Goal: Task Accomplishment & Management: Use online tool/utility

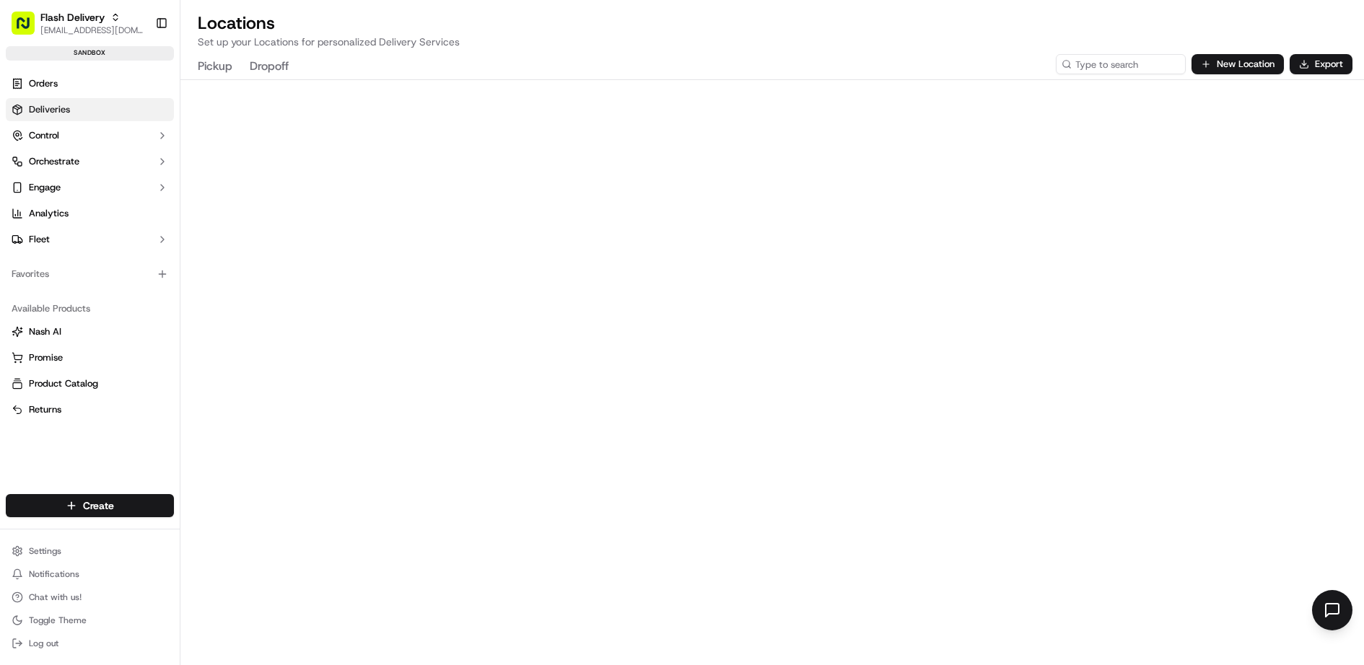
click at [105, 102] on link "Deliveries" at bounding box center [90, 109] width 168 height 23
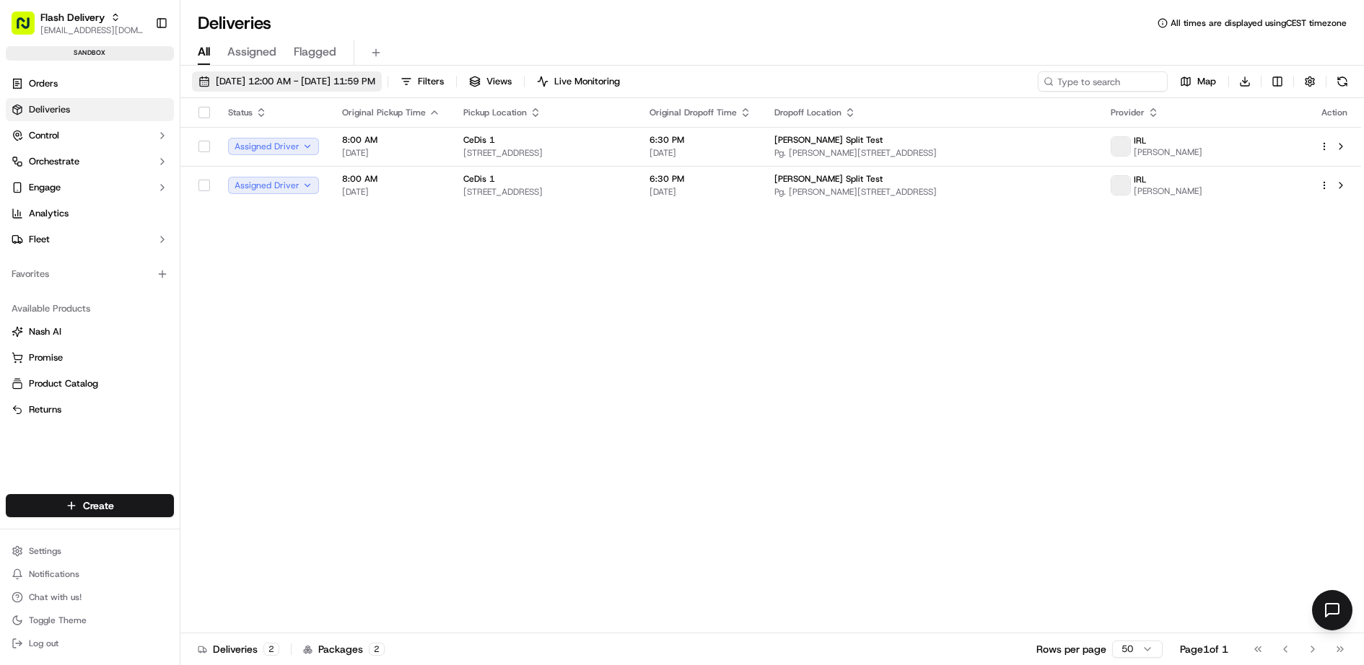
click at [328, 84] on span "[DATE] 12:00 AM - [DATE] 11:59 PM" at bounding box center [295, 81] width 159 height 13
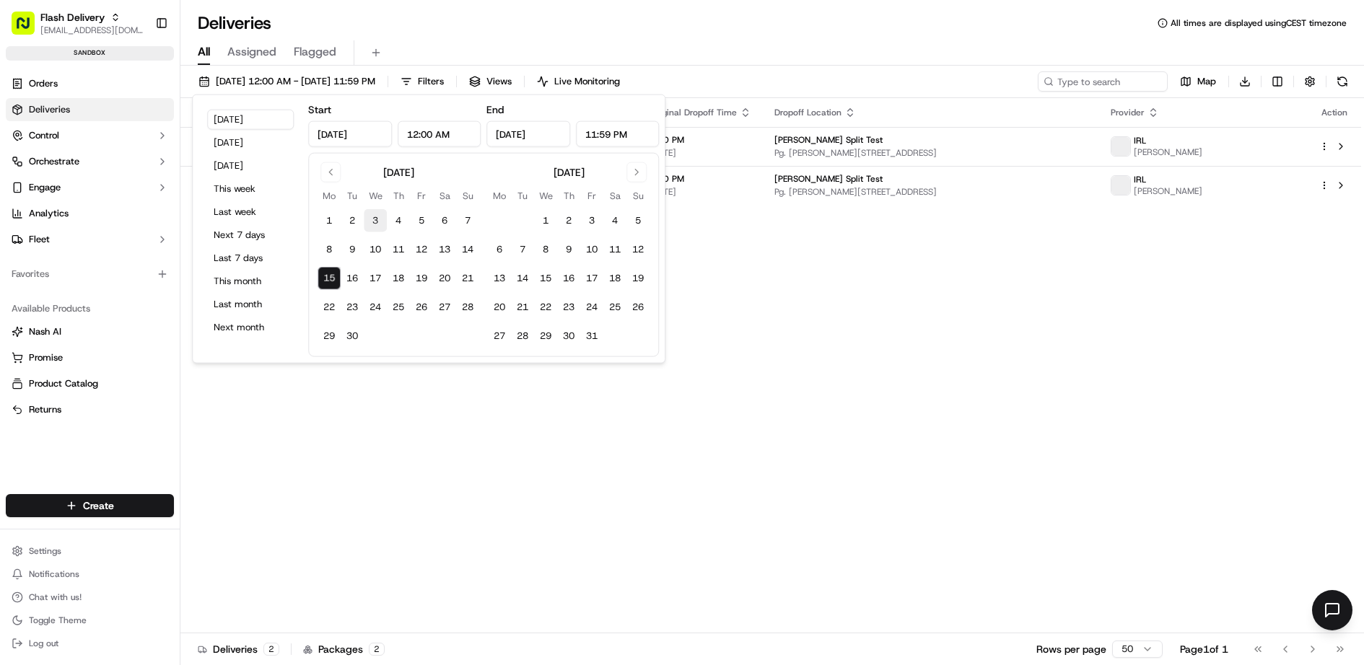
click at [372, 219] on button "3" at bounding box center [375, 220] width 23 height 23
type input "[DATE]"
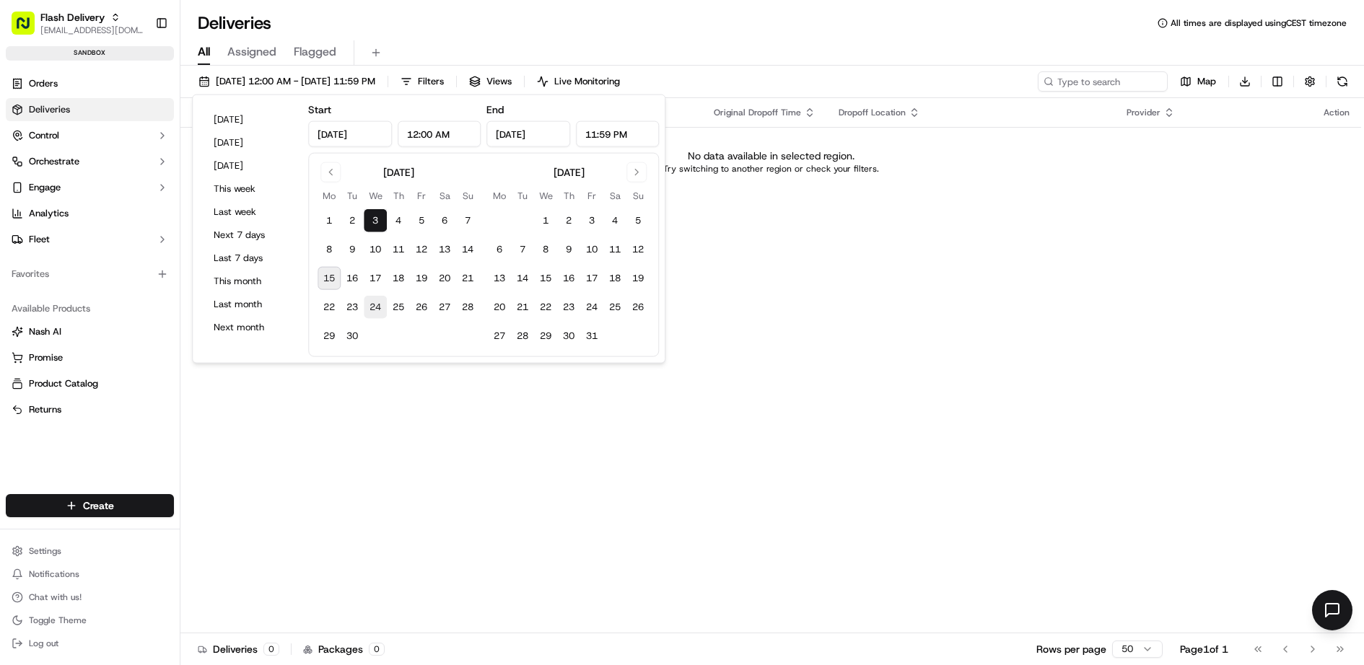
click at [371, 308] on button "24" at bounding box center [375, 307] width 23 height 23
type input "[DATE]"
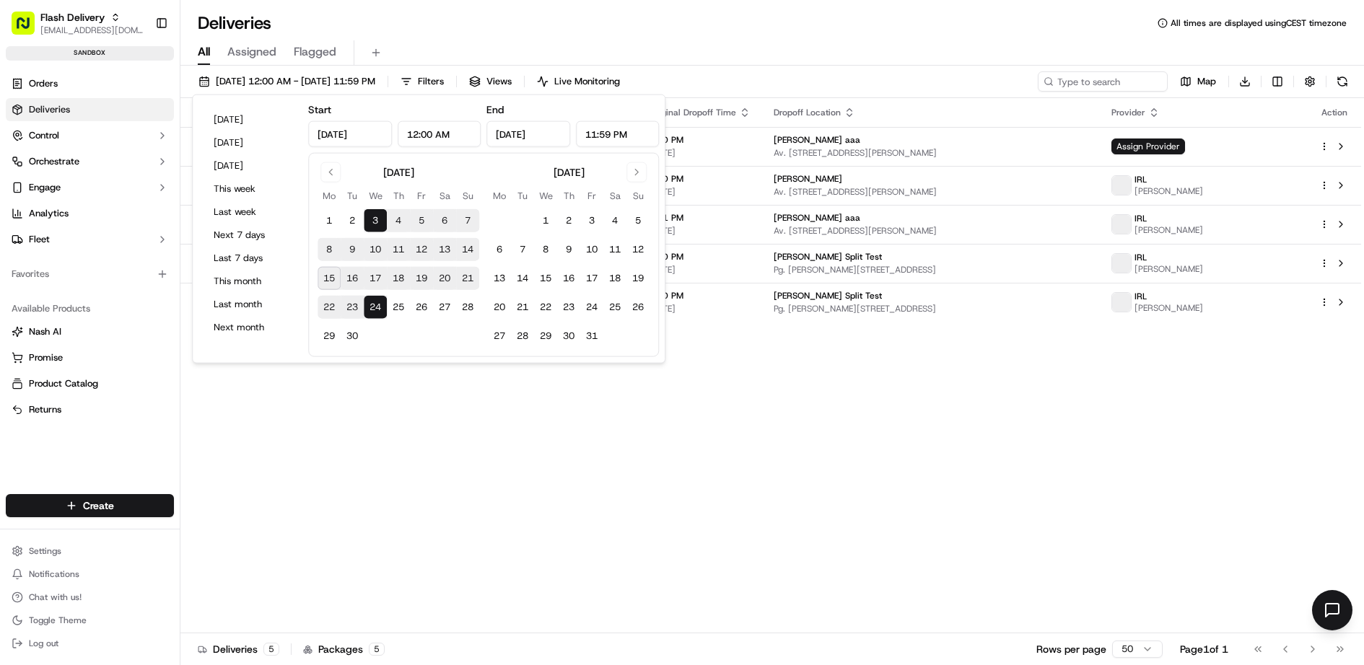
click at [890, 57] on div "All Assigned Flagged" at bounding box center [771, 52] width 1183 height 25
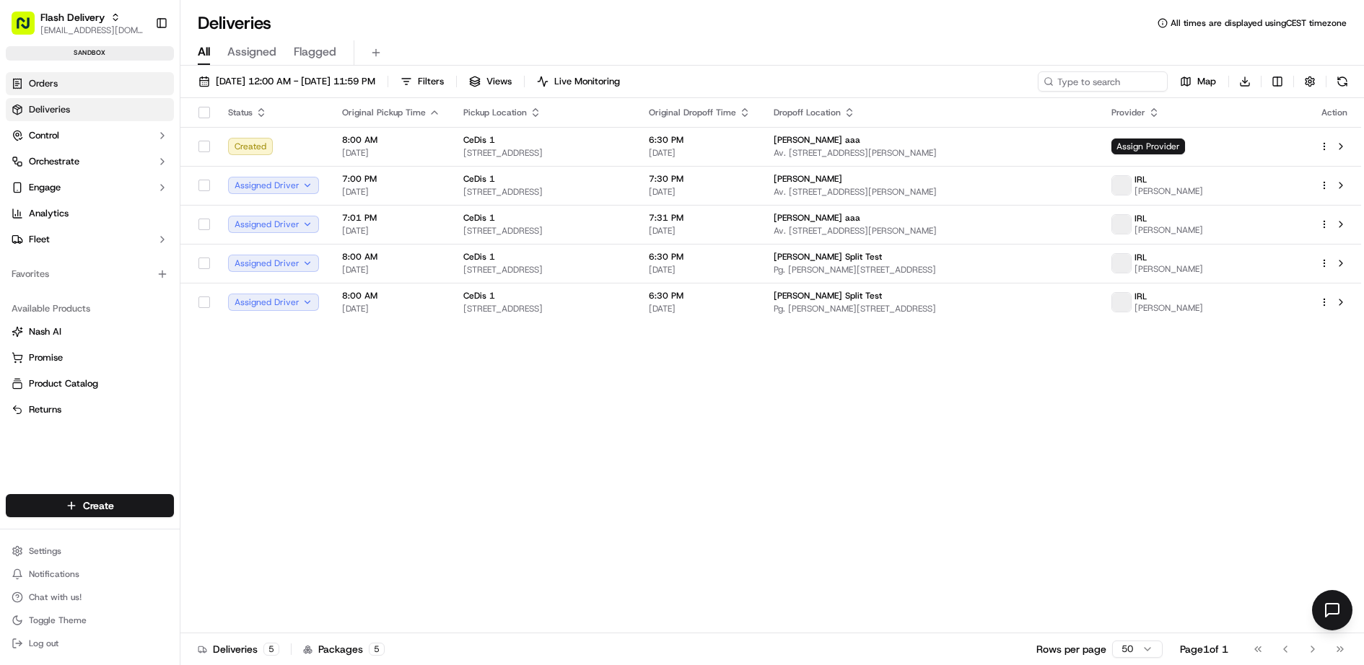
click at [82, 82] on link "Orders" at bounding box center [90, 83] width 168 height 23
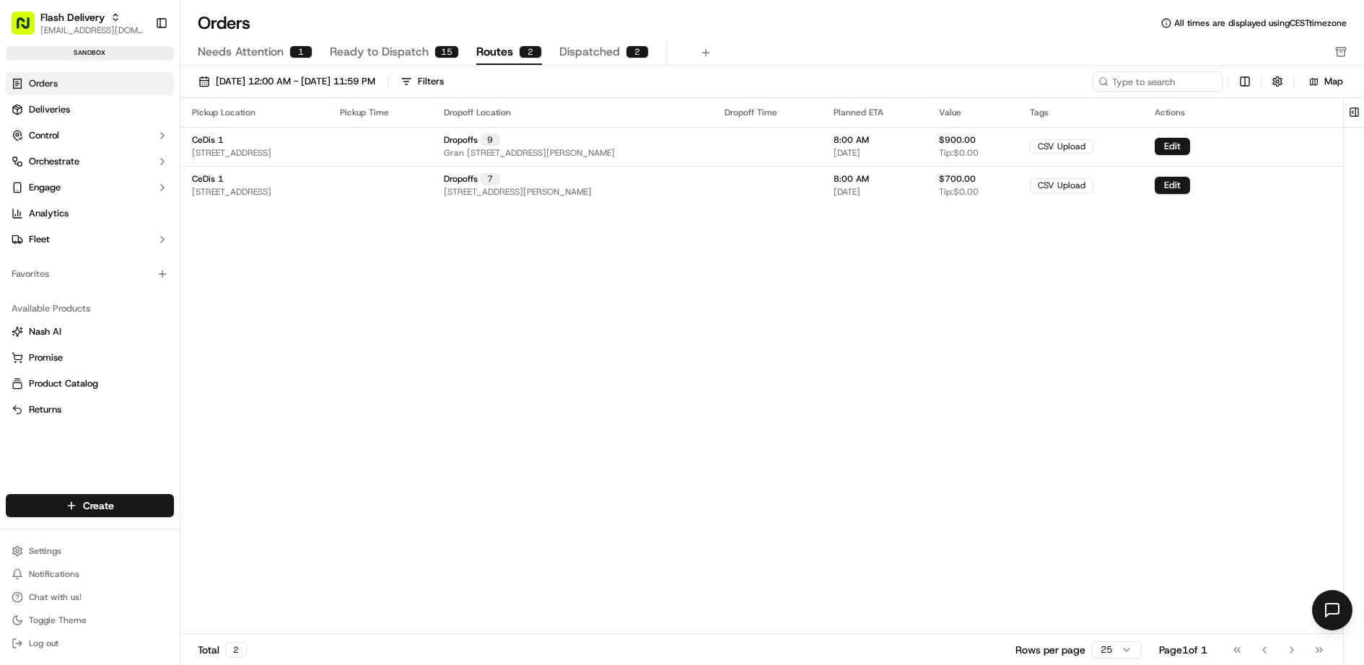
click at [493, 49] on span "Routes" at bounding box center [494, 51] width 37 height 17
click at [207, 140] on span "CeDis 1" at bounding box center [208, 140] width 32 height 12
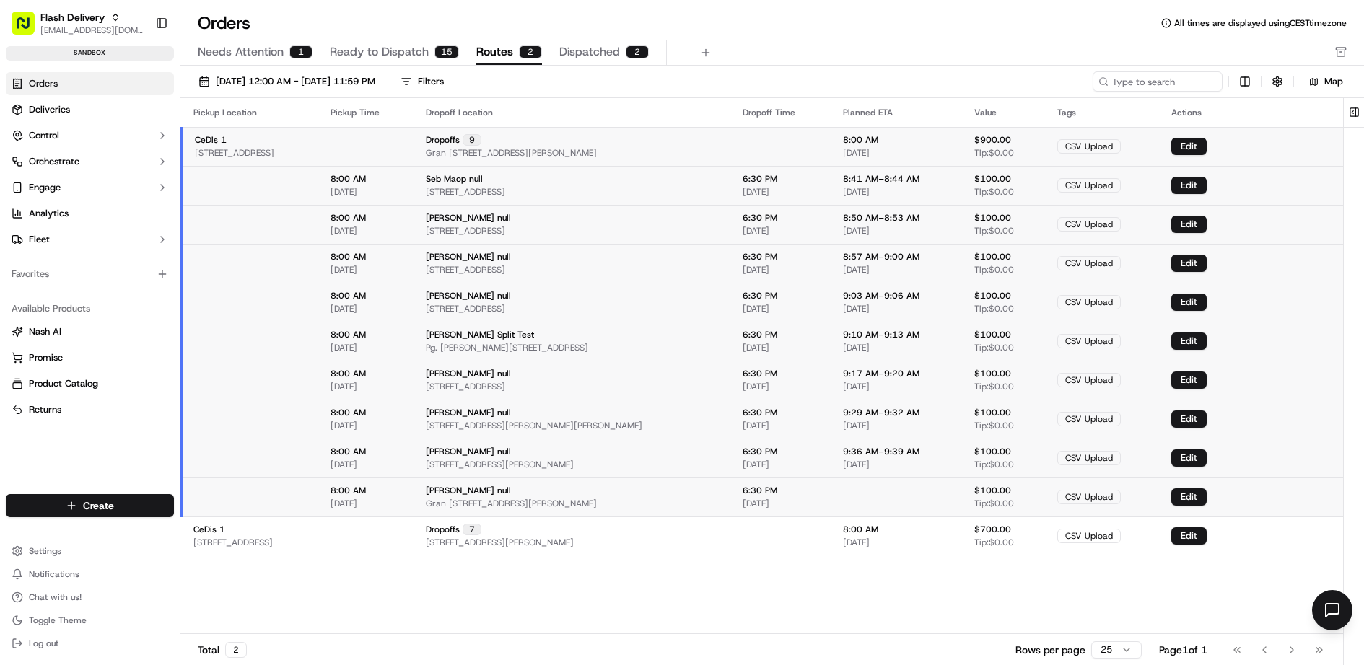
click at [207, 140] on span "CeDis 1" at bounding box center [211, 140] width 32 height 12
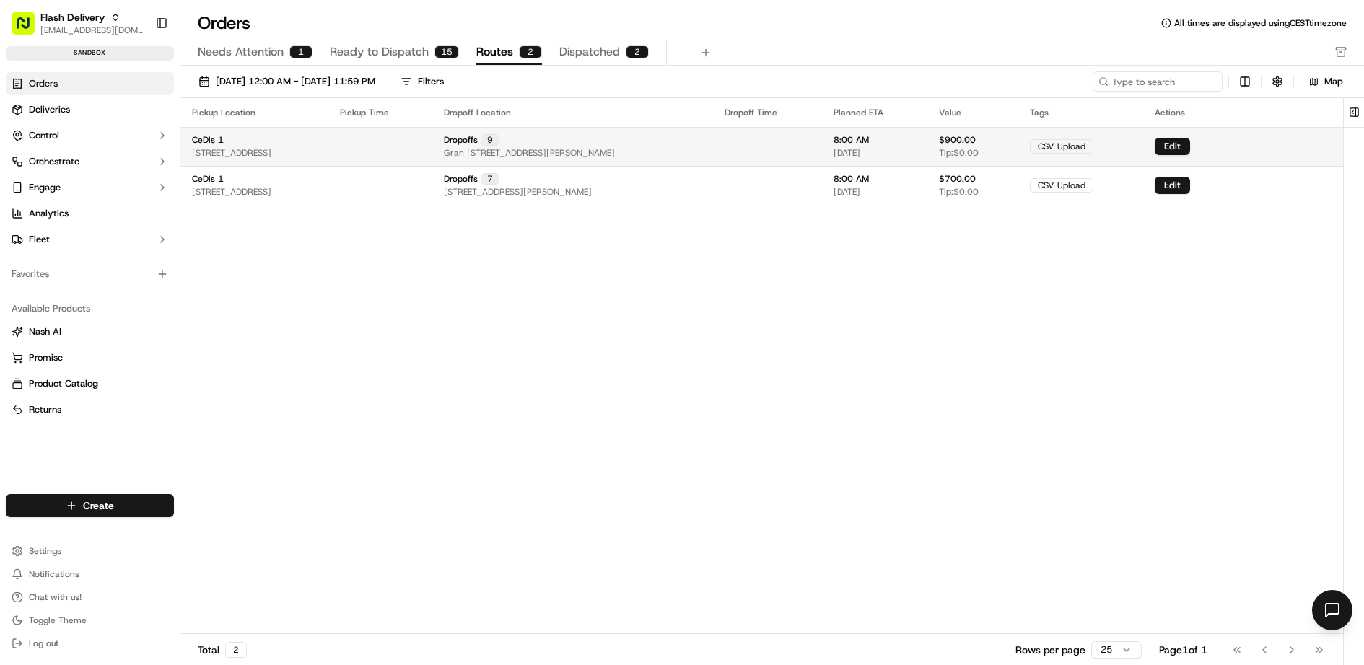
click at [1190, 143] on button "Edit" at bounding box center [1171, 146] width 35 height 17
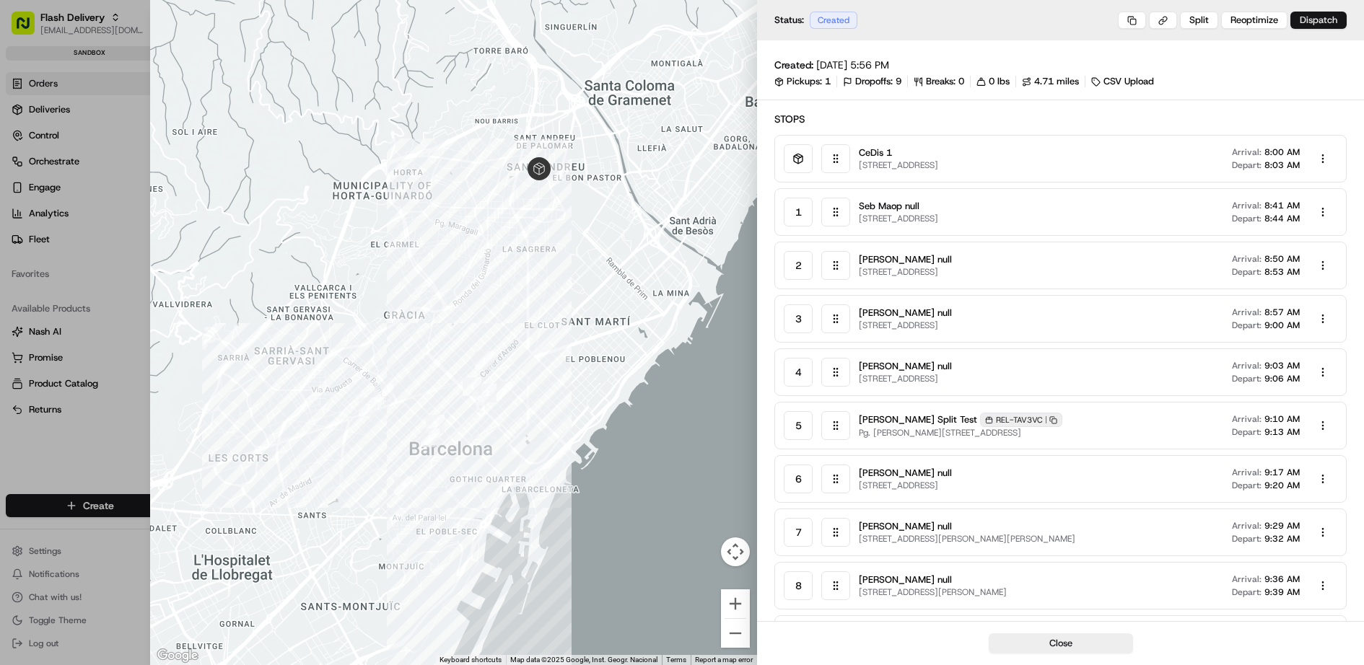
click at [1322, 17] on button "Dispatch" at bounding box center [1318, 20] width 56 height 17
click at [1322, 19] on button "Dispatch" at bounding box center [1318, 20] width 56 height 17
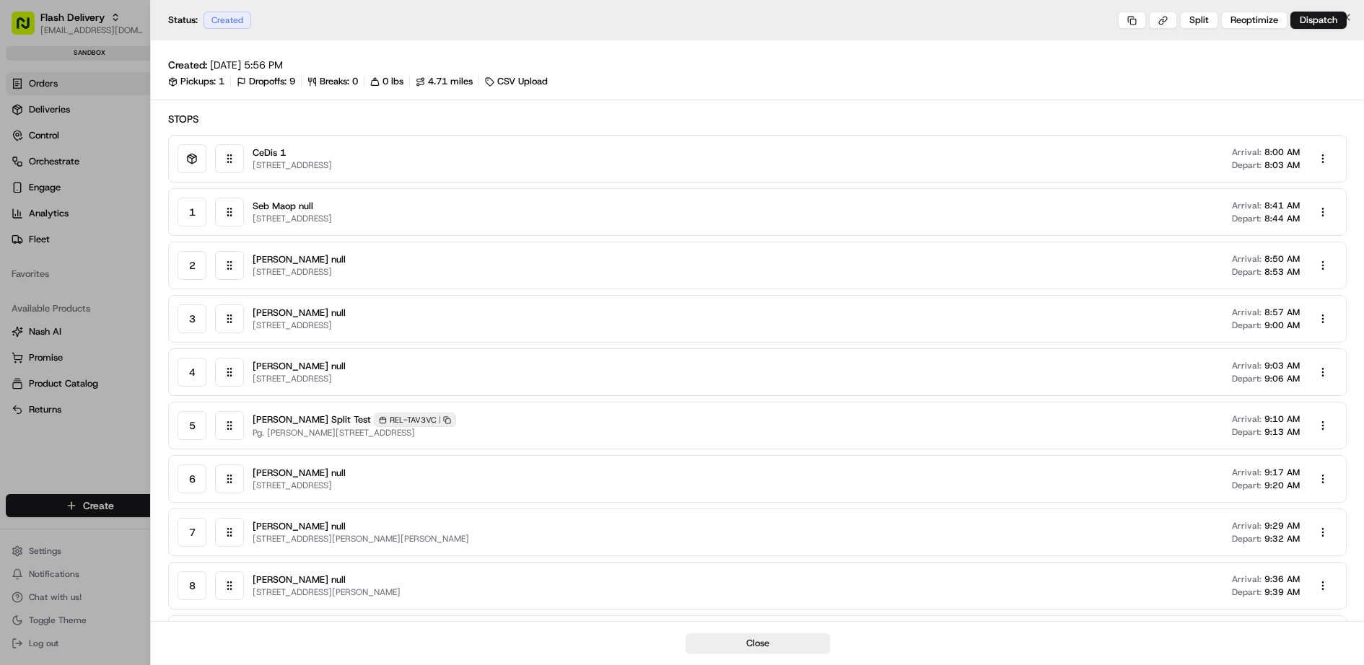
click at [115, 115] on div at bounding box center [682, 332] width 1364 height 665
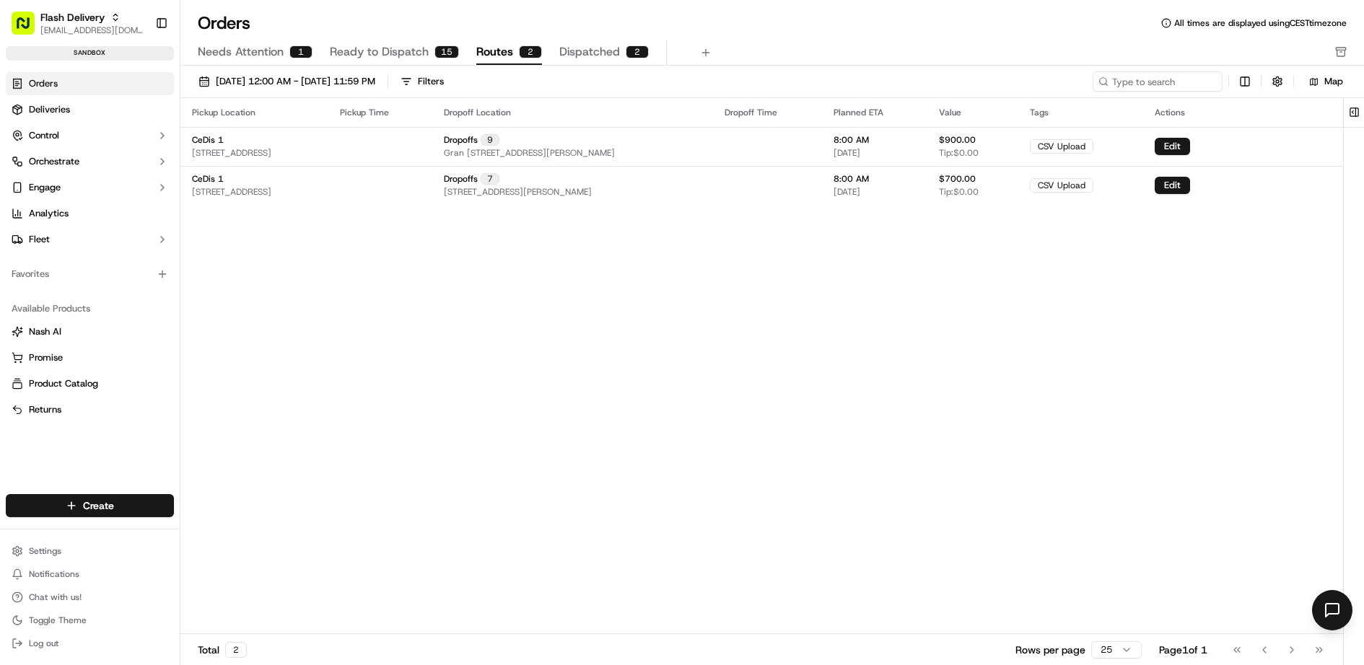
click at [374, 59] on span "Ready to Dispatch" at bounding box center [379, 51] width 99 height 17
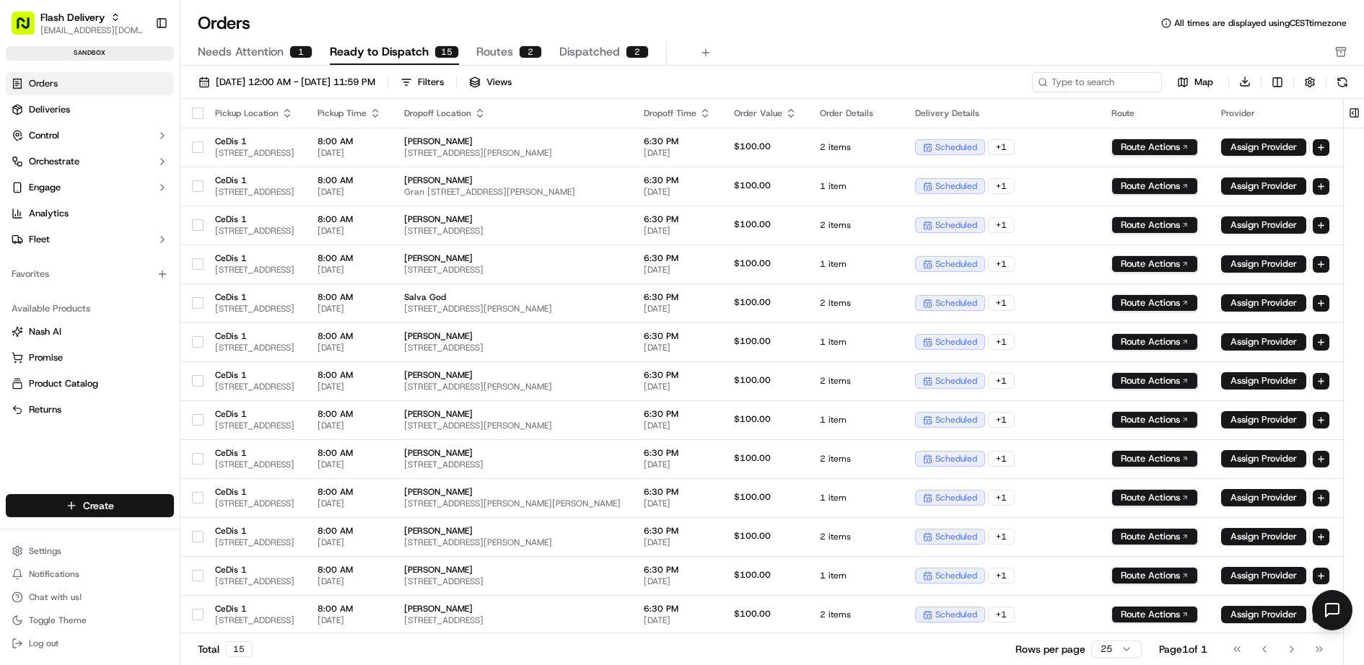
click at [100, 509] on html "Flash Delivery [EMAIL_ADDRESS][DOMAIN_NAME] Toggle Sidebar sandbox Orders Deliv…" at bounding box center [682, 332] width 1364 height 665
click at [268, 579] on link "CSV Upload" at bounding box center [261, 585] width 161 height 26
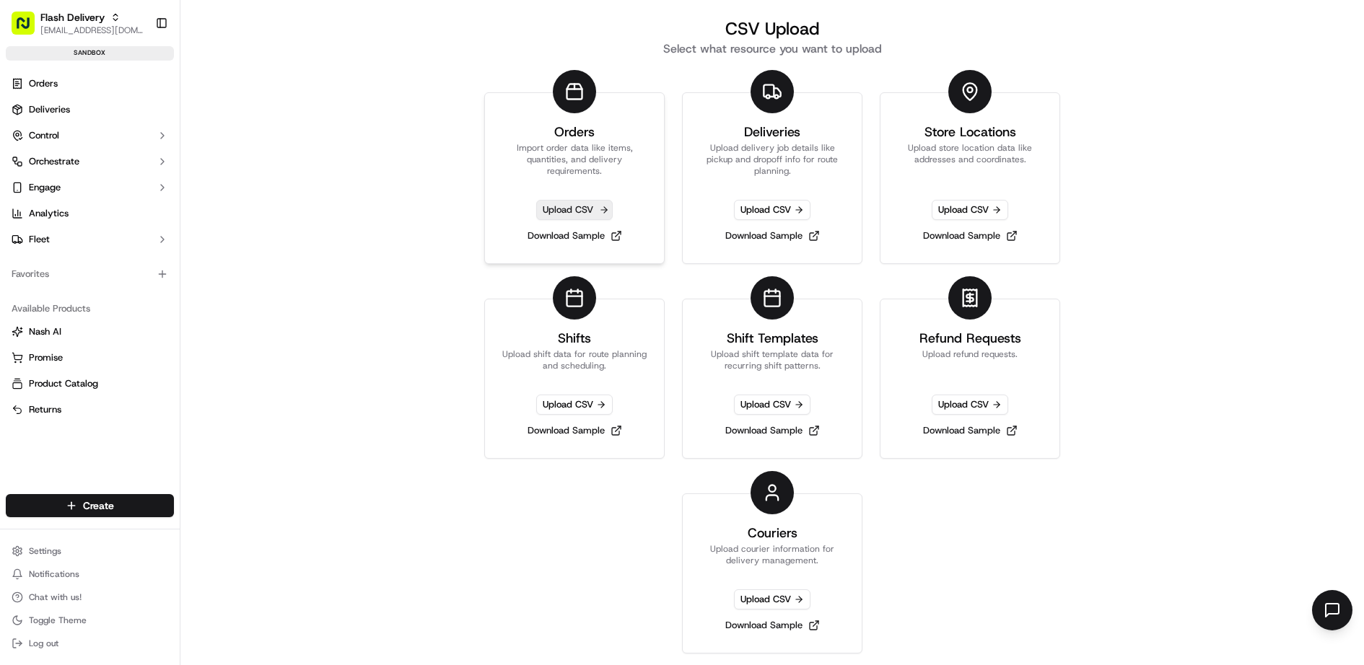
click at [585, 211] on span "Upload CSV" at bounding box center [574, 210] width 76 height 20
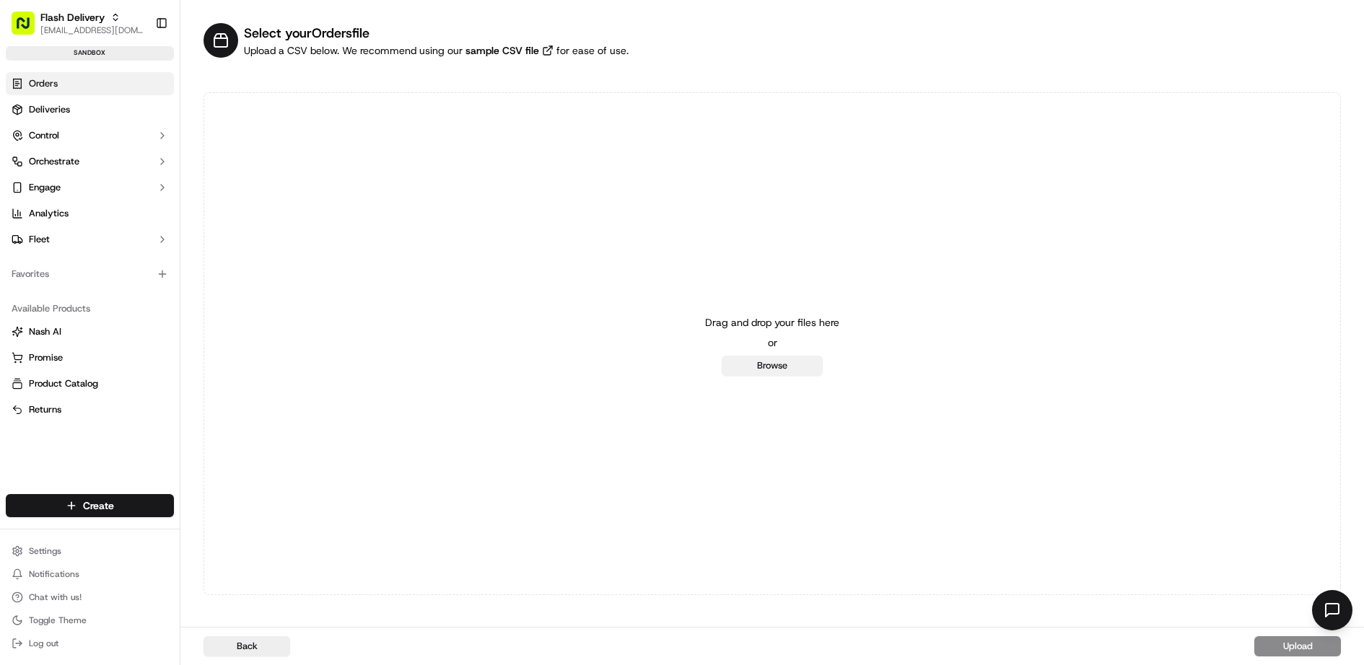
click at [786, 362] on button "Browse" at bounding box center [771, 366] width 101 height 20
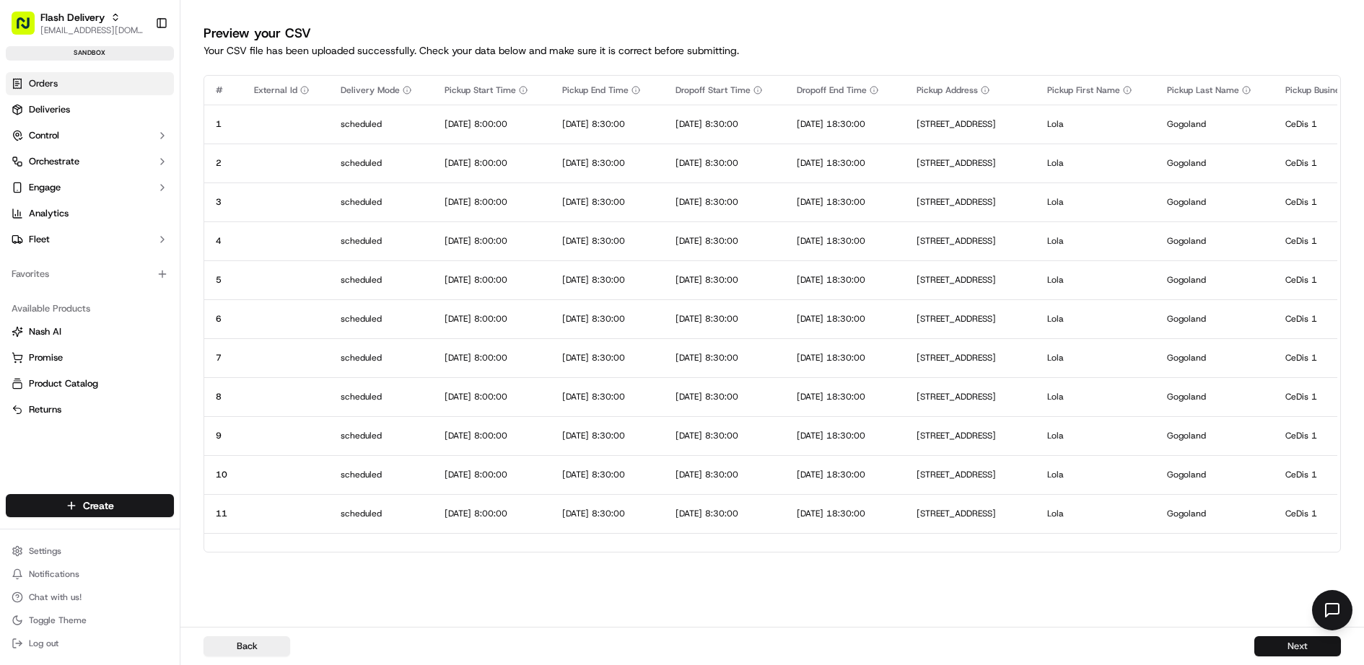
click at [1294, 649] on button "Next" at bounding box center [1297, 646] width 87 height 20
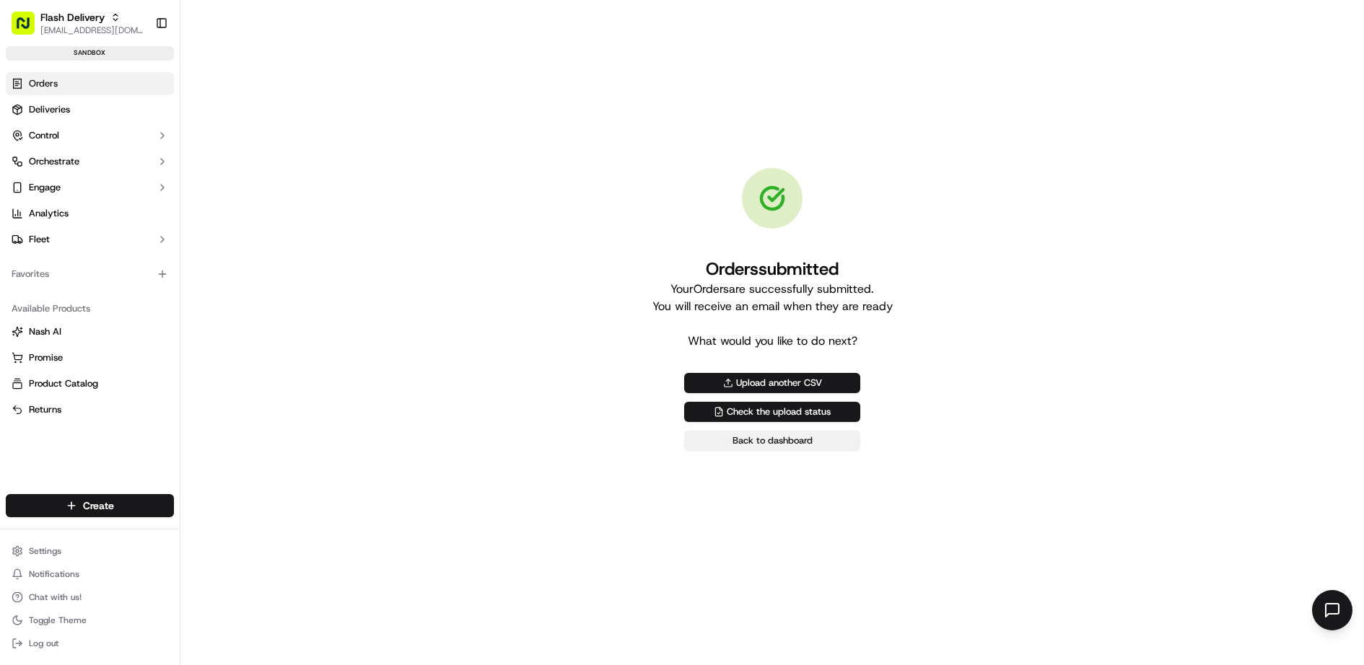
click at [773, 442] on link "Back to dashboard" at bounding box center [772, 441] width 176 height 20
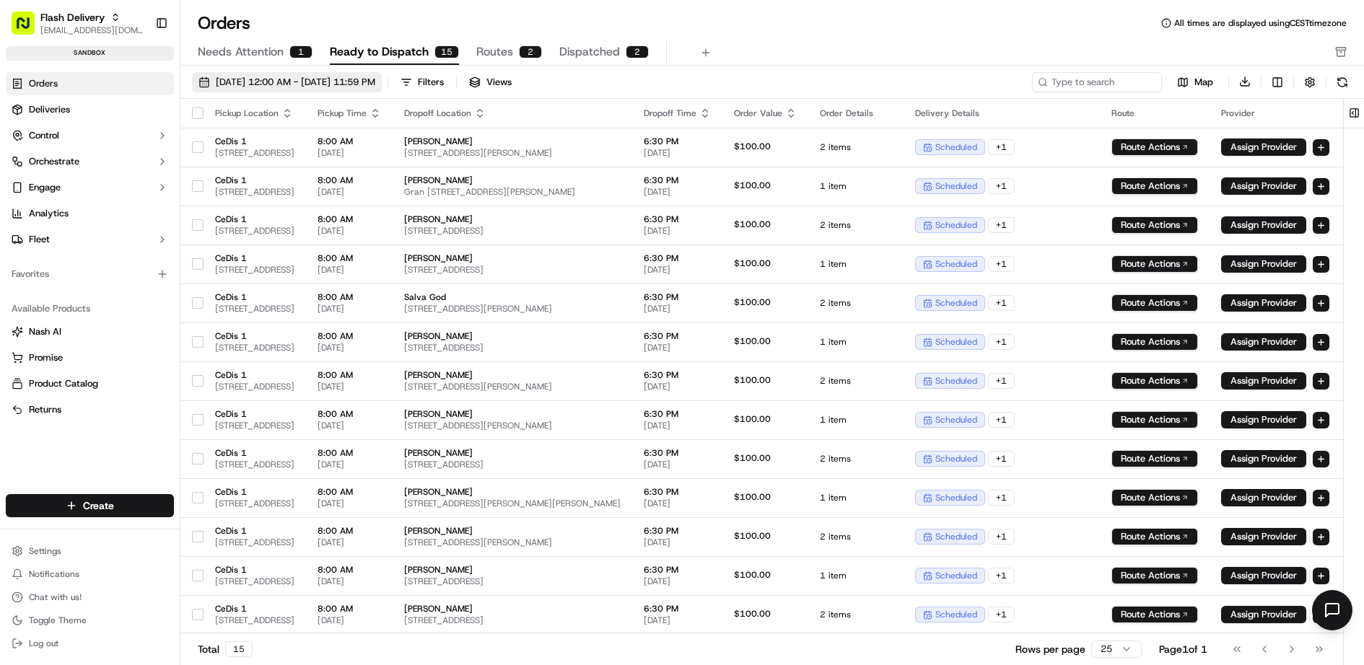
click at [367, 79] on span "[DATE] 12:00 AM - [DATE] 11:59 PM" at bounding box center [295, 82] width 159 height 13
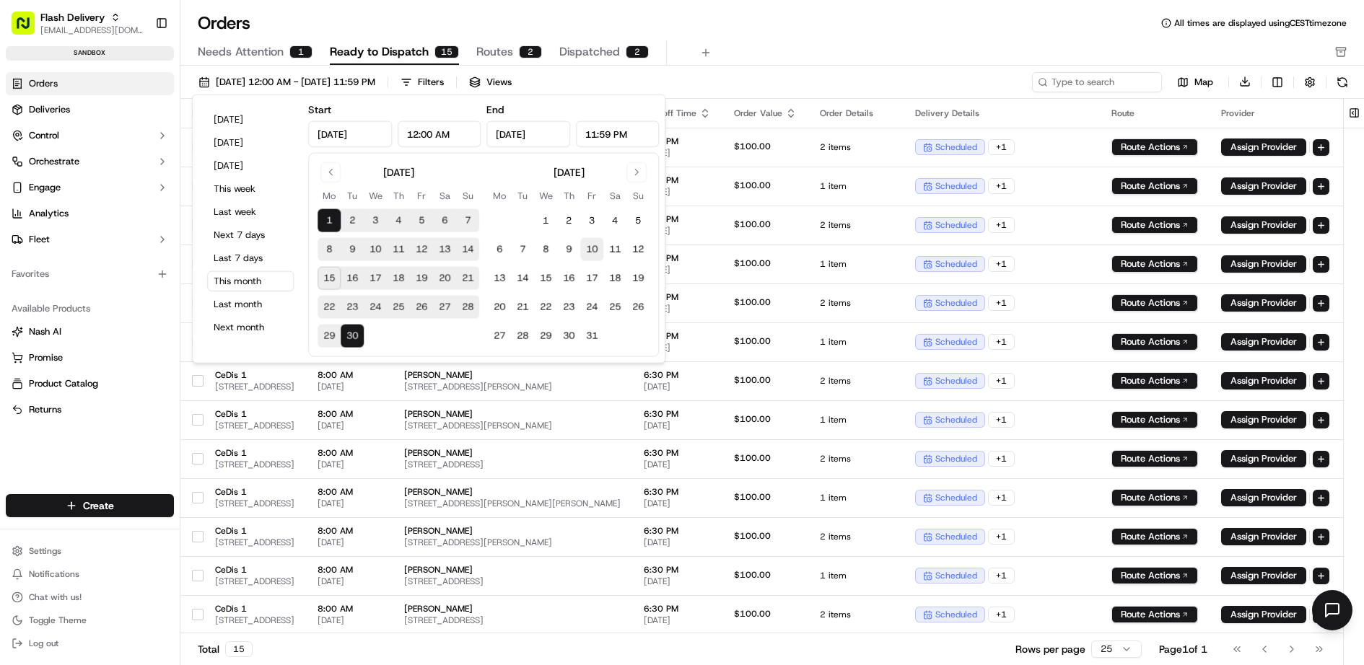
click at [592, 248] on button "10" at bounding box center [591, 249] width 23 height 23
type input "[DATE]"
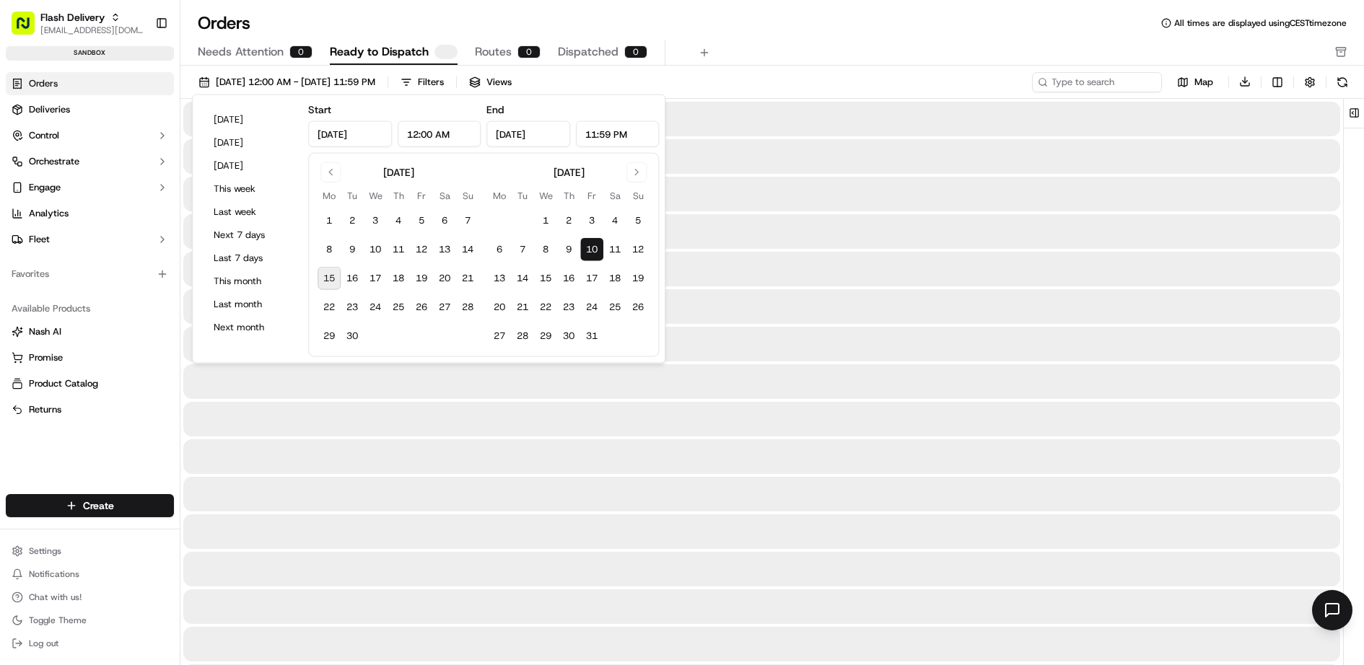
click at [592, 248] on button "10" at bounding box center [591, 249] width 23 height 23
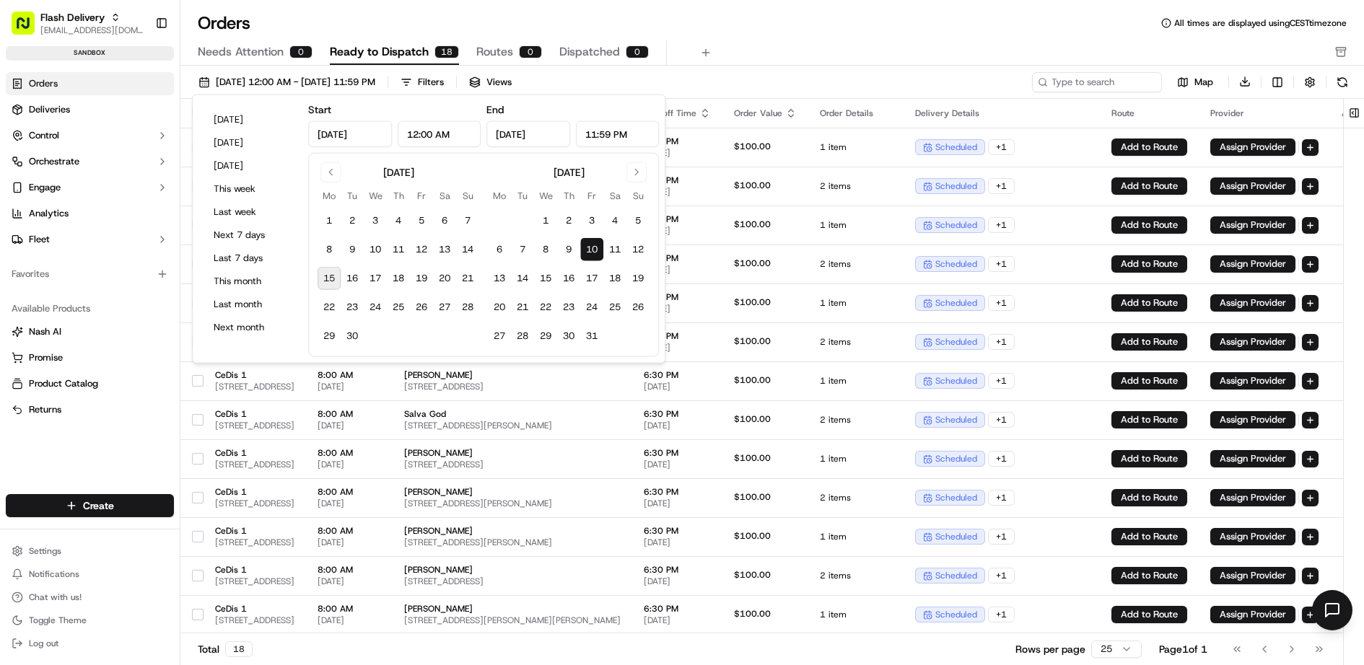
click at [786, 45] on div "Needs Attention 0 Ready to Dispatch 18 Routes 0 Dispatched 0" at bounding box center [762, 52] width 1128 height 25
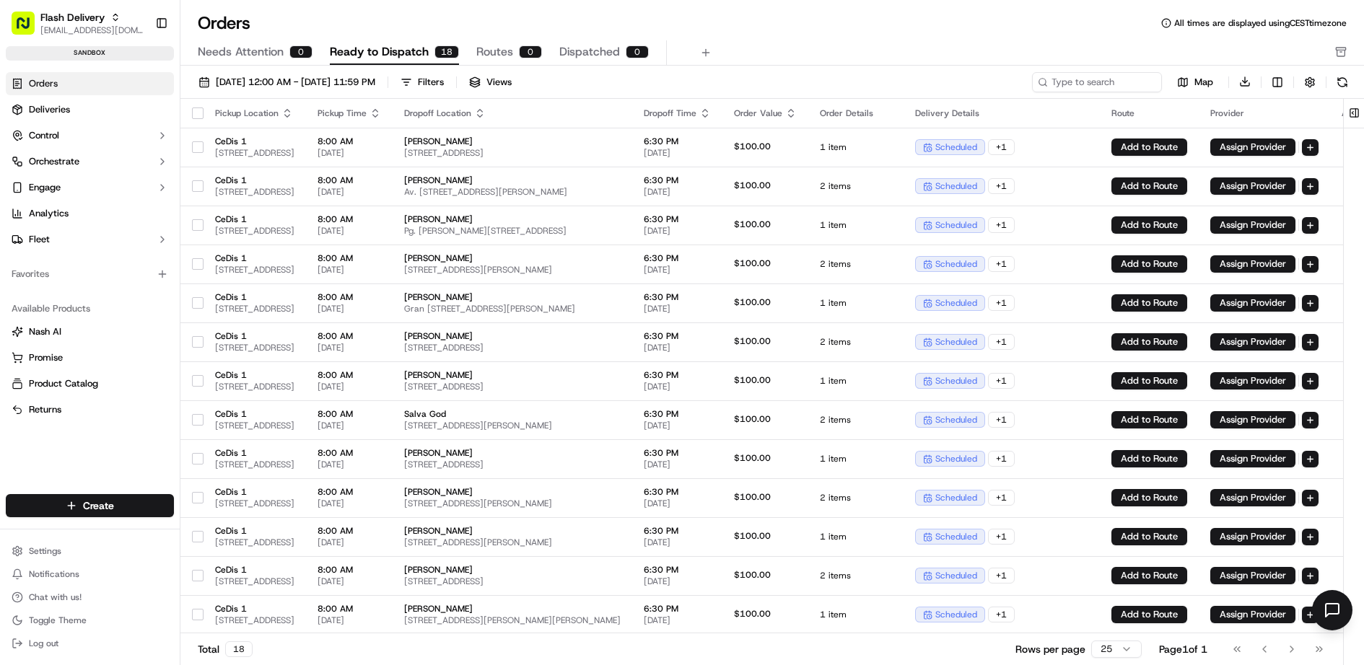
click at [201, 113] on button "button" at bounding box center [198, 113] width 12 height 12
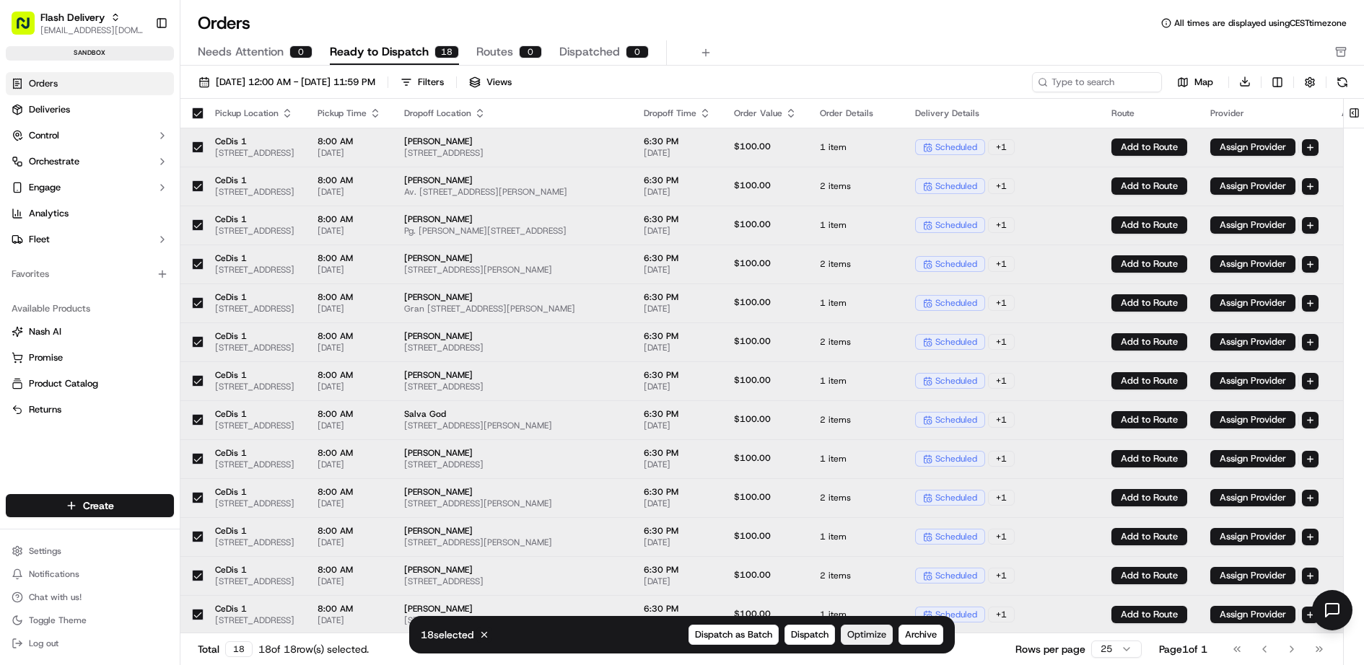
click at [874, 636] on span "Optimize" at bounding box center [866, 634] width 39 height 13
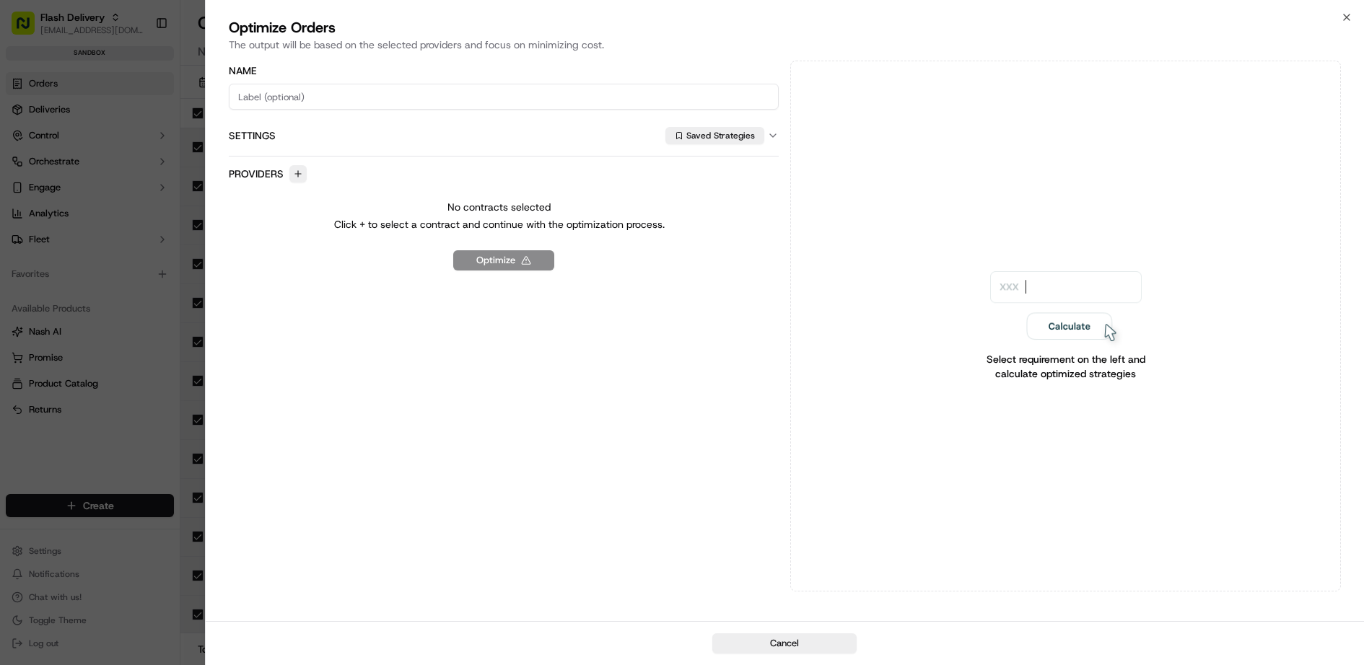
click at [403, 92] on input at bounding box center [504, 97] width 550 height 26
type input "test"
click at [346, 126] on button "Settings Saved Strategies" at bounding box center [504, 135] width 550 height 40
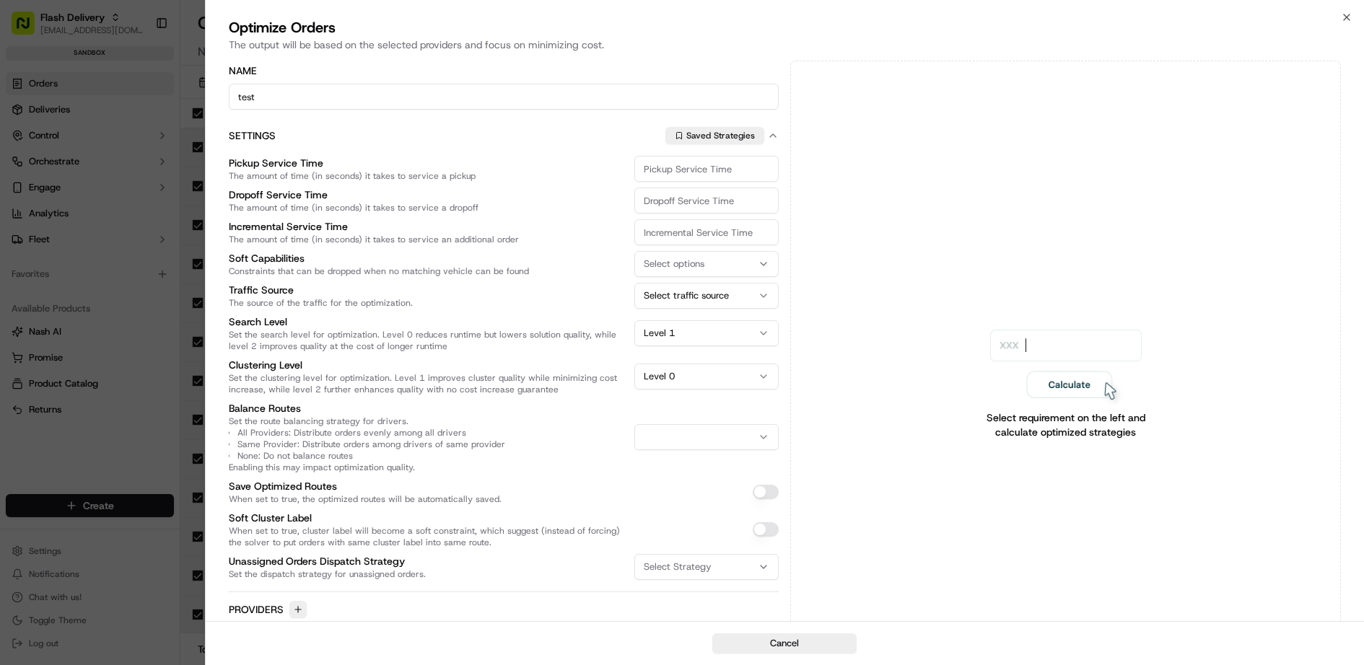
click at [346, 126] on button "Settings Saved Strategies" at bounding box center [504, 135] width 550 height 40
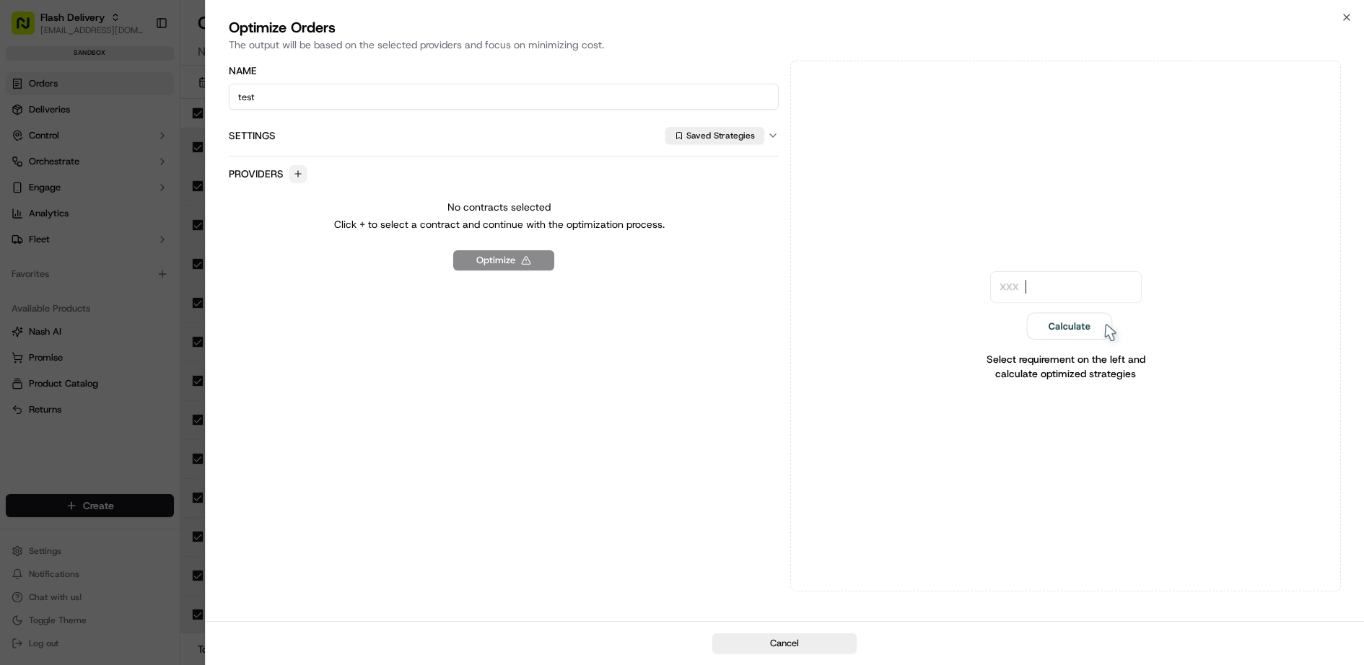
click at [297, 170] on button "button" at bounding box center [297, 173] width 17 height 17
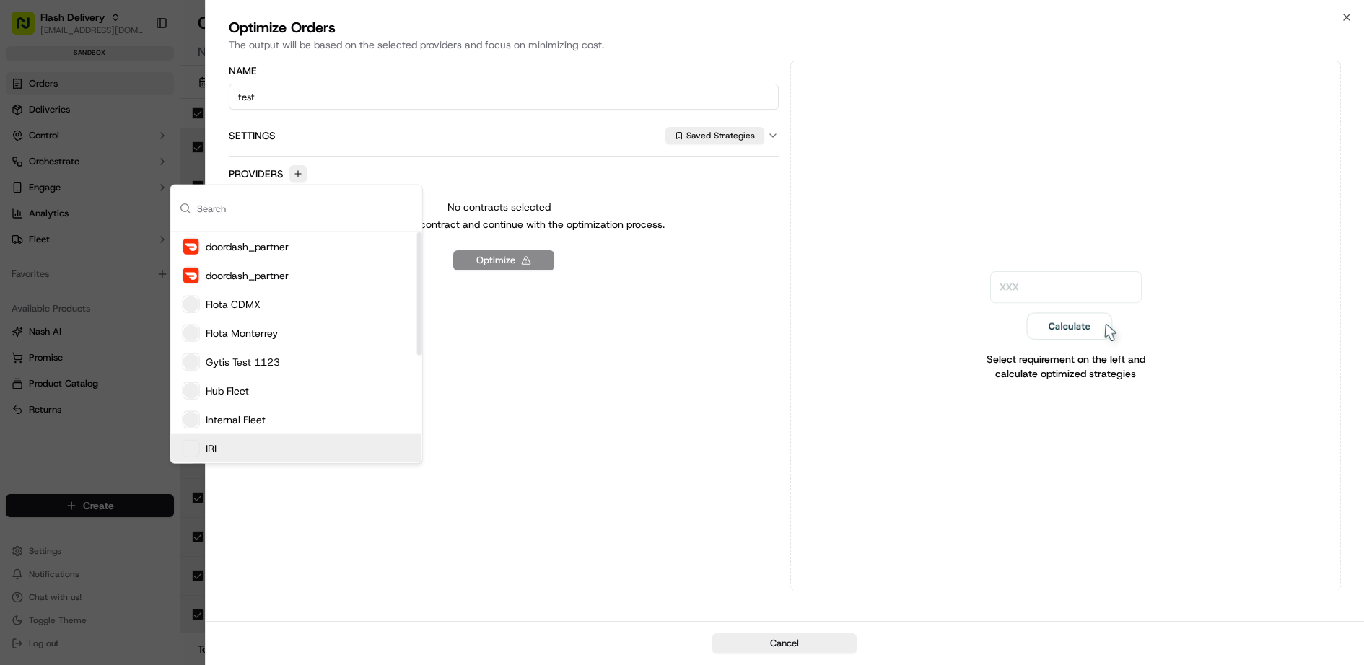
click at [263, 444] on div "IRL" at bounding box center [296, 448] width 251 height 29
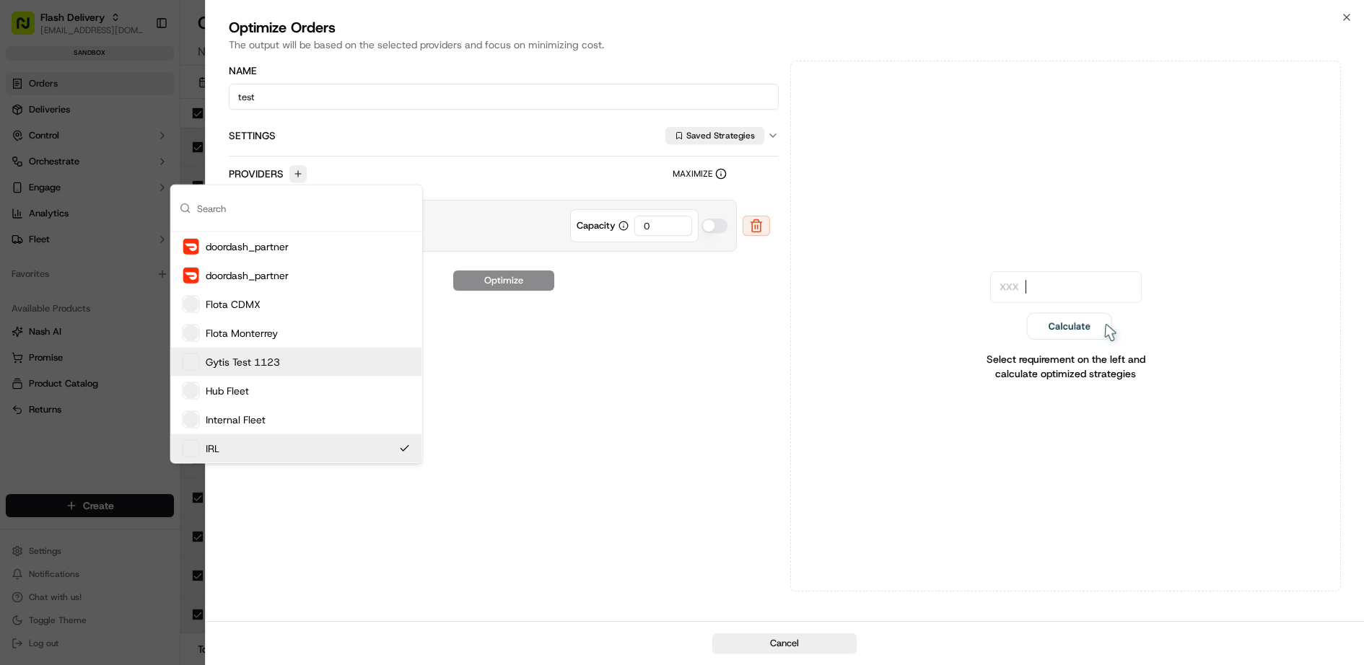
drag, startPoint x: 657, startPoint y: 219, endPoint x: 617, endPoint y: 218, distance: 40.4
click at [618, 219] on div "Capacity 0" at bounding box center [634, 225] width 128 height 33
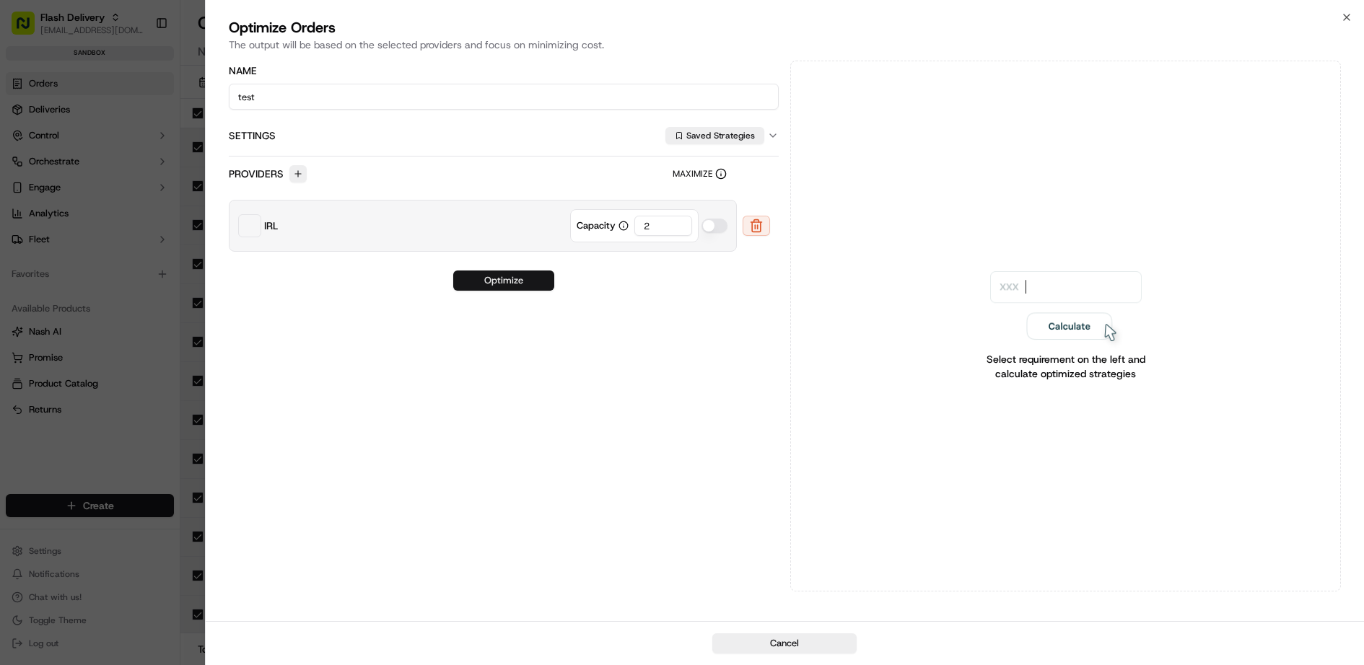
type input "2"
click at [517, 274] on button "Optimize" at bounding box center [503, 281] width 101 height 20
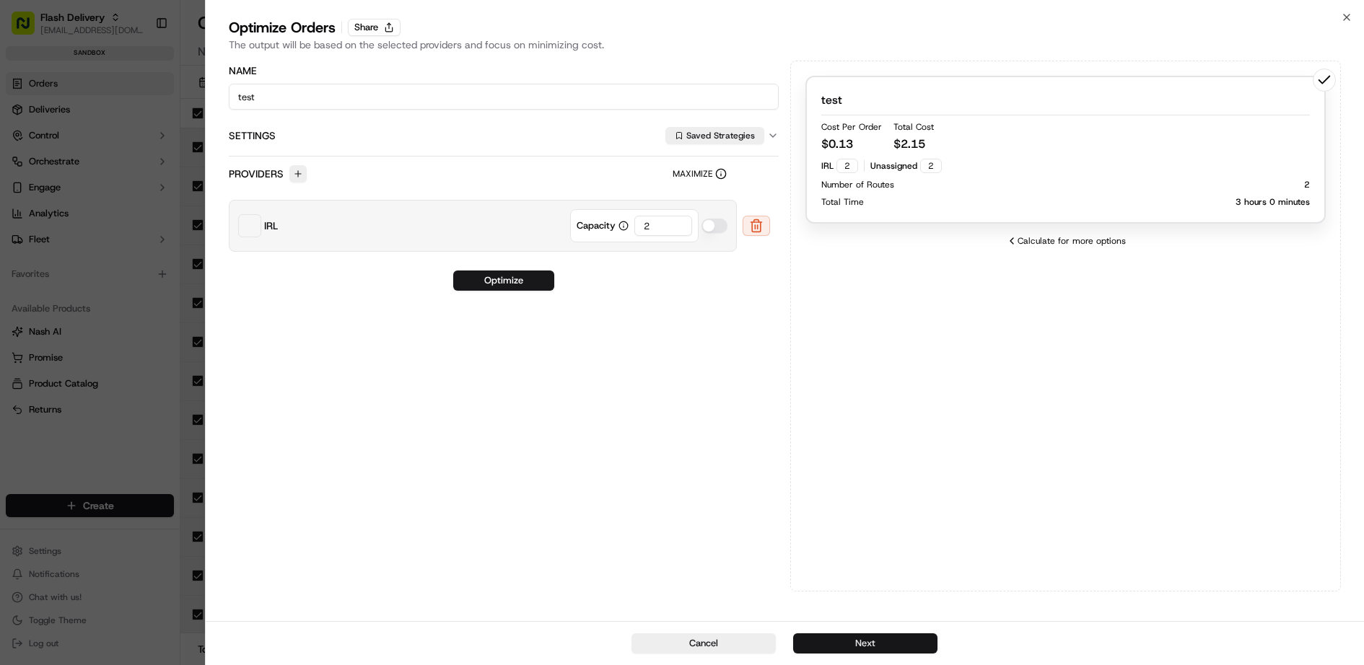
click at [887, 645] on button "Next" at bounding box center [865, 643] width 144 height 20
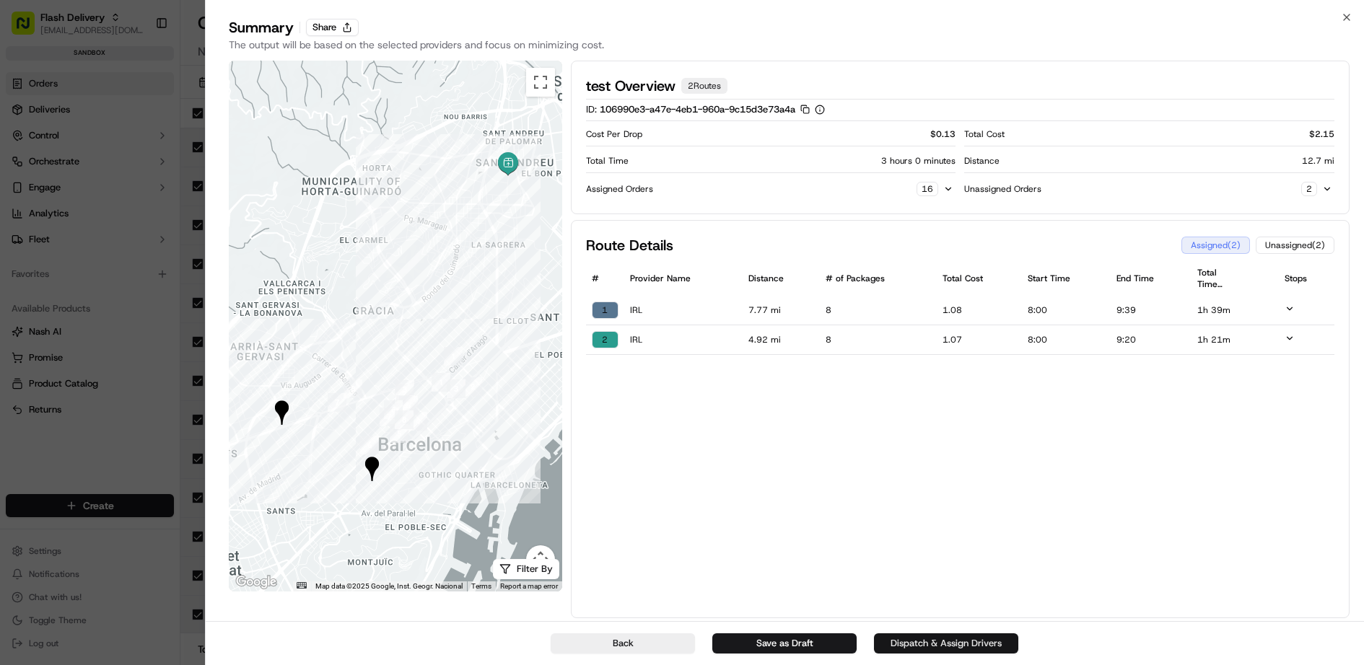
click at [924, 642] on button "Dispatch & Assign Drivers" at bounding box center [946, 643] width 144 height 20
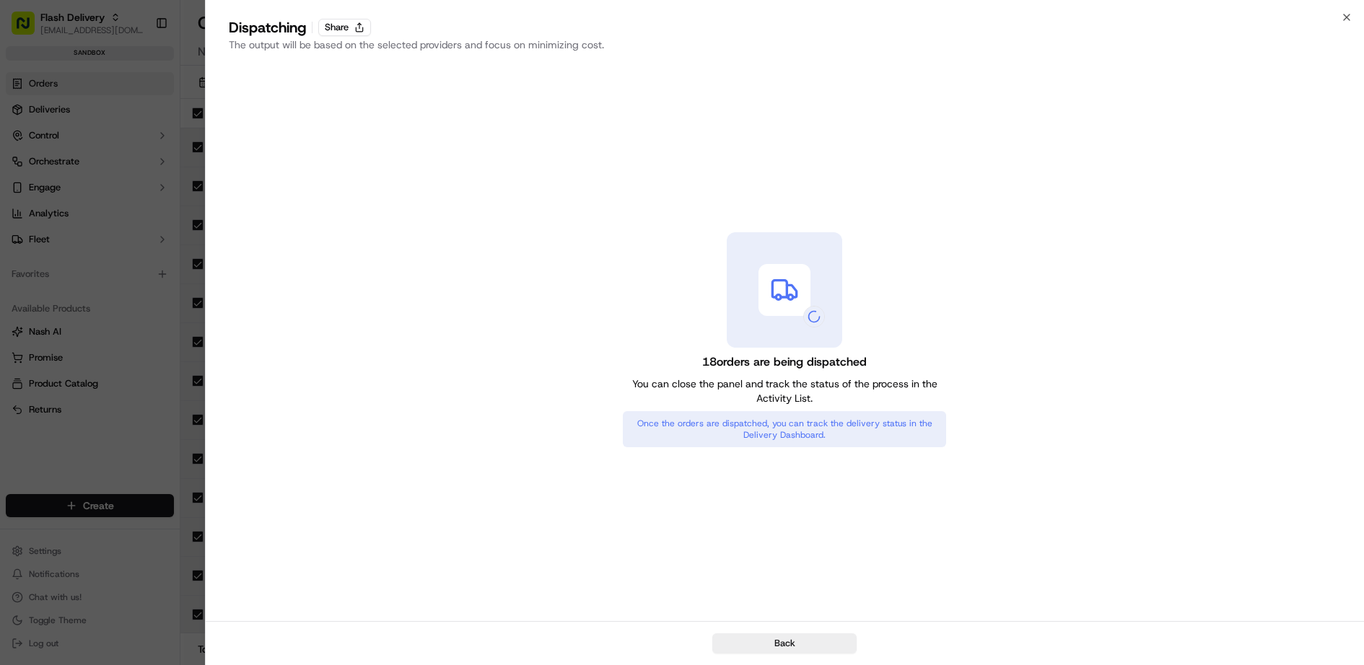
click at [149, 310] on div at bounding box center [682, 332] width 1364 height 665
click at [105, 113] on div at bounding box center [682, 332] width 1364 height 665
click at [1344, 18] on icon "button" at bounding box center [1346, 17] width 6 height 6
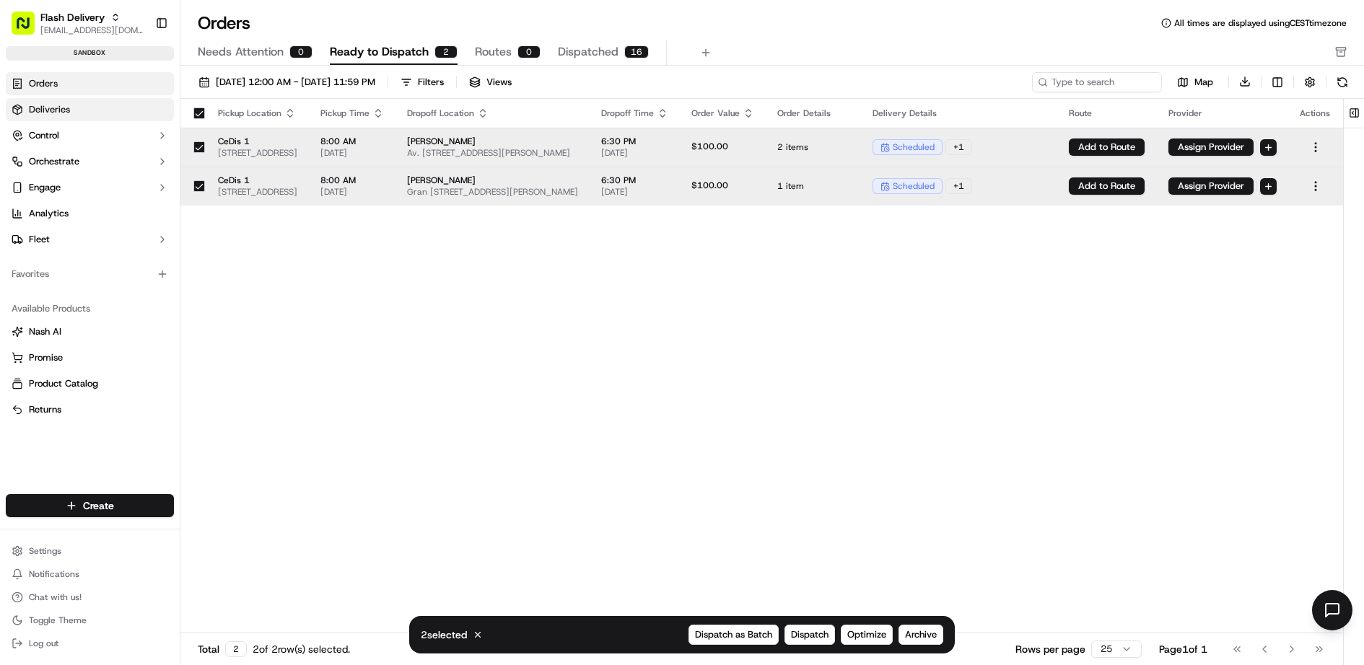
click at [78, 105] on link "Deliveries" at bounding box center [90, 109] width 168 height 23
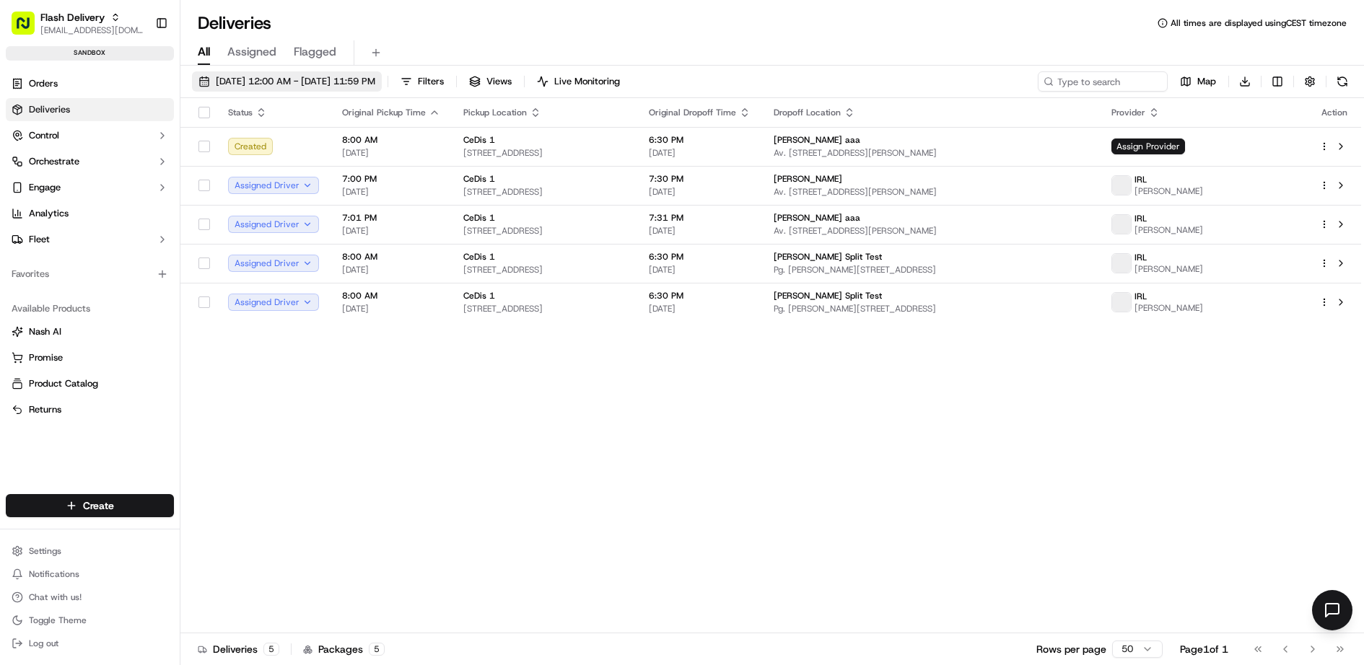
click at [326, 91] on button "[DATE] 12:00 AM - [DATE] 11:59 PM" at bounding box center [287, 81] width 190 height 20
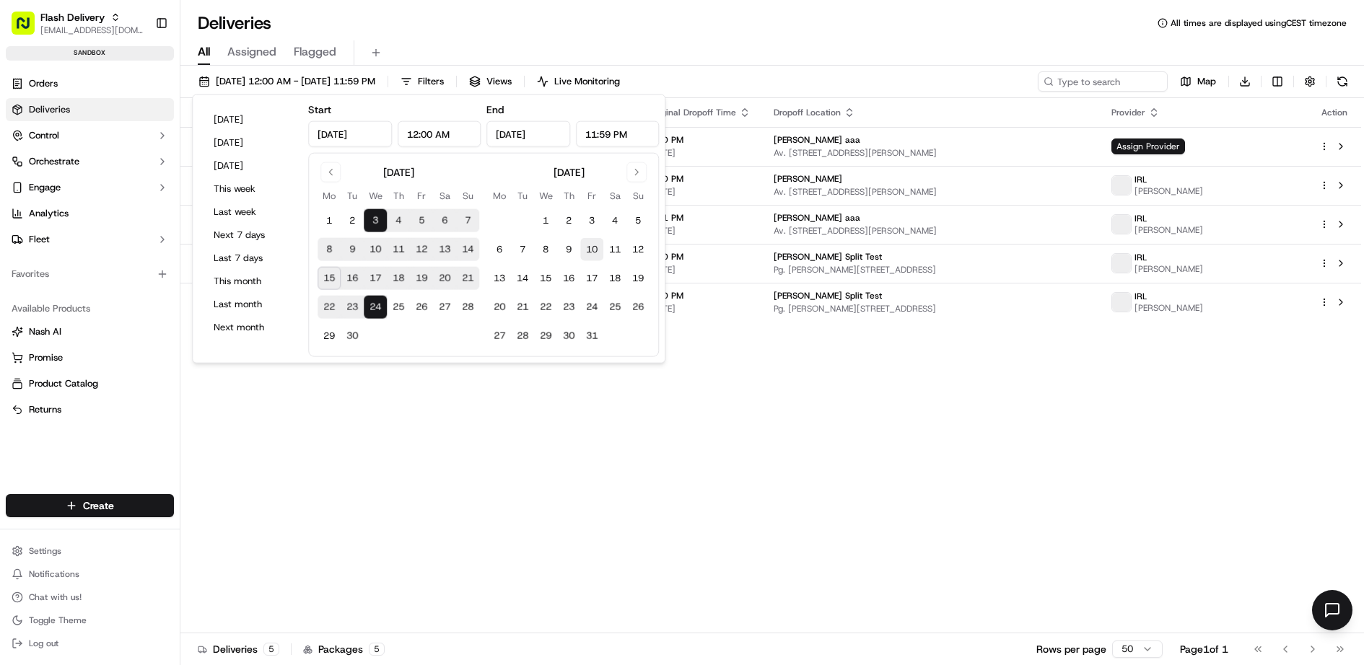
click at [588, 248] on button "10" at bounding box center [591, 249] width 23 height 23
type input "[DATE]"
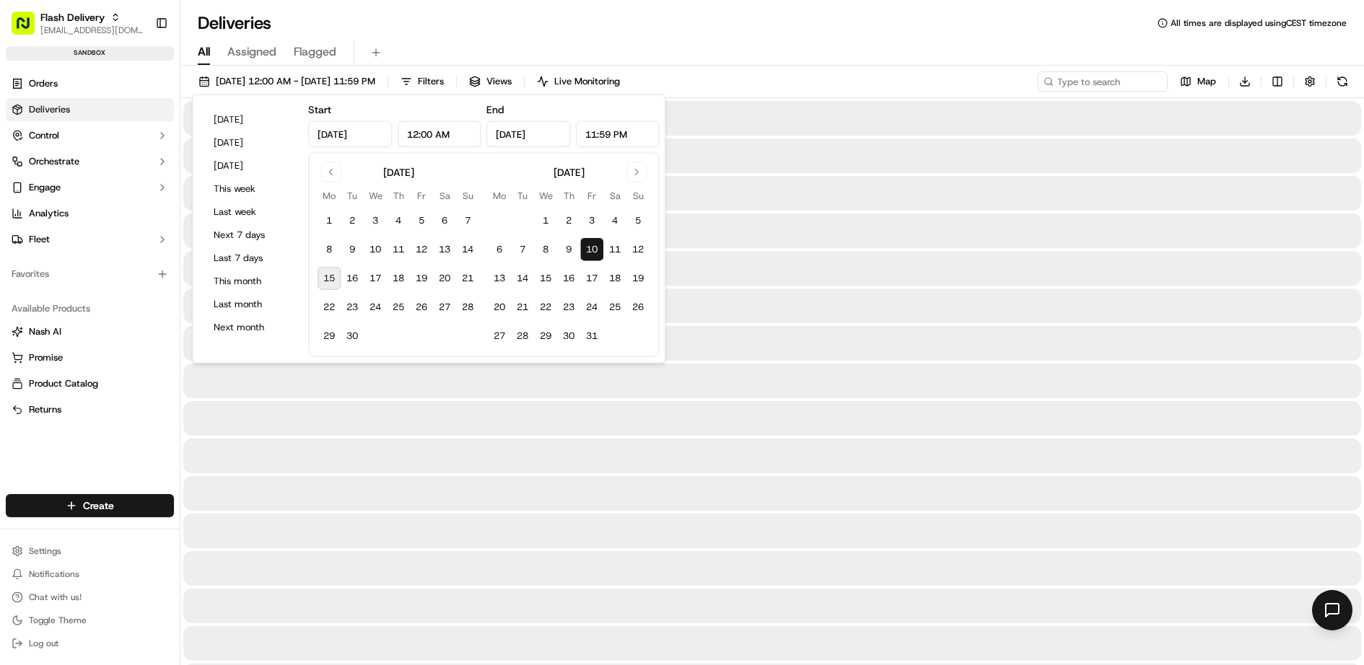
click at [588, 248] on button "10" at bounding box center [591, 249] width 23 height 23
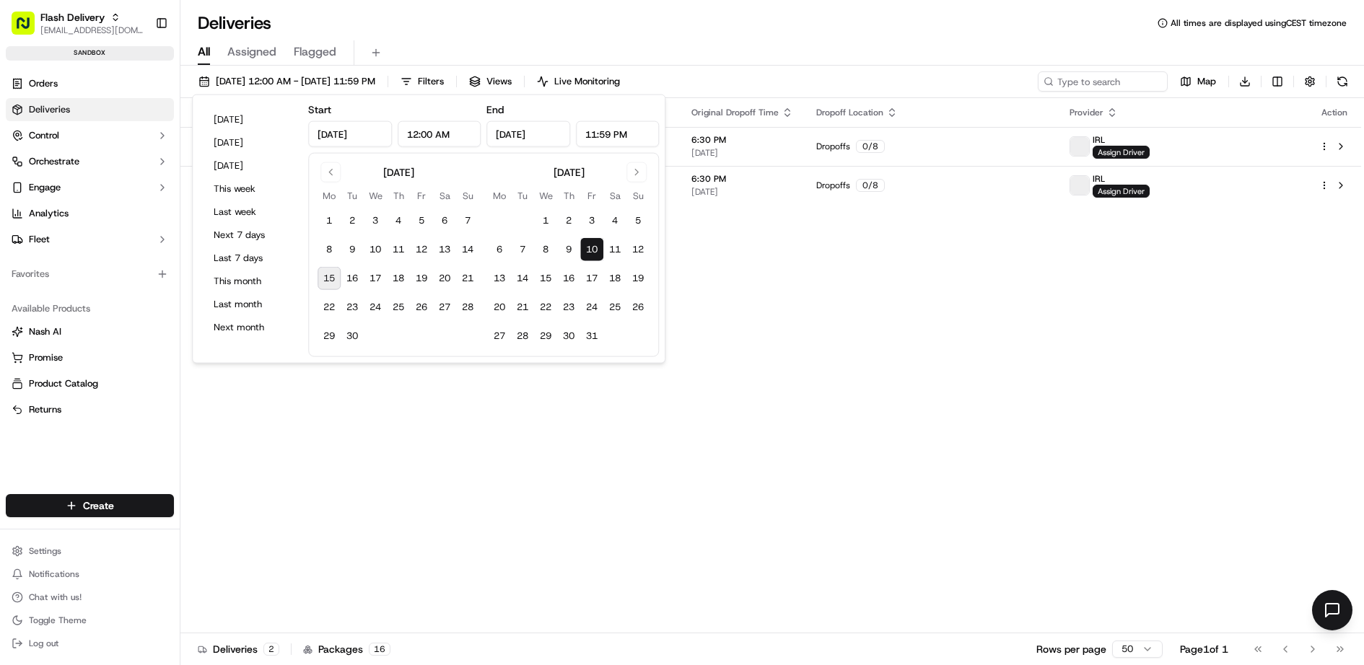
click at [860, 79] on div "[DATE] 12:00 AM - [DATE] 11:59 PM Filters Views Live Monitoring Map Download" at bounding box center [771, 84] width 1183 height 27
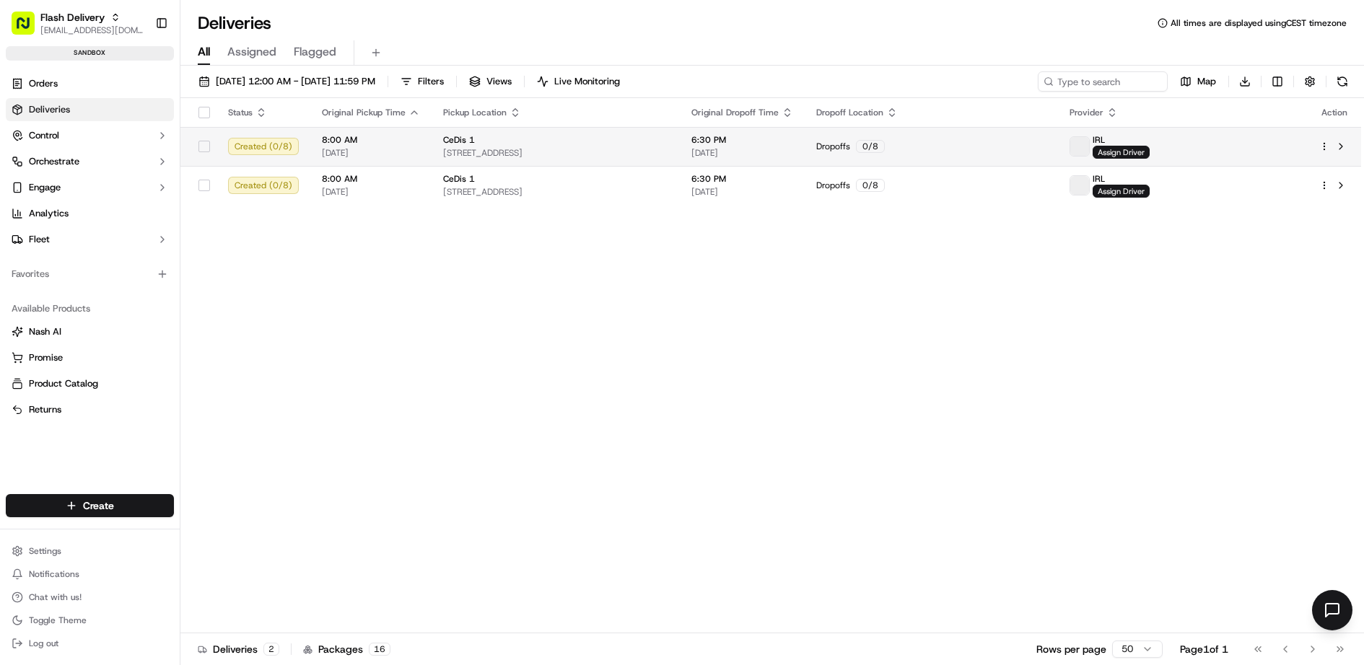
click at [1324, 144] on html "Flash Delivery [EMAIL_ADDRESS][DOMAIN_NAME] Toggle Sidebar sandbox Orders Deliv…" at bounding box center [682, 332] width 1364 height 665
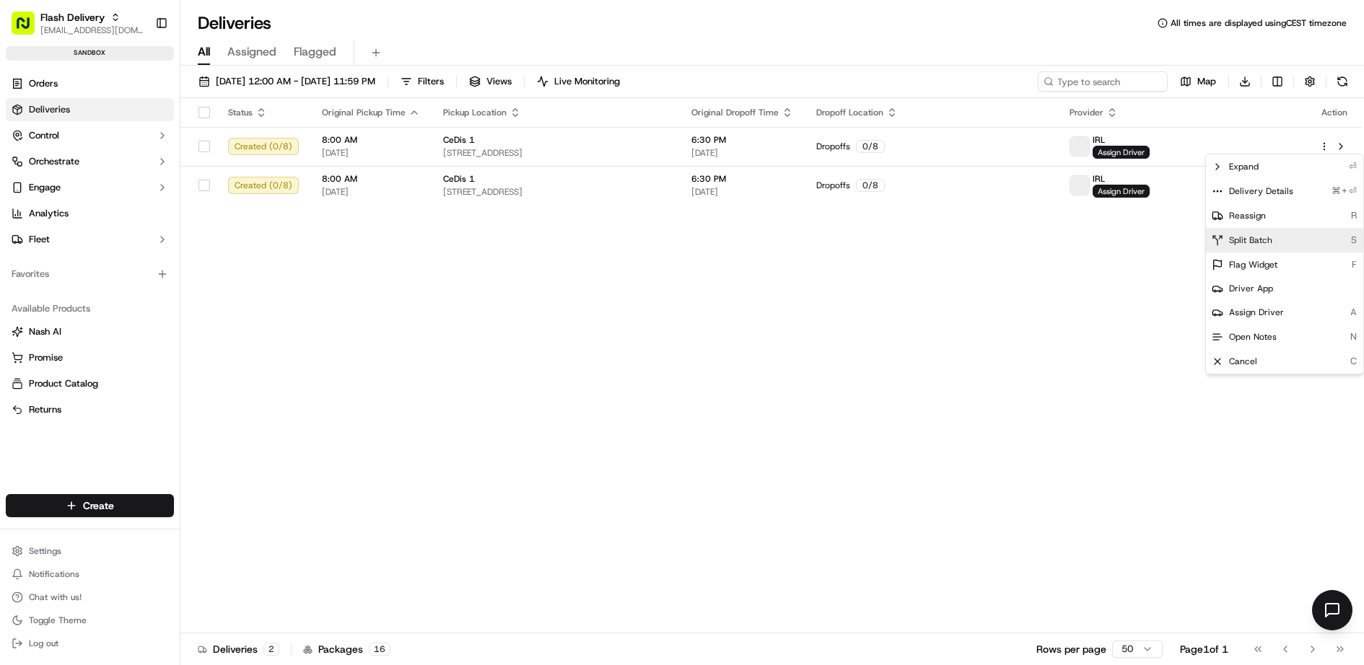
click at [1254, 240] on span "Split Batch" at bounding box center [1250, 240] width 43 height 12
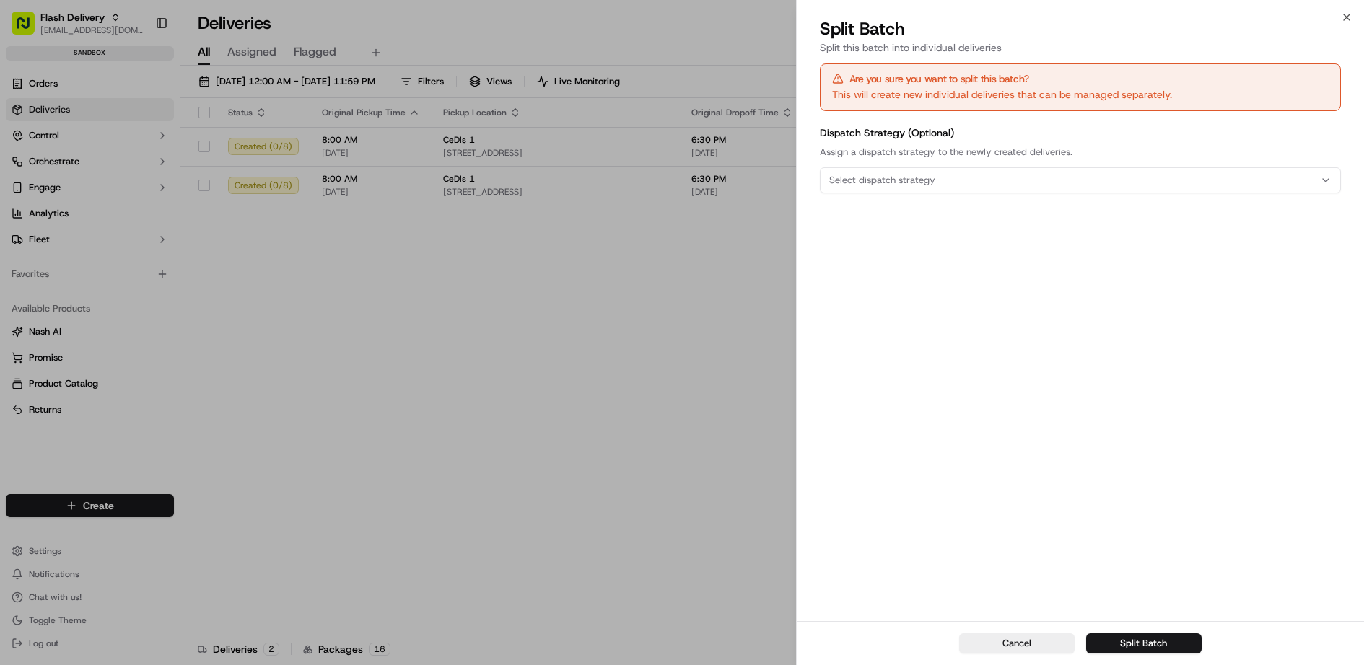
click at [1141, 177] on div "Select dispatch strategy" at bounding box center [1080, 180] width 514 height 13
click at [959, 238] on span "None" at bounding box center [931, 236] width 177 height 13
click at [1071, 294] on div at bounding box center [682, 332] width 1364 height 665
click at [1142, 641] on button "Split Batch" at bounding box center [1143, 643] width 115 height 20
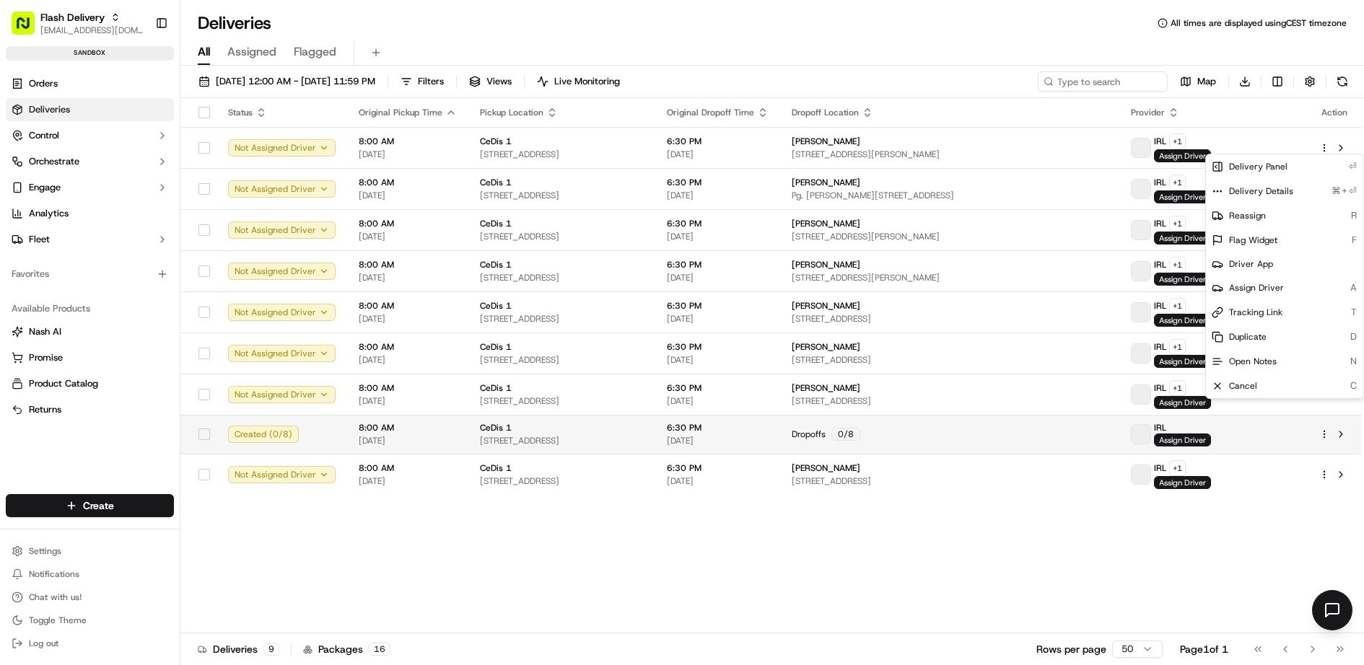
click at [327, 426] on div "Created ( 0 / 8 )" at bounding box center [281, 434] width 107 height 17
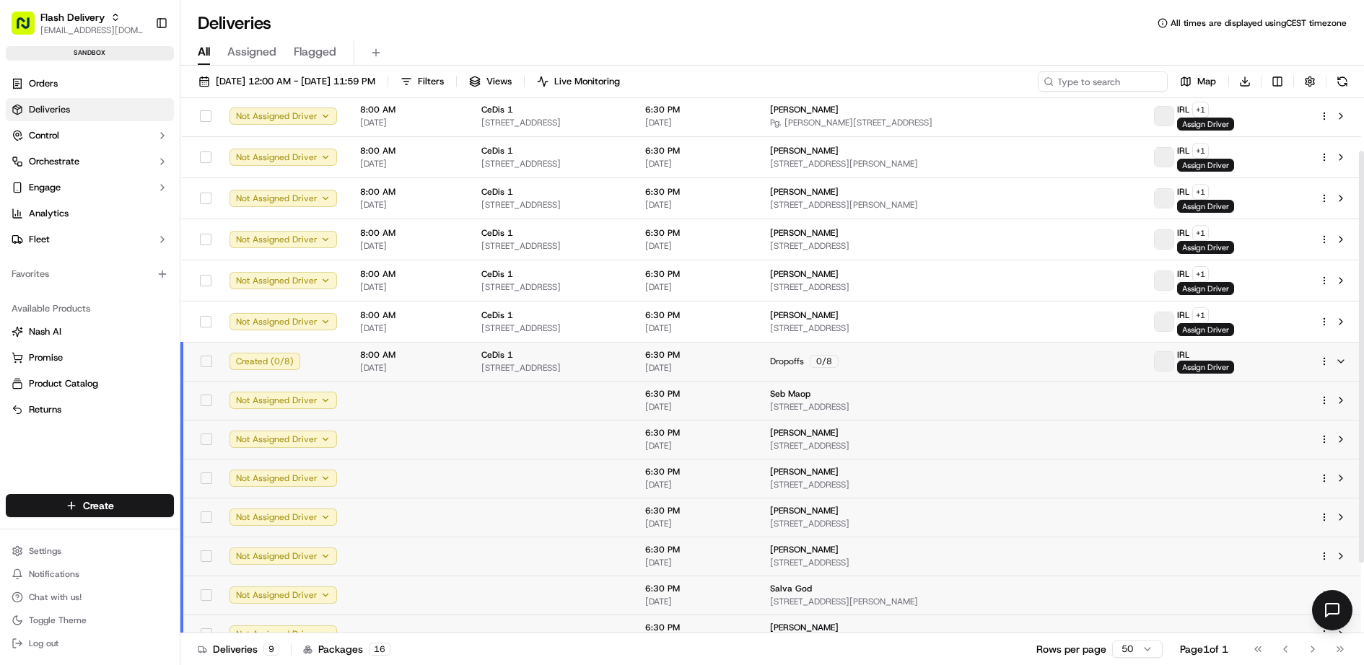
scroll to position [77, 0]
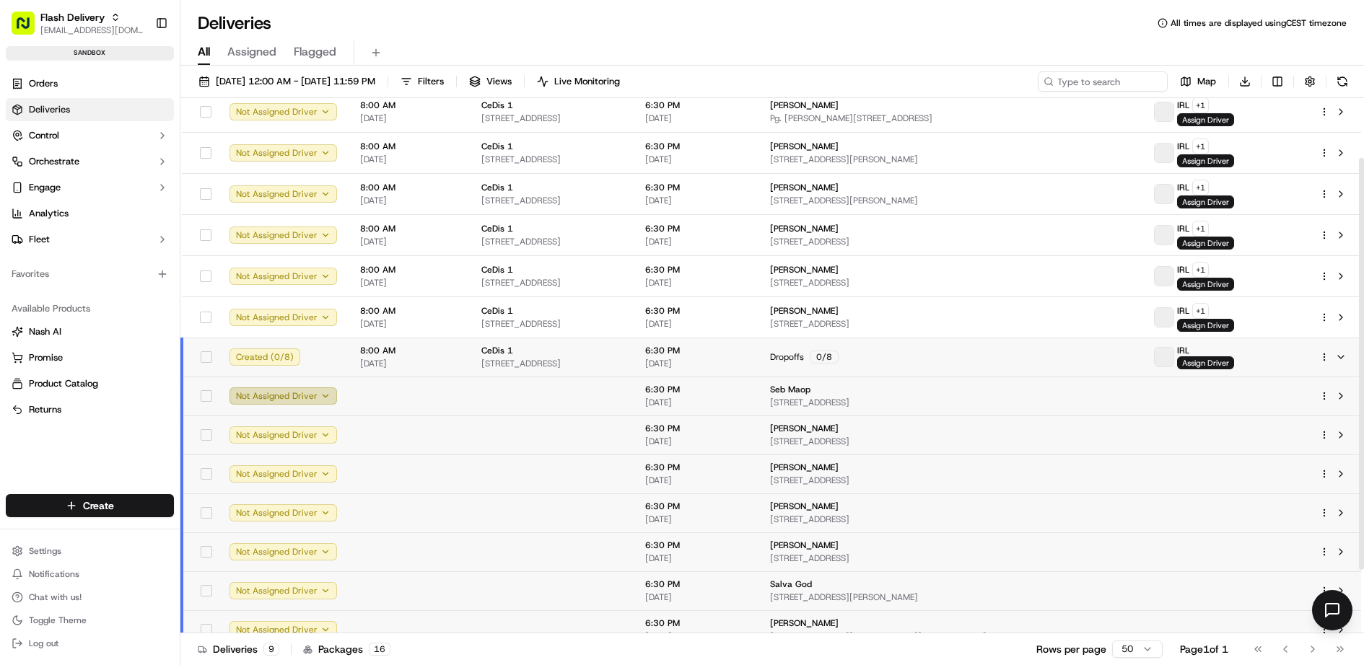
click at [317, 389] on button "Not Assigned Driver" at bounding box center [282, 395] width 107 height 17
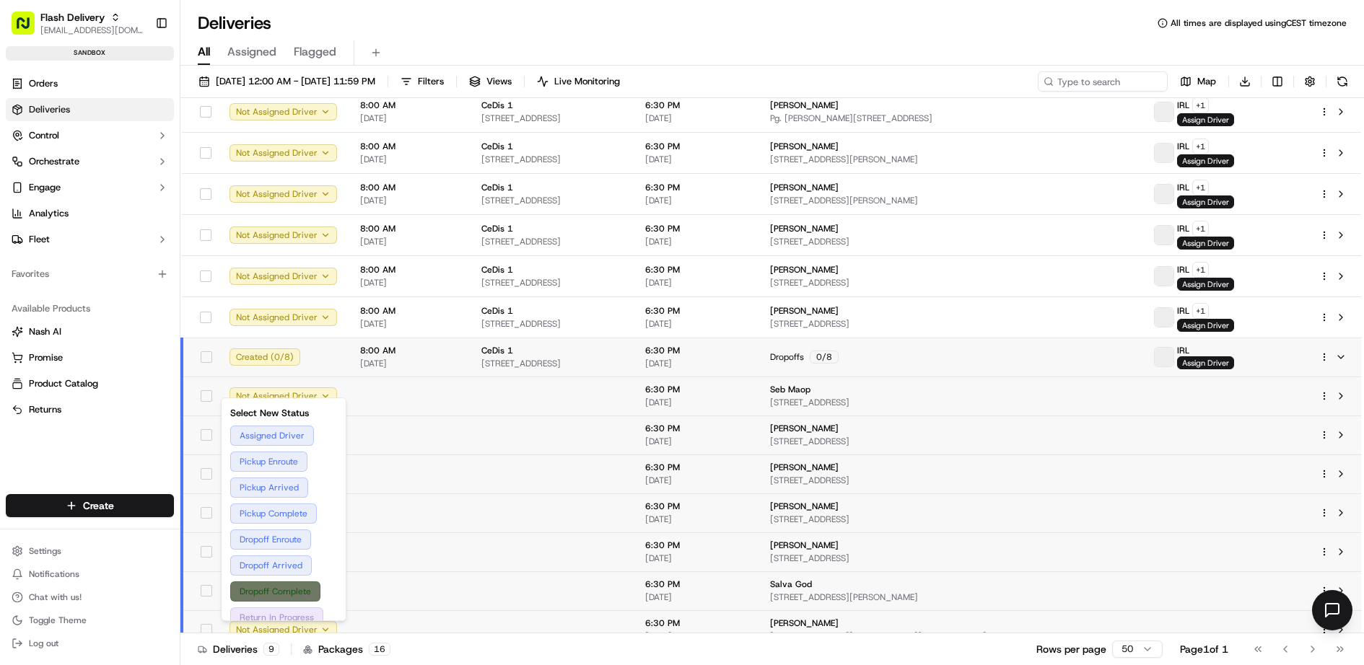
click at [292, 589] on button "Dropoff Complete" at bounding box center [283, 592] width 107 height 20
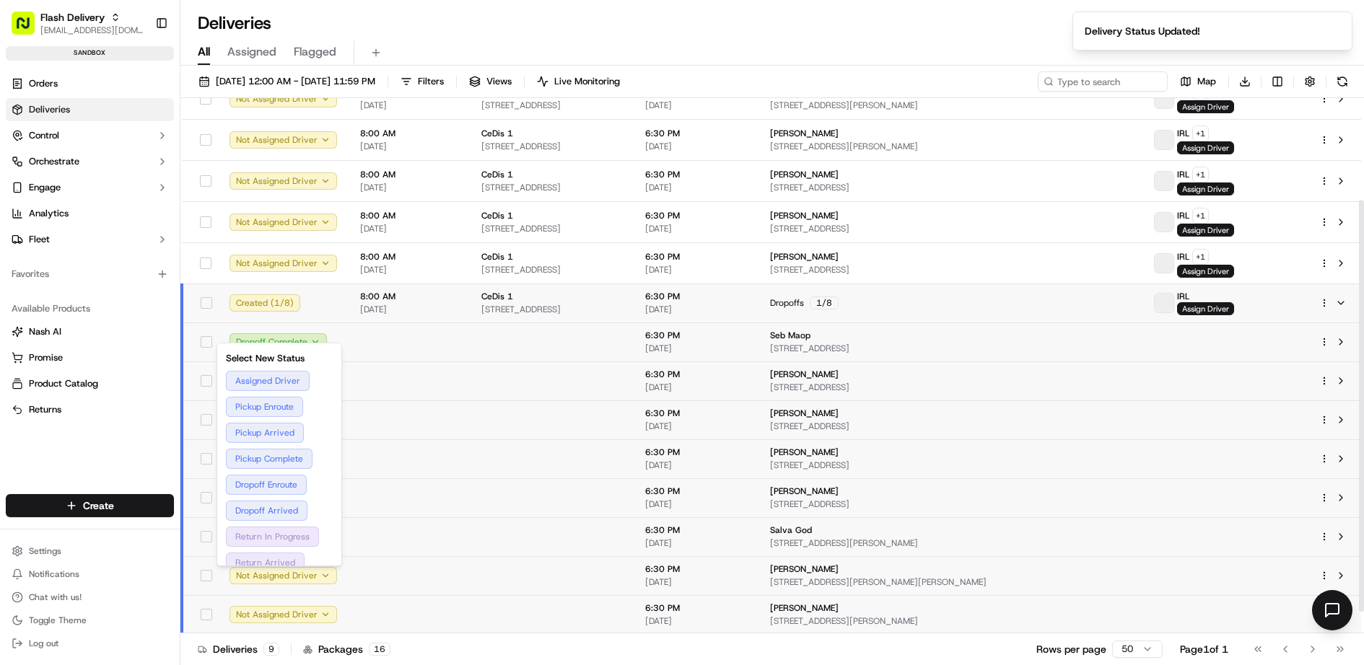
scroll to position [132, 0]
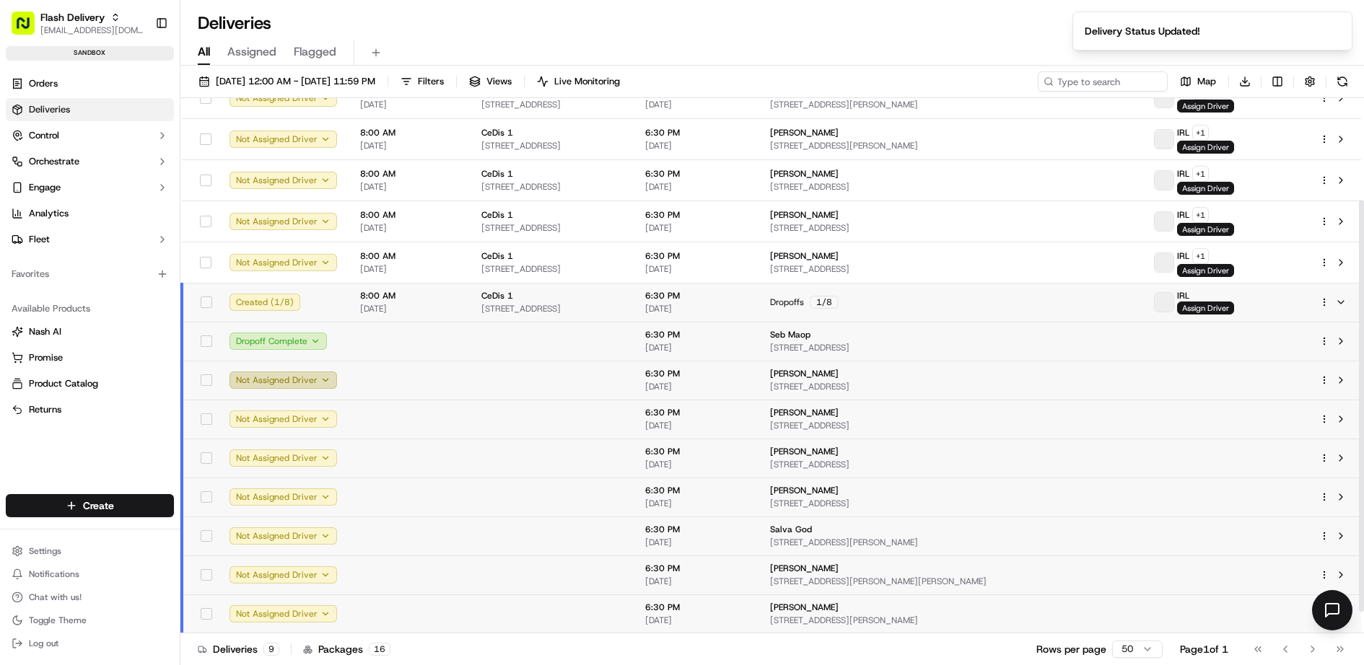
click at [320, 372] on button "Not Assigned Driver" at bounding box center [282, 380] width 107 height 17
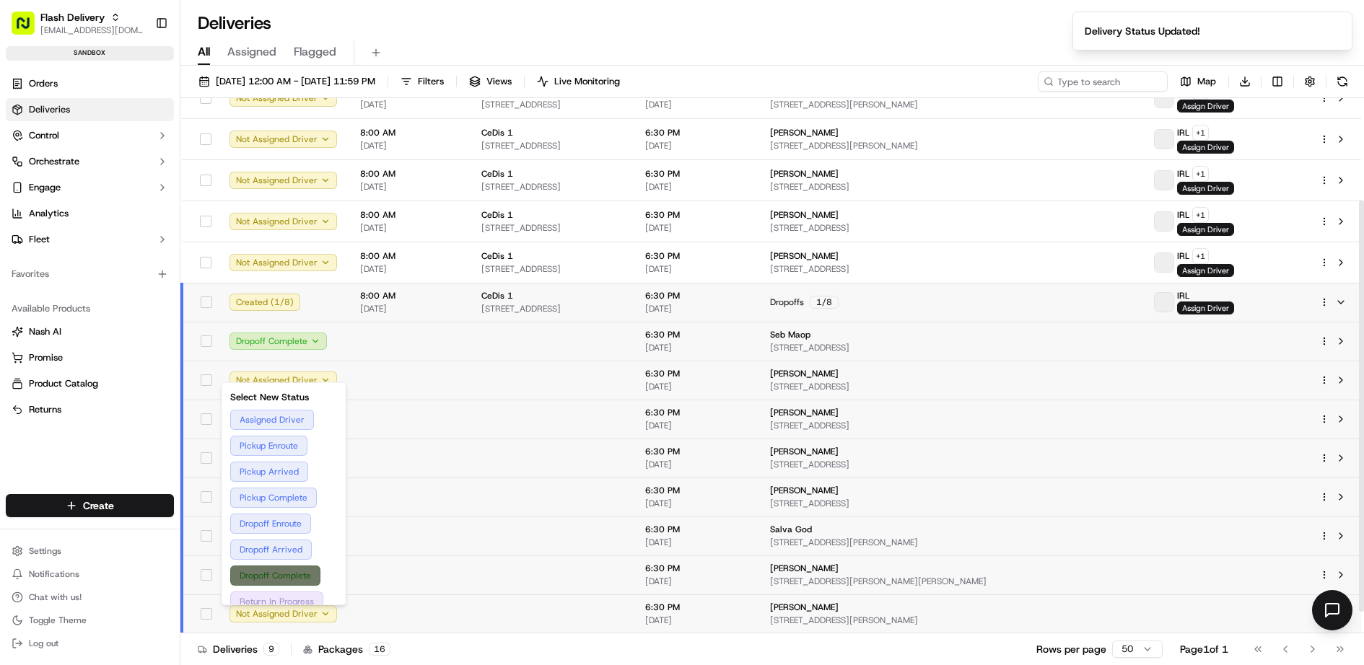
click at [301, 569] on button "Dropoff Complete" at bounding box center [283, 576] width 107 height 20
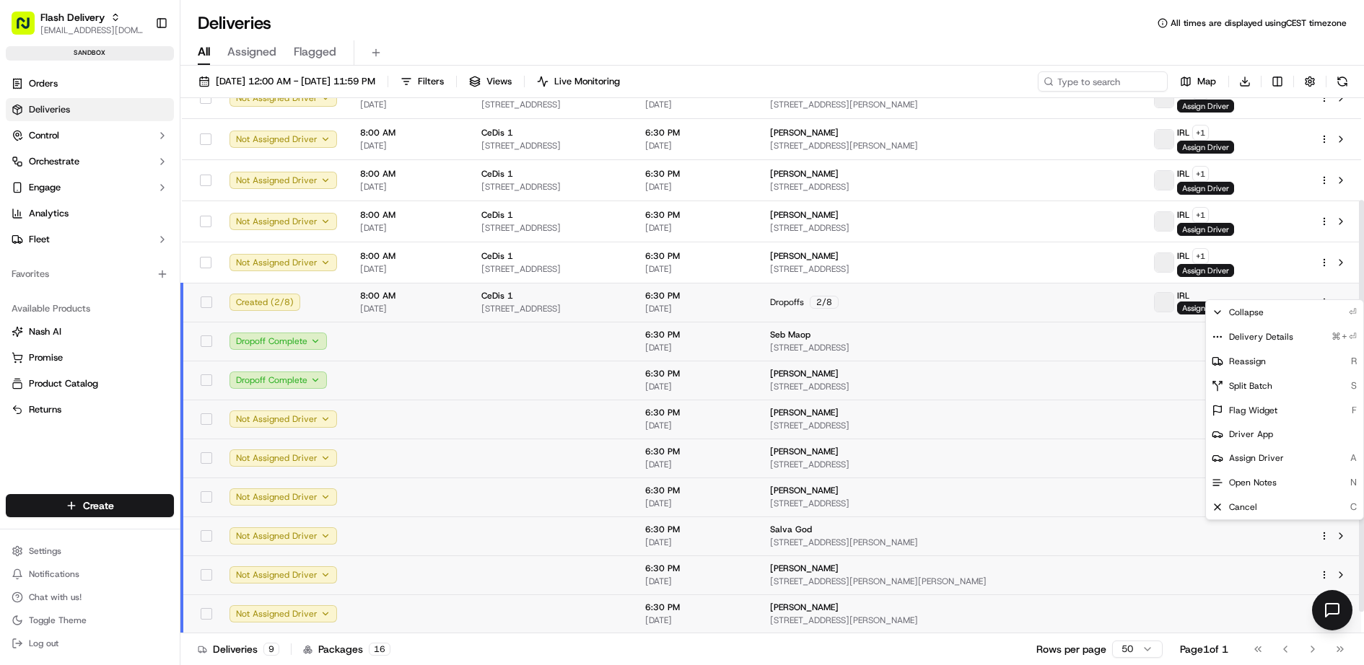
click at [1323, 289] on html "Flash Delivery [EMAIL_ADDRESS][DOMAIN_NAME] Toggle Sidebar sandbox Orders Deliv…" at bounding box center [682, 332] width 1364 height 665
click at [1267, 381] on span "Split Batch" at bounding box center [1250, 386] width 43 height 12
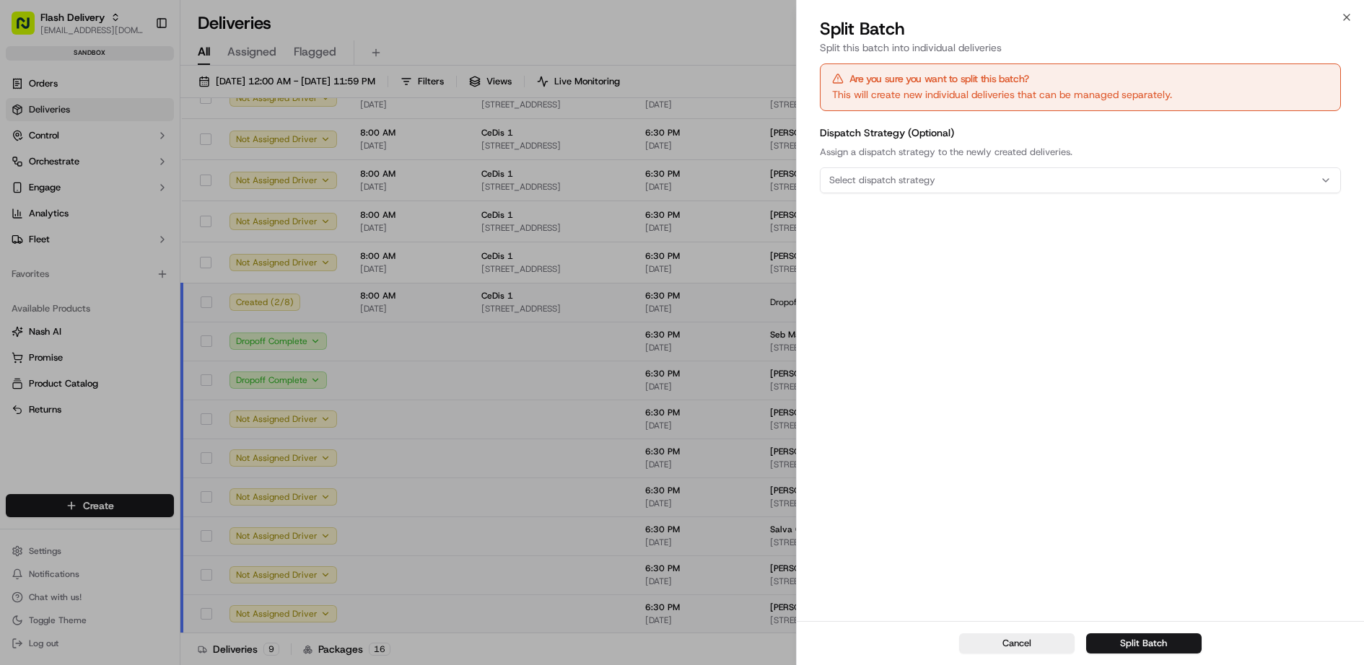
click at [1048, 180] on div "Select dispatch strategy" at bounding box center [1080, 180] width 514 height 13
click at [877, 237] on span "None" at bounding box center [931, 236] width 177 height 13
click at [974, 353] on div at bounding box center [682, 332] width 1364 height 665
click at [1155, 642] on button "Split Batch" at bounding box center [1143, 643] width 115 height 20
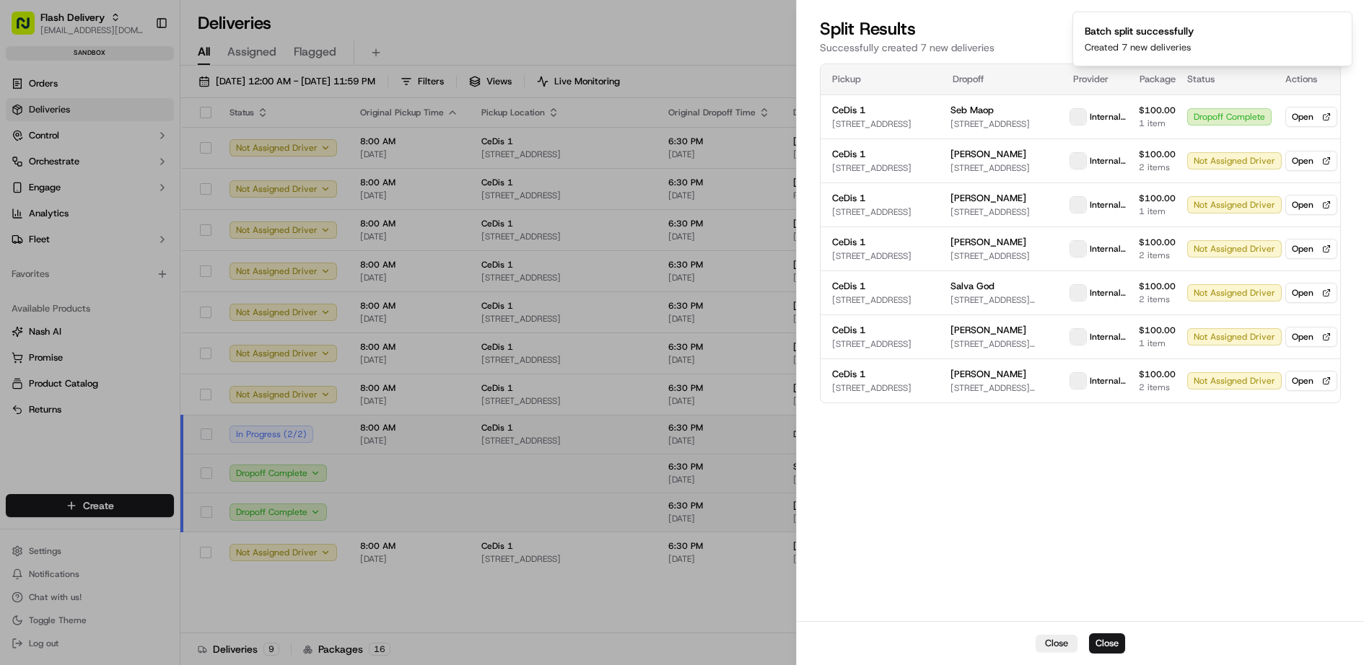
scroll to position [0, 0]
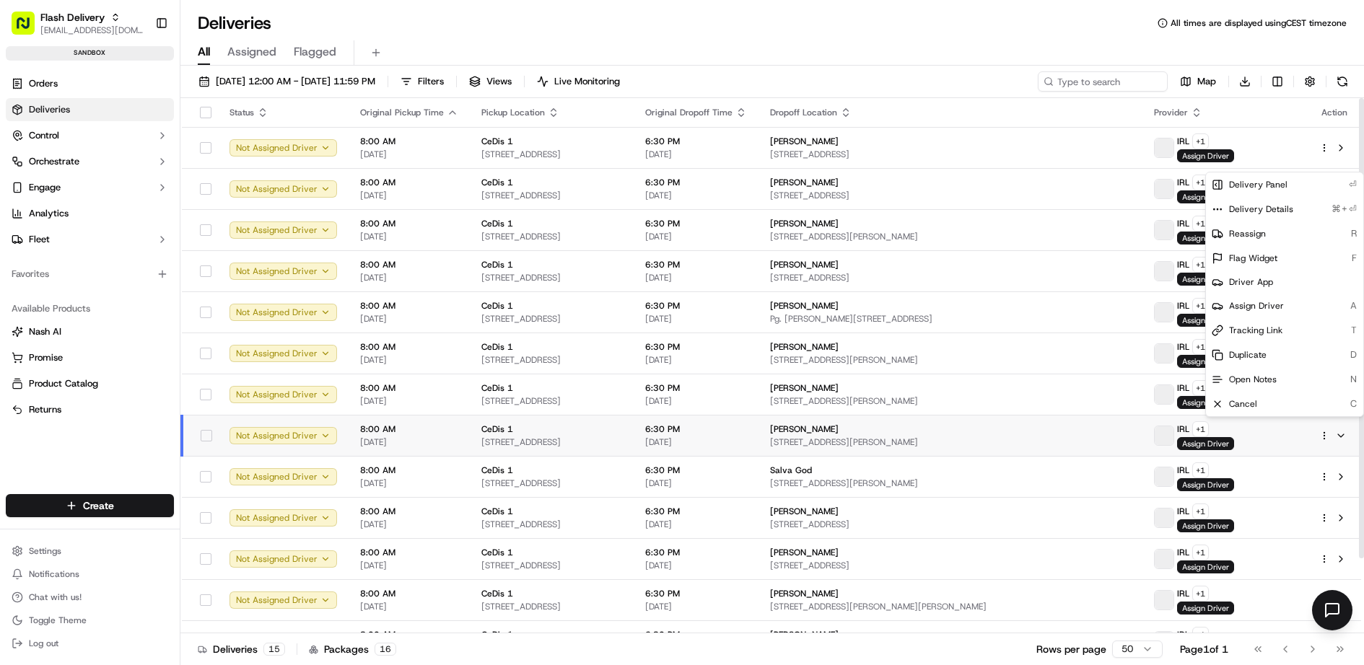
click at [859, 35] on div "All Assigned Flagged" at bounding box center [771, 50] width 1183 height 31
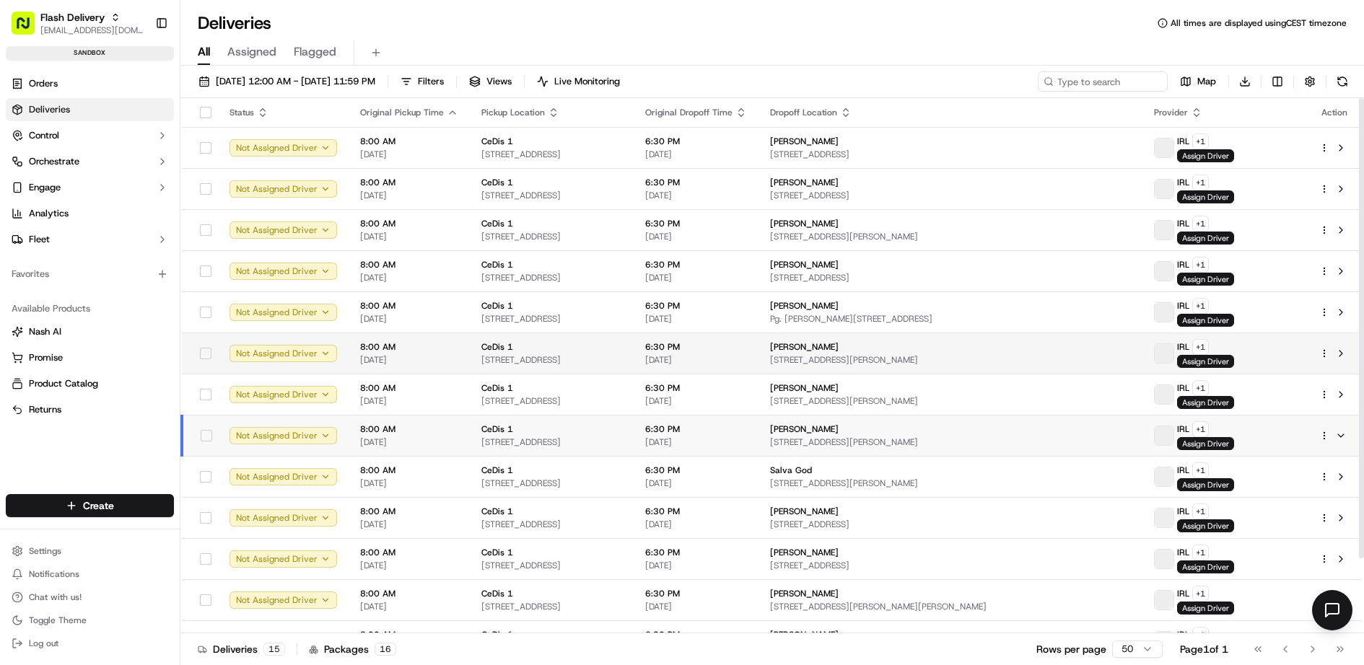
scroll to position [88, 0]
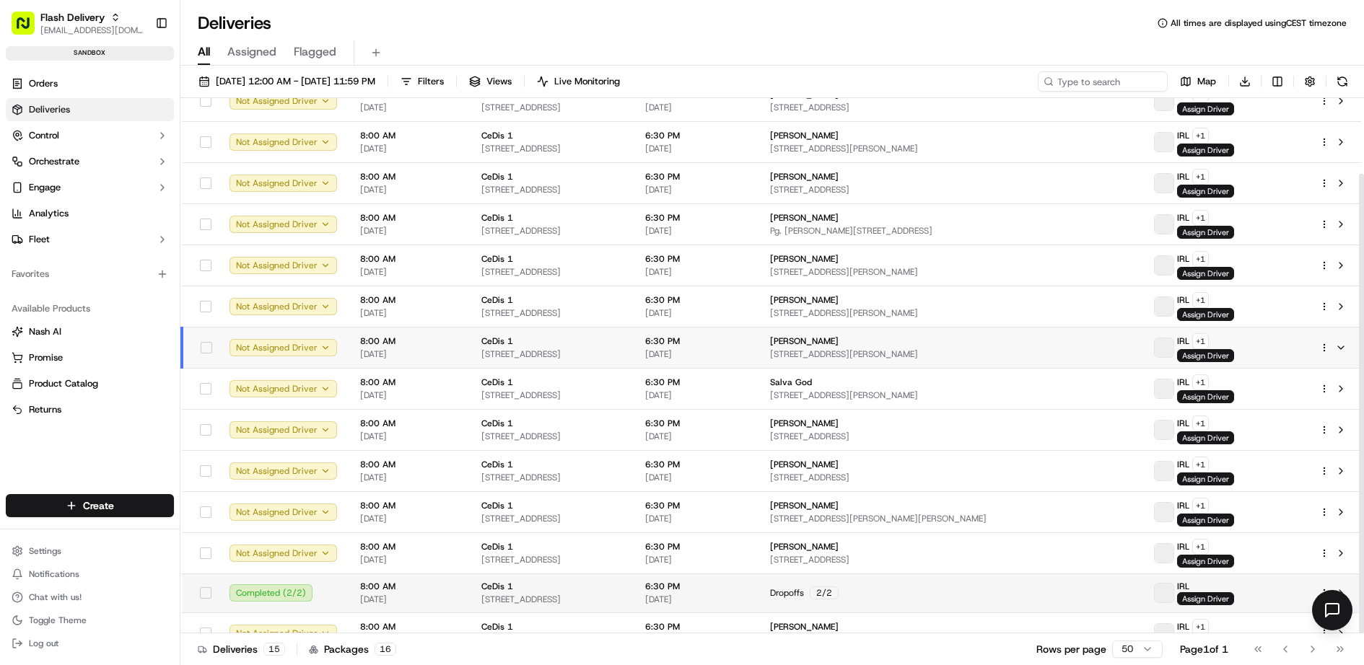
click at [622, 581] on div "CeDis 1" at bounding box center [551, 587] width 141 height 12
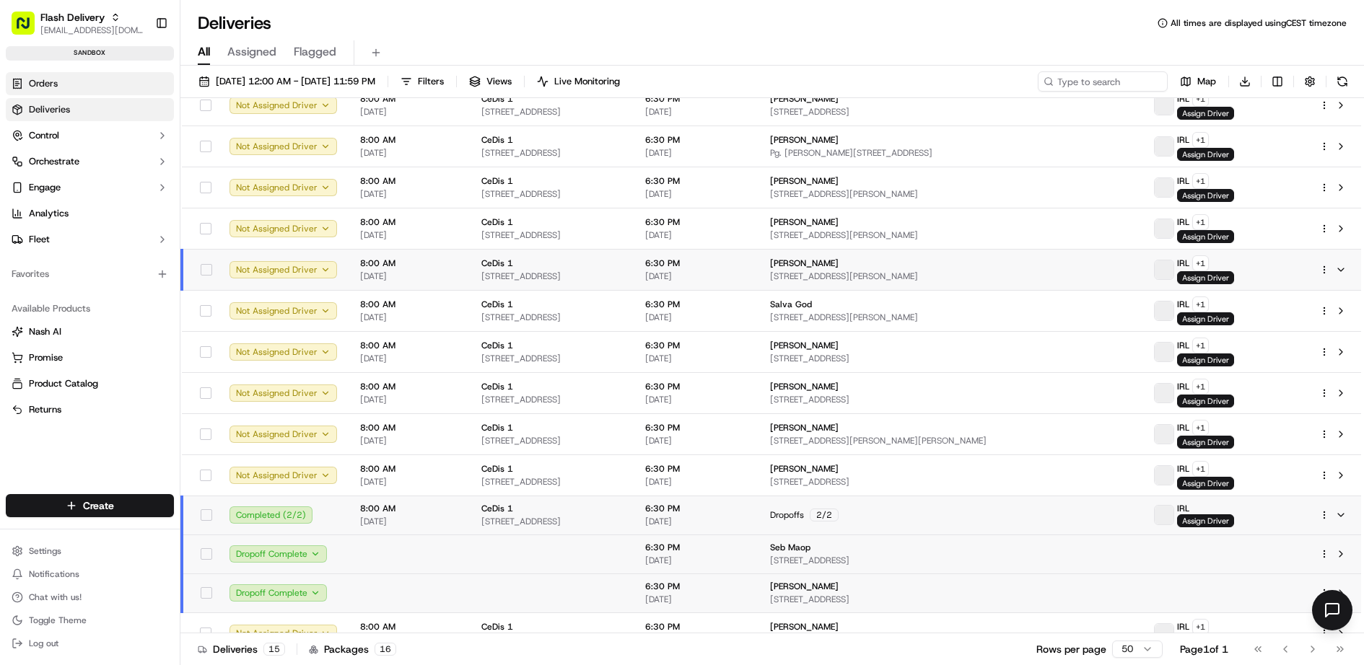
click at [95, 89] on link "Orders" at bounding box center [90, 83] width 168 height 23
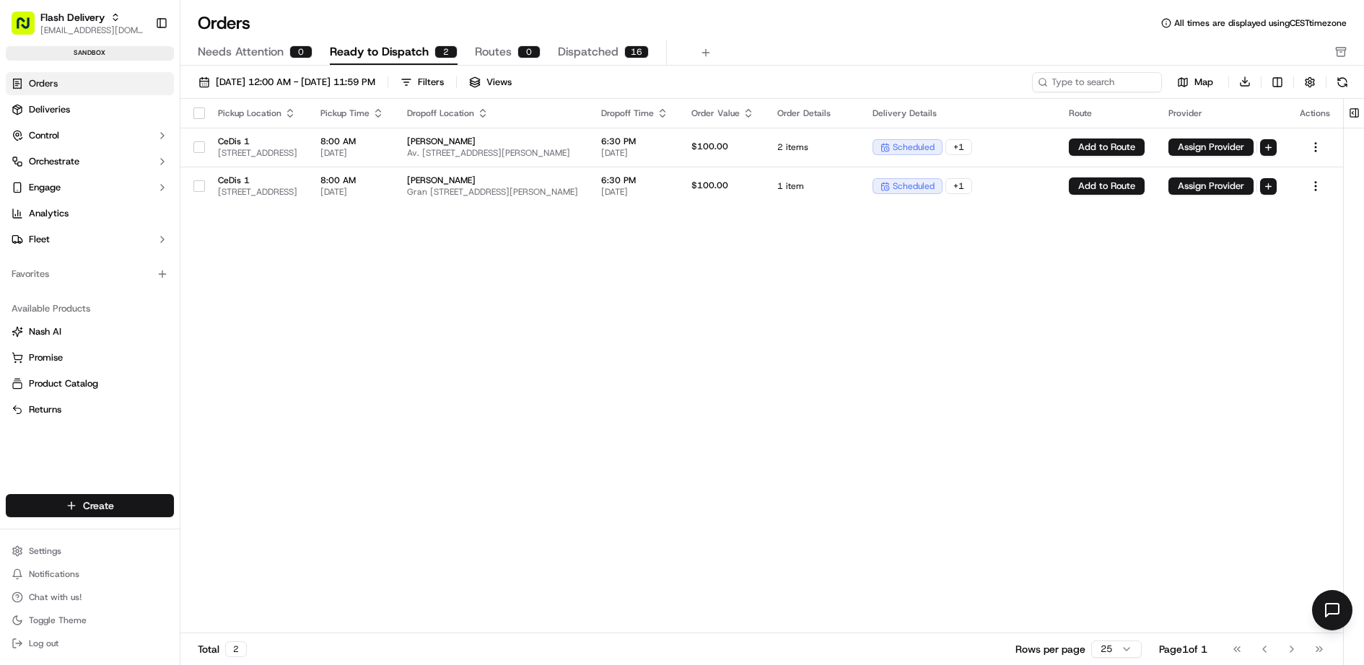
click at [101, 506] on html "Flash Delivery [EMAIL_ADDRESS][DOMAIN_NAME] Toggle Sidebar sandbox Orders Deliv…" at bounding box center [682, 332] width 1364 height 665
click at [240, 578] on link "CSV Upload" at bounding box center [261, 585] width 161 height 26
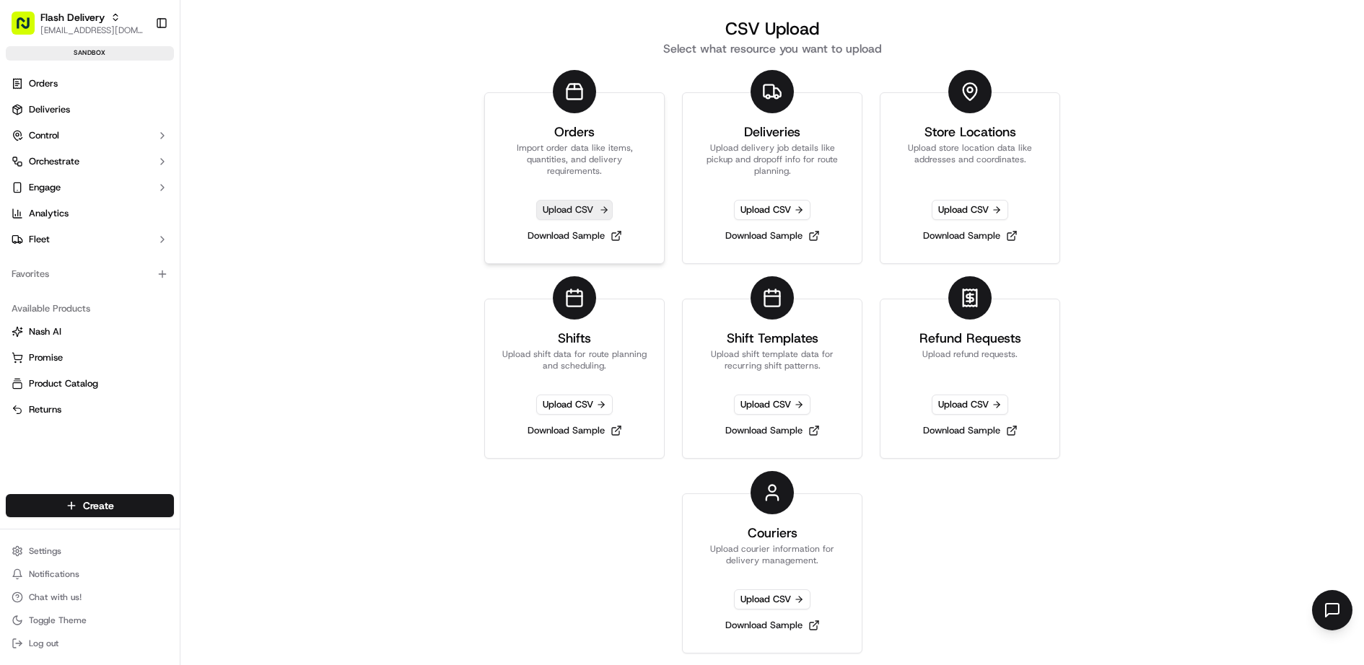
click at [572, 204] on span "Upload CSV" at bounding box center [574, 210] width 76 height 20
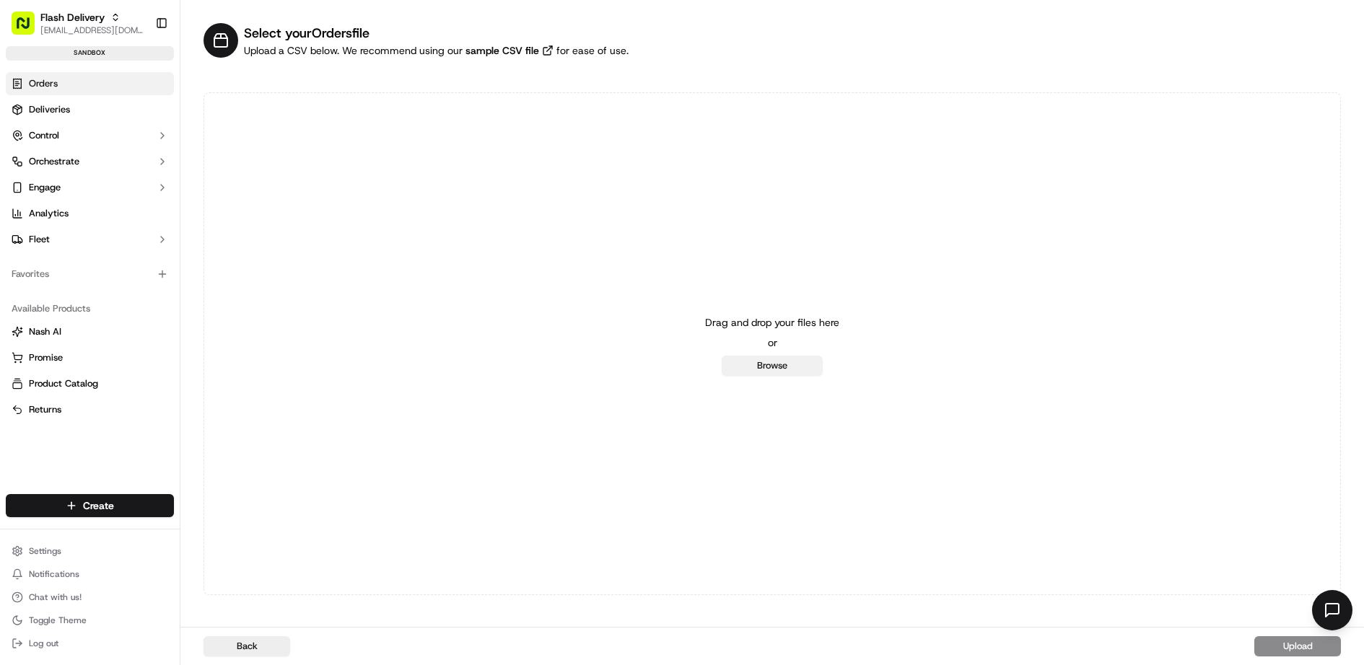
click at [768, 363] on button "Browse" at bounding box center [771, 366] width 101 height 20
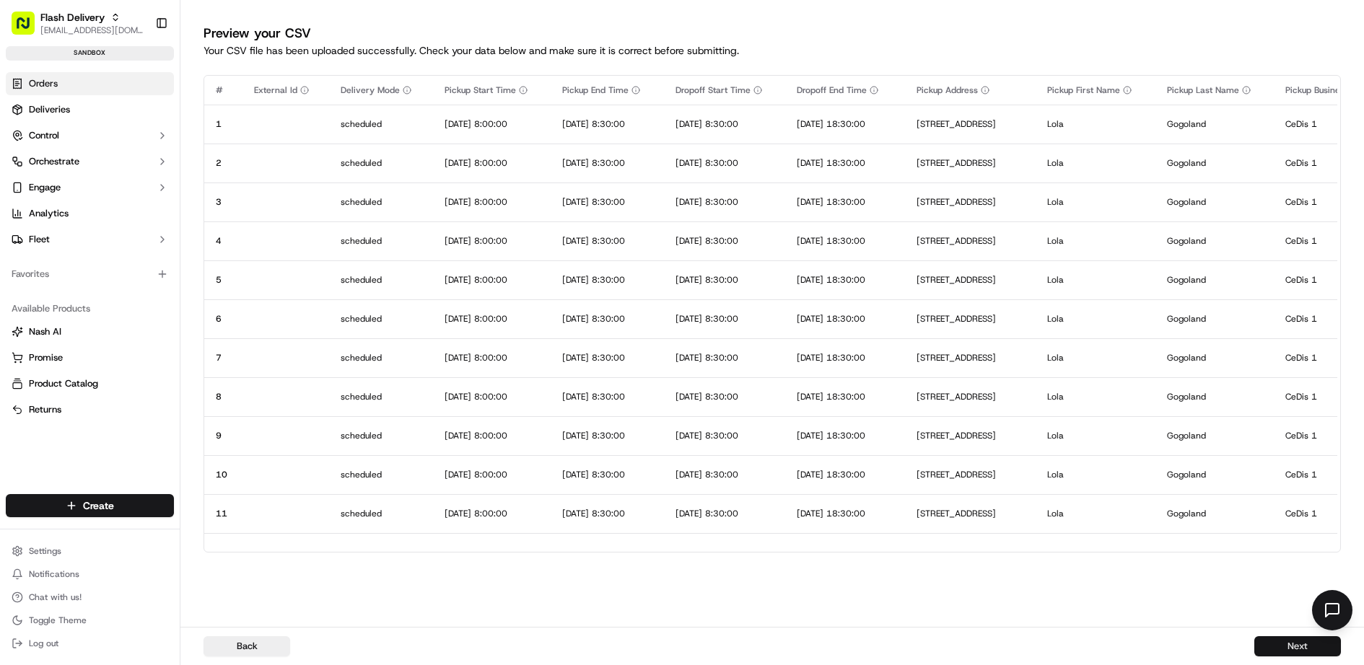
click at [1299, 646] on button "Next" at bounding box center [1297, 646] width 87 height 20
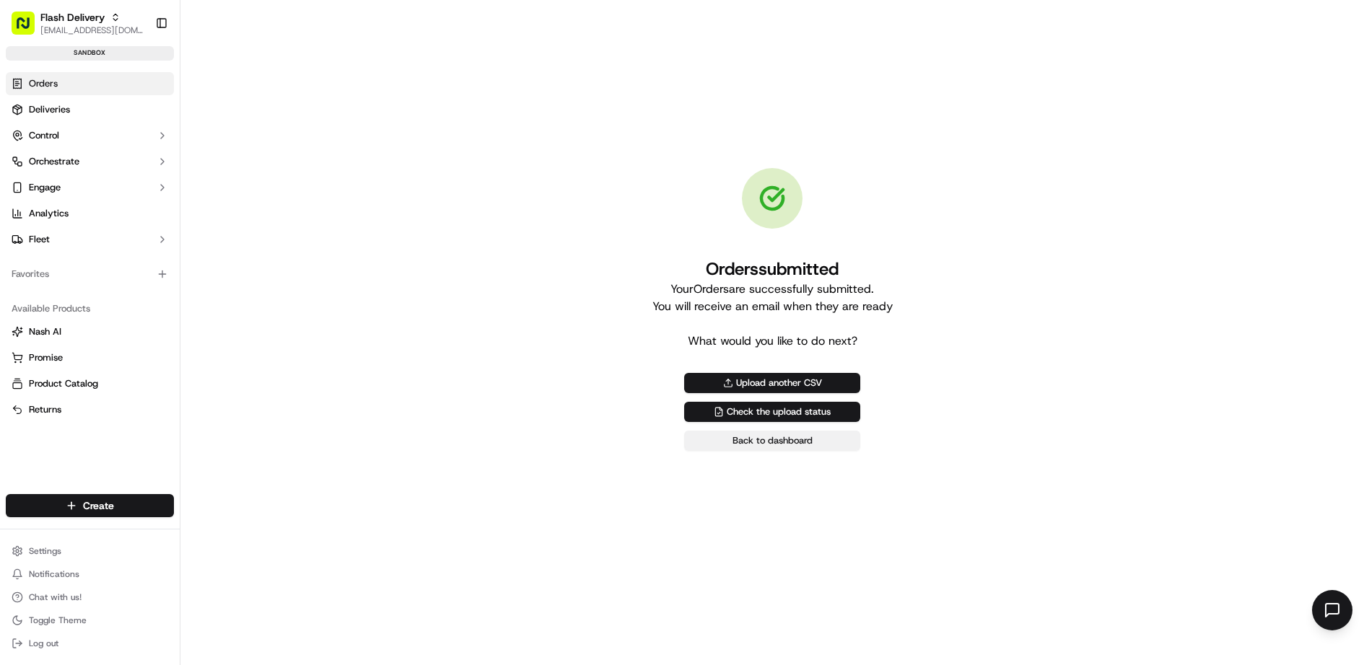
click at [791, 444] on link "Back to dashboard" at bounding box center [772, 441] width 176 height 20
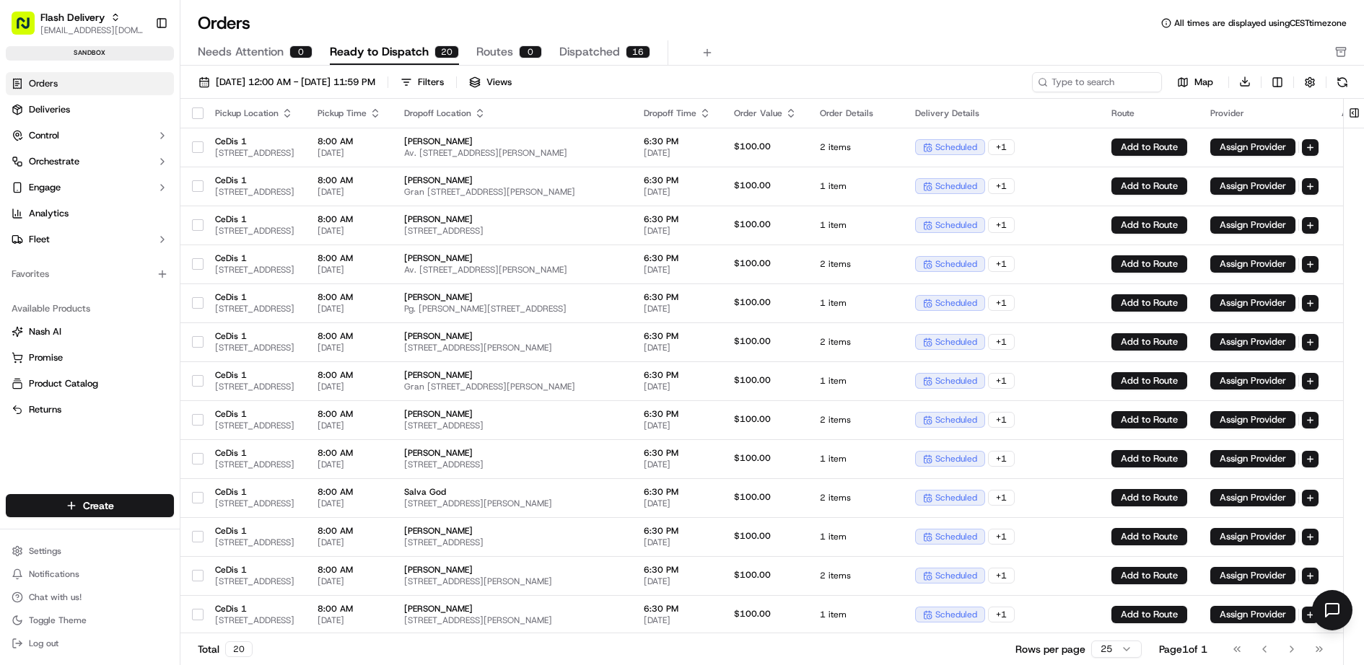
click at [198, 111] on button "button" at bounding box center [198, 113] width 12 height 12
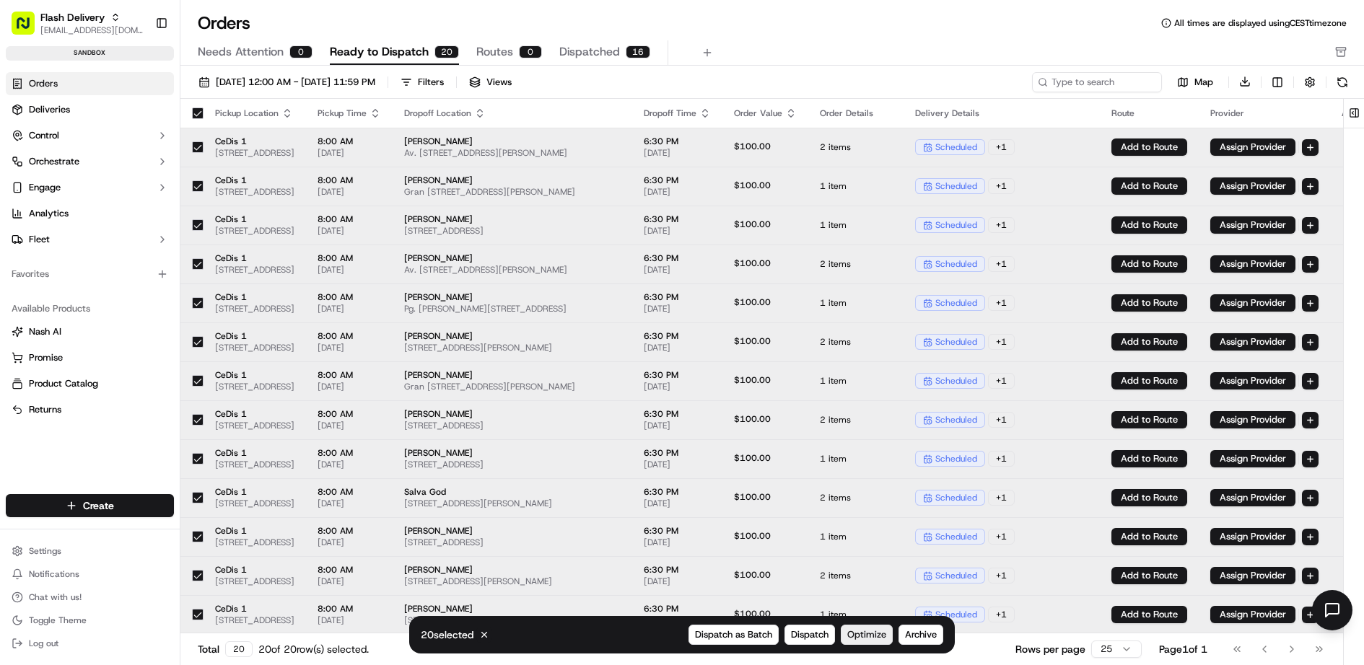
click at [880, 636] on span "Optimize" at bounding box center [866, 634] width 39 height 13
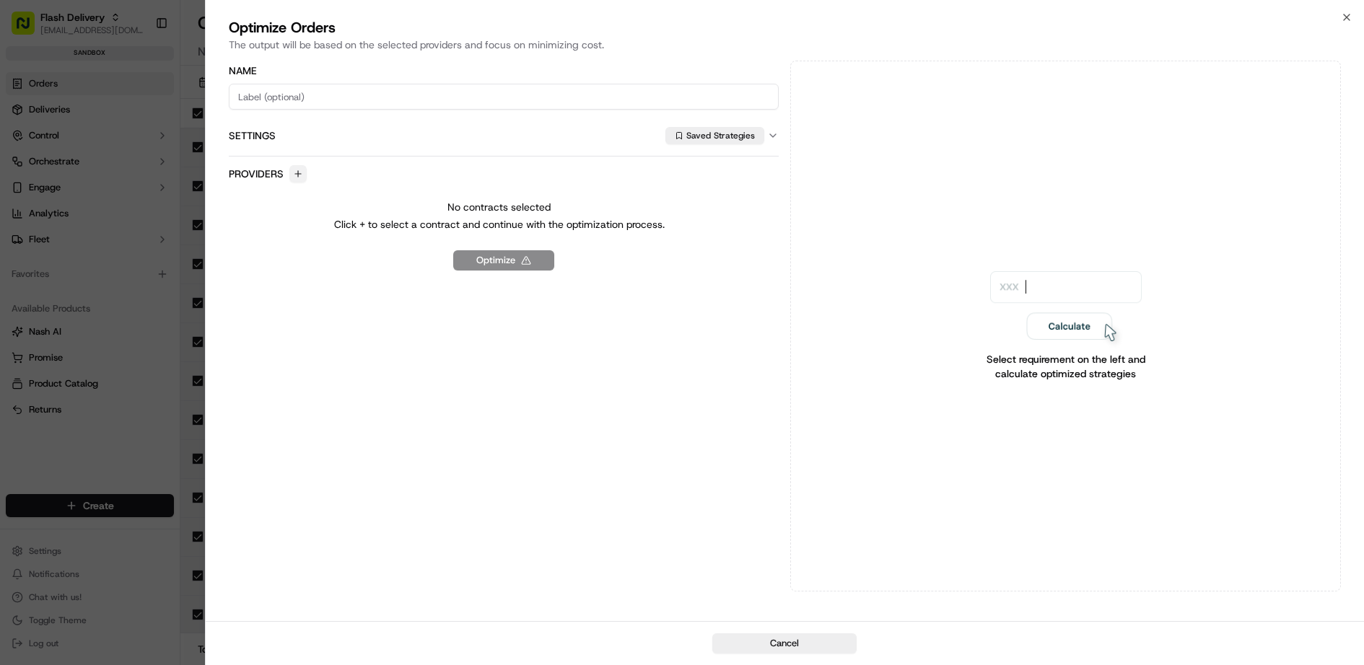
click at [299, 175] on button "button" at bounding box center [297, 173] width 17 height 17
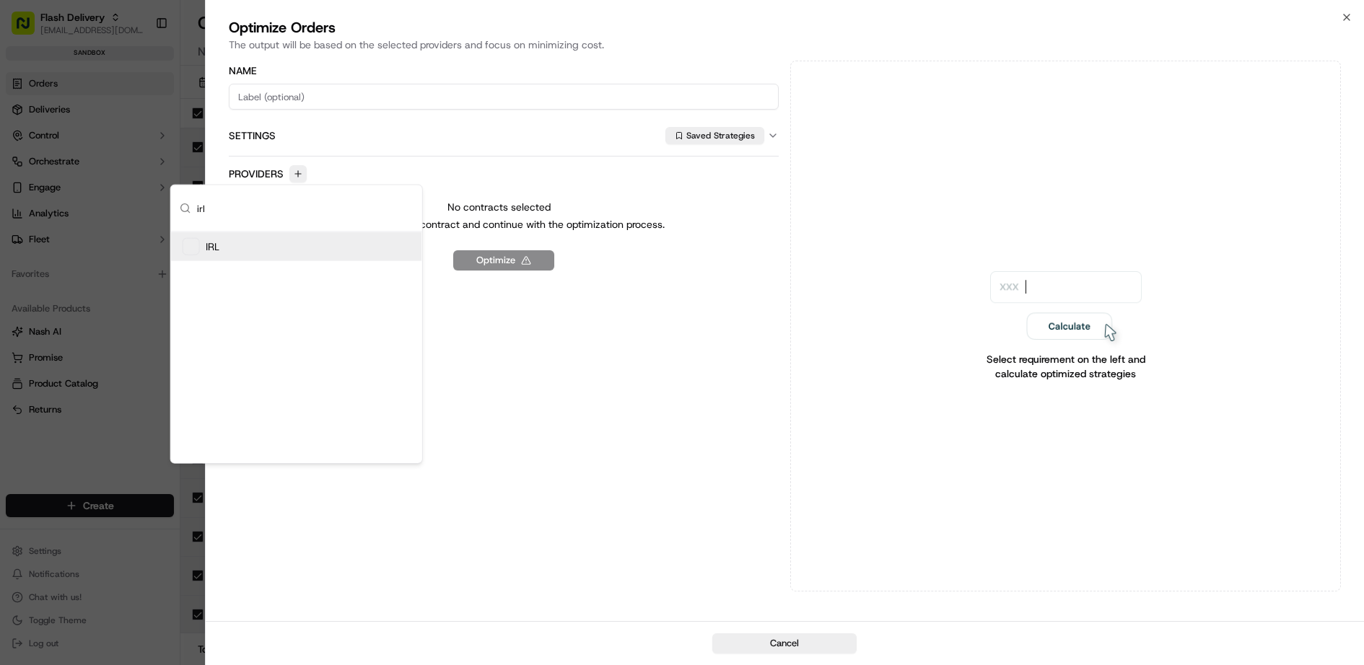
type input "irl"
click at [265, 242] on div "IRL" at bounding box center [296, 246] width 251 height 29
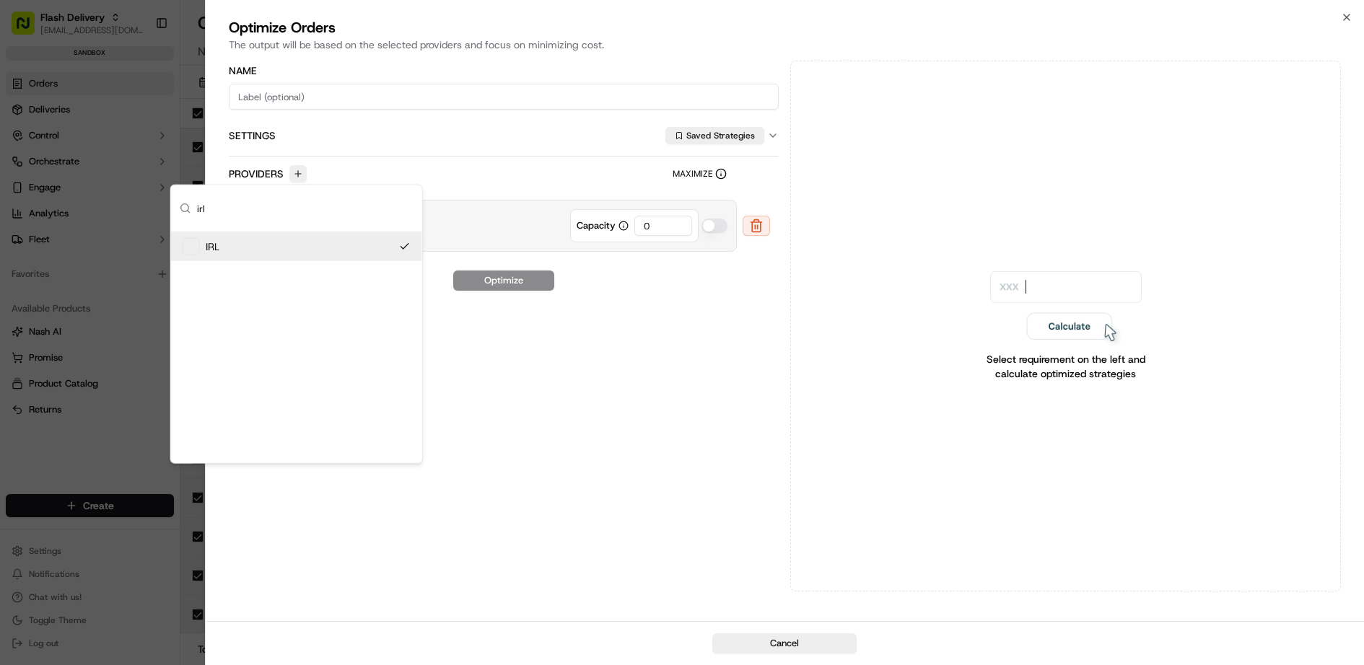
click at [321, 96] on input at bounding box center [504, 97] width 550 height 26
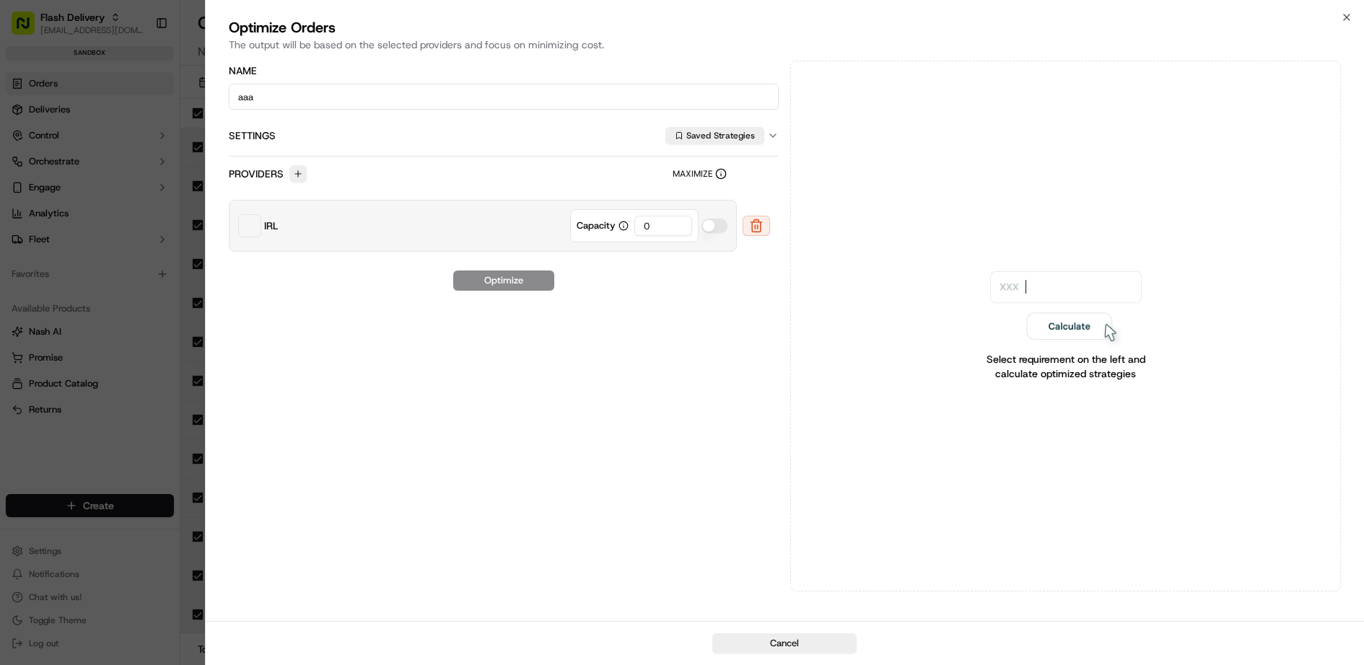
type input "aaa"
drag, startPoint x: 655, startPoint y: 223, endPoint x: 615, endPoint y: 223, distance: 39.7
click at [615, 223] on div "Capacity 0" at bounding box center [634, 225] width 128 height 33
type input "2"
click at [533, 278] on button "Optimize" at bounding box center [503, 281] width 101 height 20
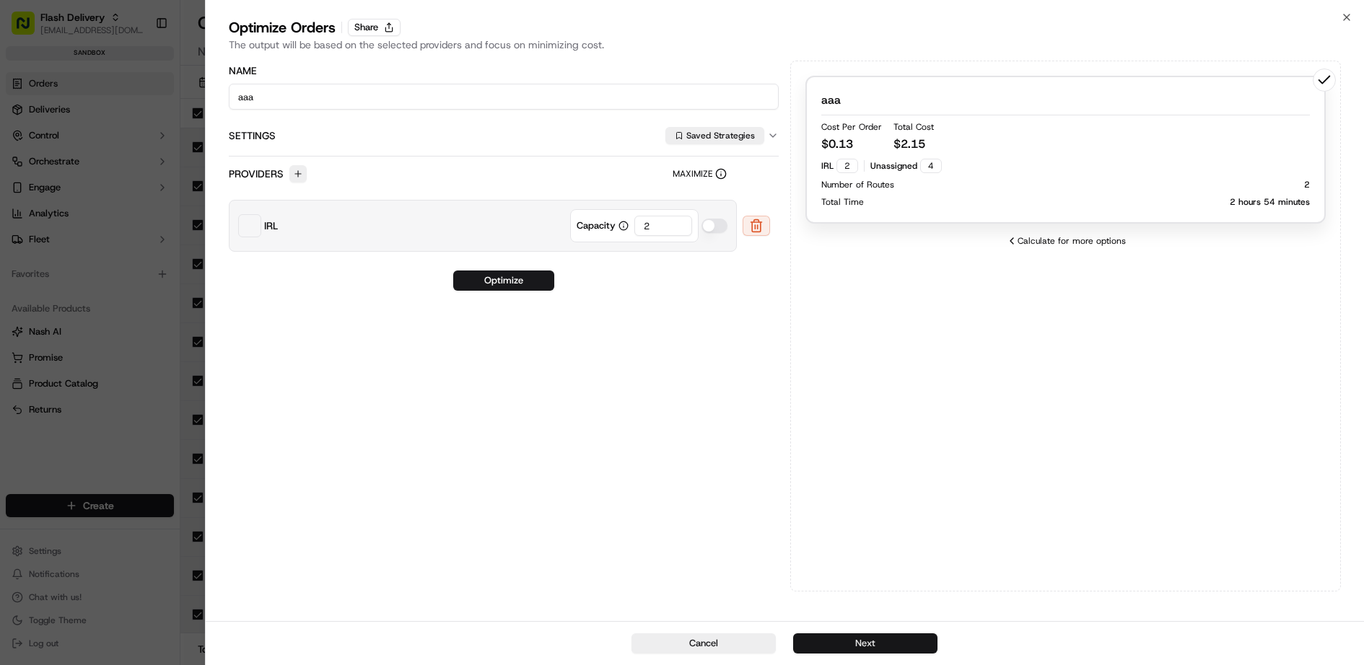
click at [861, 642] on button "Next" at bounding box center [865, 643] width 144 height 20
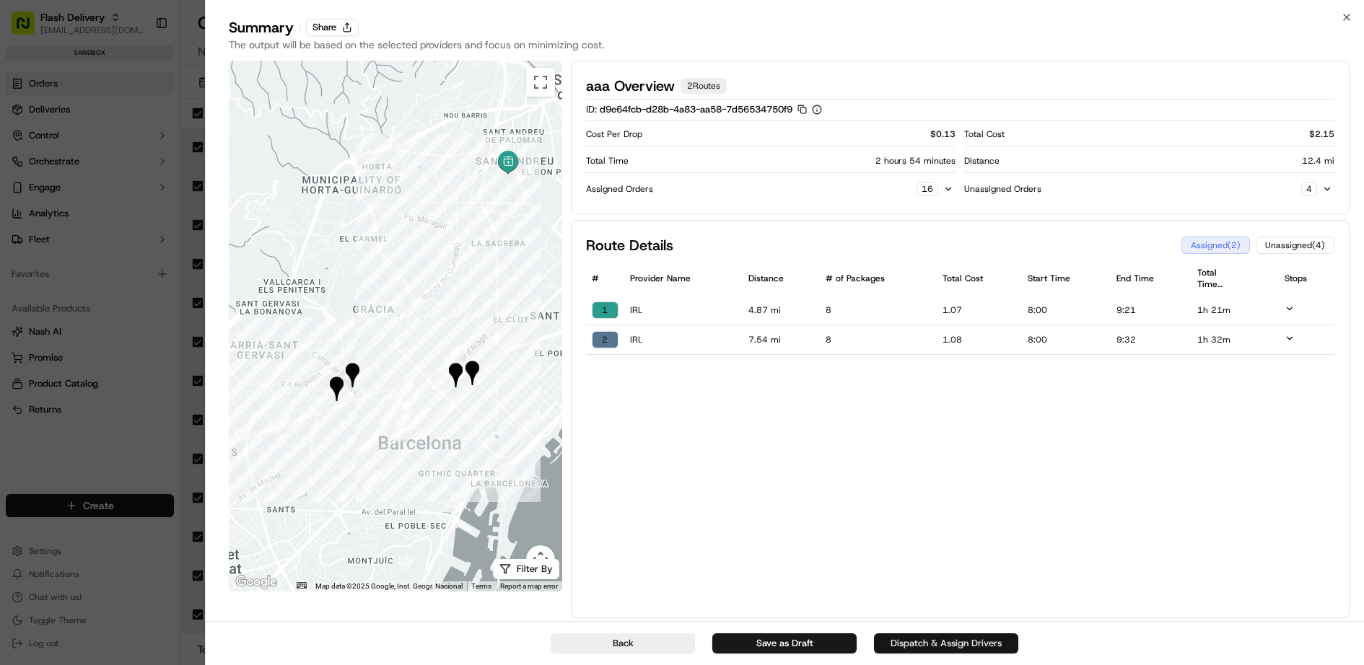
click at [946, 644] on button "Dispatch & Assign Drivers" at bounding box center [946, 643] width 144 height 20
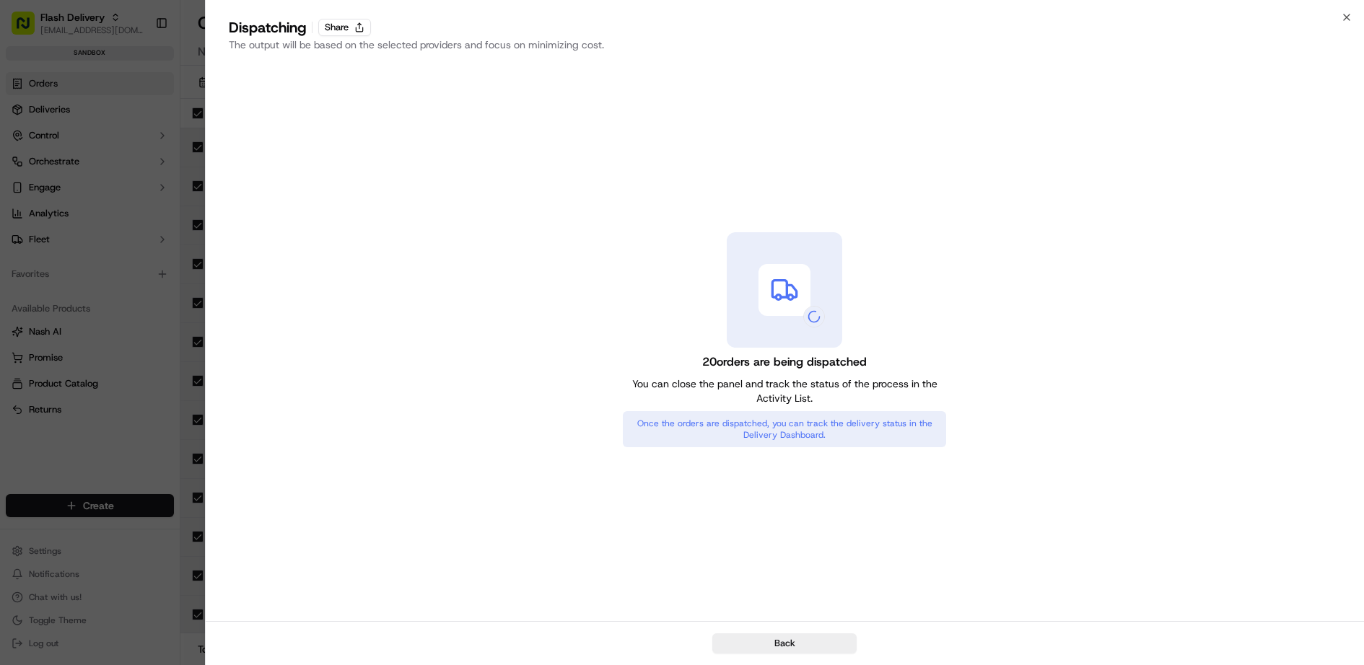
click at [104, 200] on div at bounding box center [682, 332] width 1364 height 665
click at [1345, 12] on icon "button" at bounding box center [1346, 18] width 12 height 12
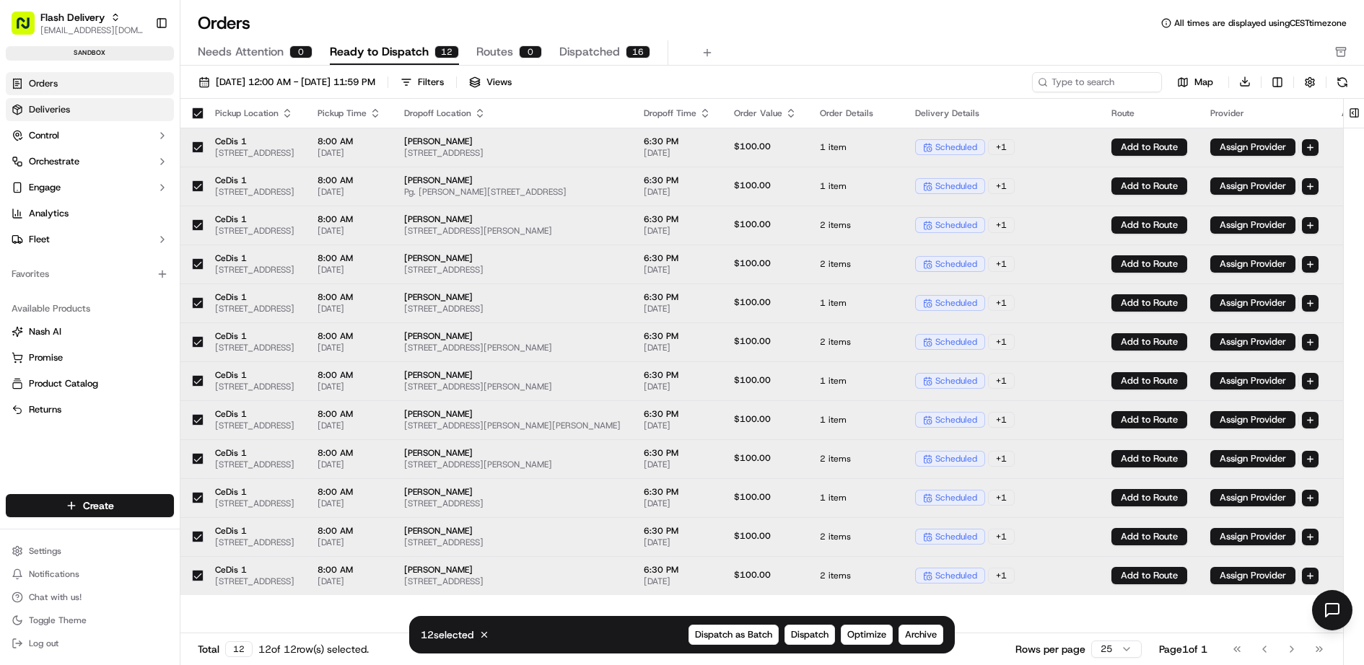
click at [59, 103] on span "Deliveries" at bounding box center [49, 109] width 41 height 13
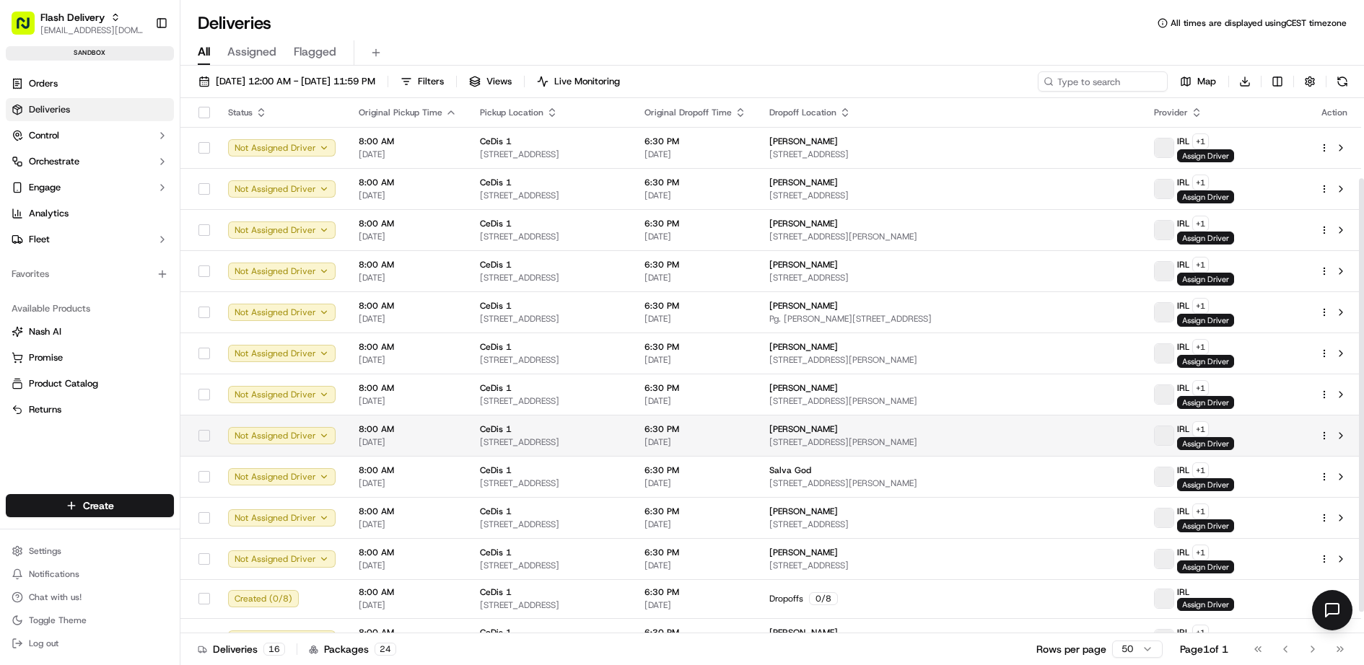
scroll to position [127, 0]
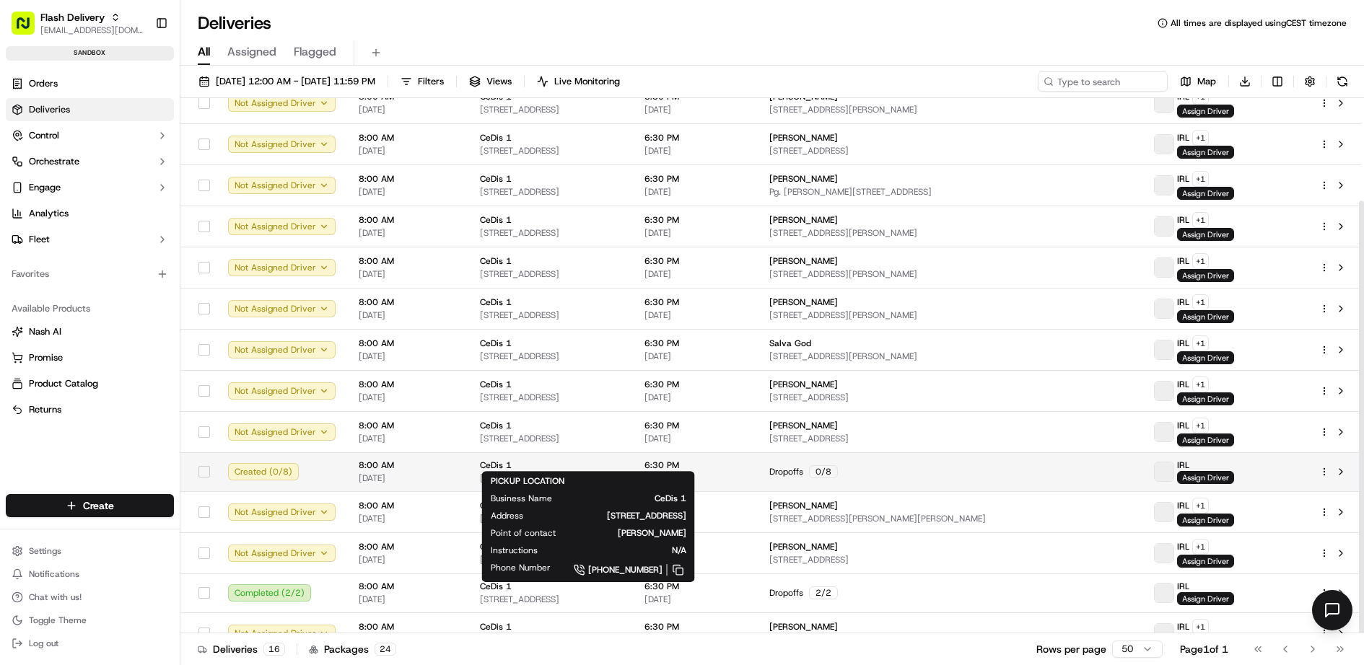
click at [556, 460] on div "CeDis 1" at bounding box center [550, 466] width 141 height 12
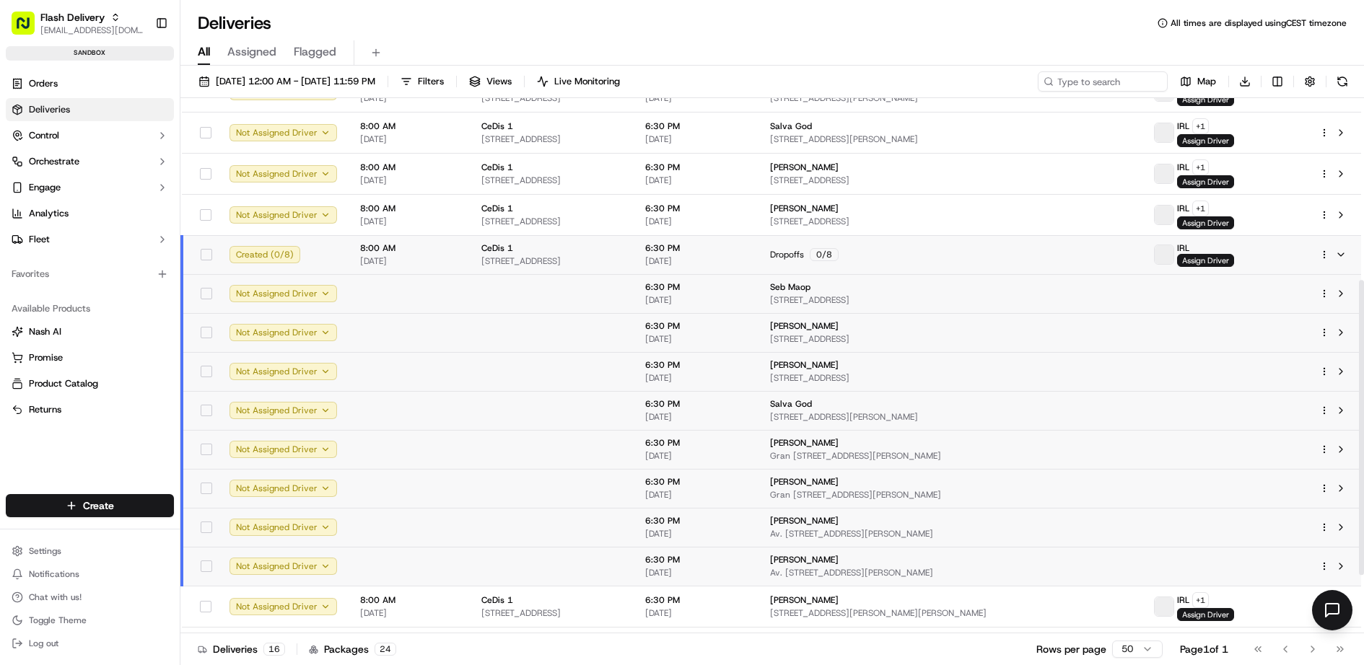
scroll to position [357, 0]
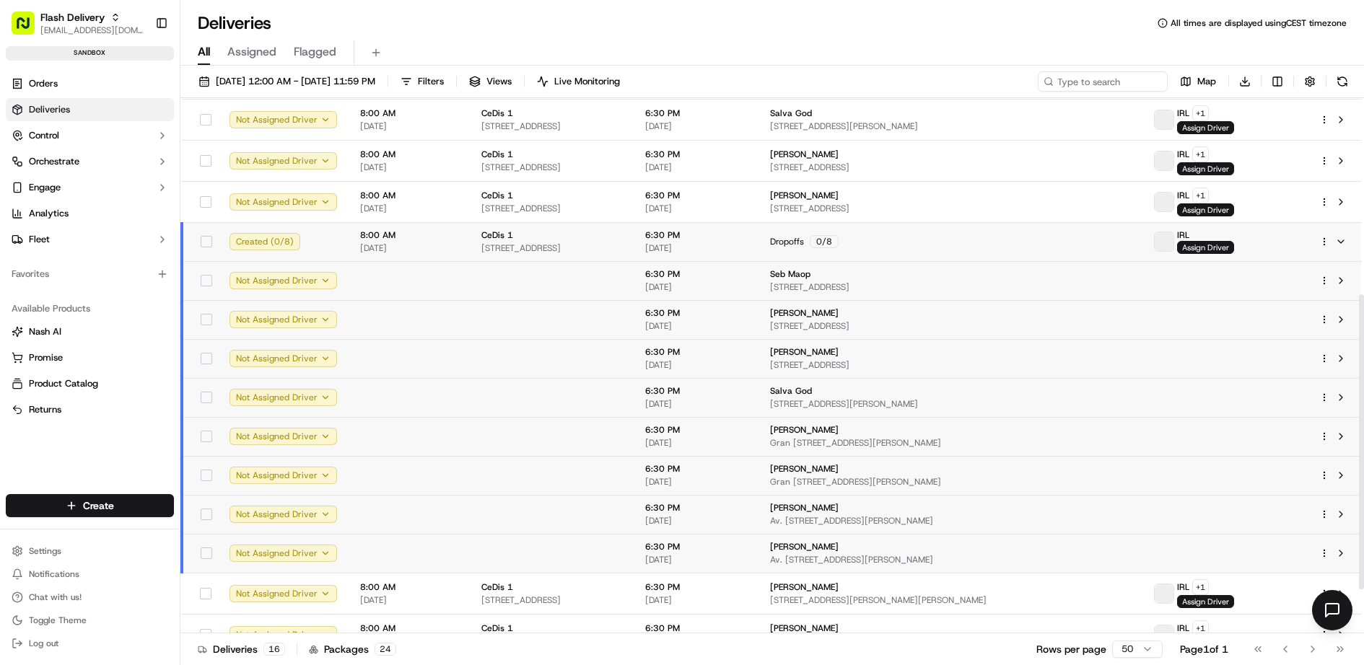
click at [1324, 223] on html "Flash Delivery [EMAIL_ADDRESS][DOMAIN_NAME] Toggle Sidebar sandbox Orders Deliv…" at bounding box center [682, 332] width 1364 height 665
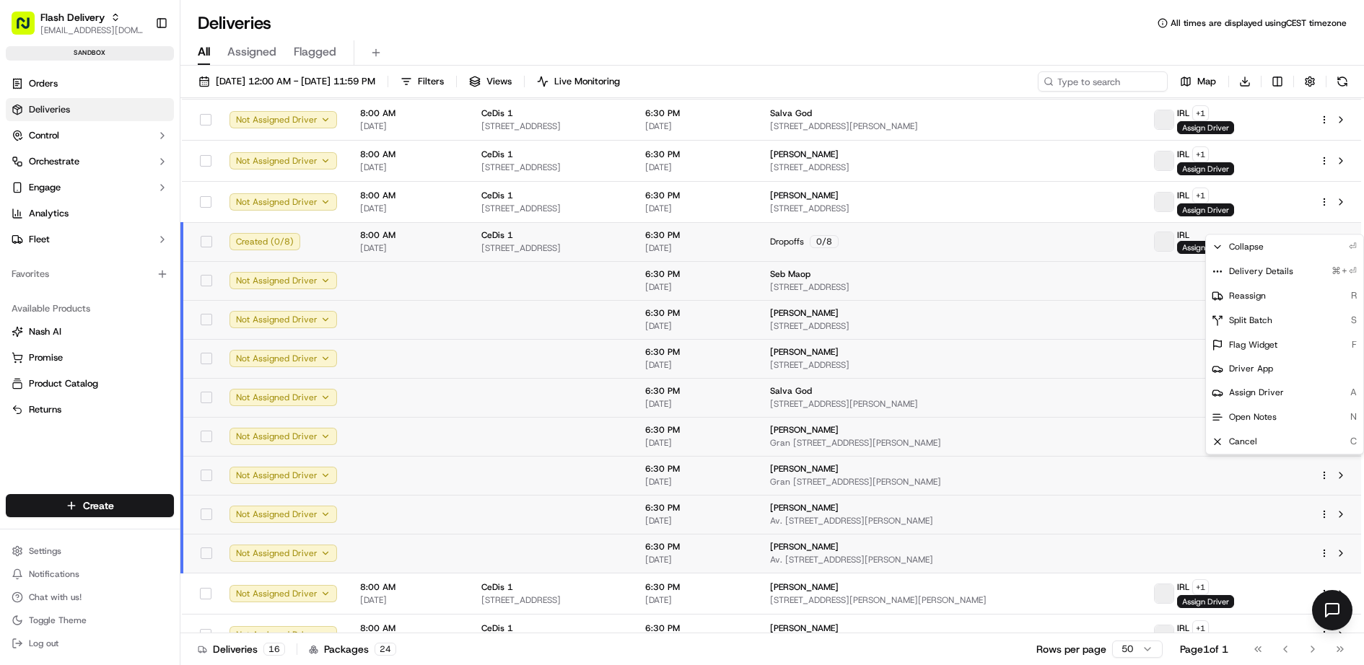
click at [399, 254] on html "Flash Delivery [EMAIL_ADDRESS][DOMAIN_NAME] Toggle Sidebar sandbox Orders Deliv…" at bounding box center [682, 332] width 1364 height 665
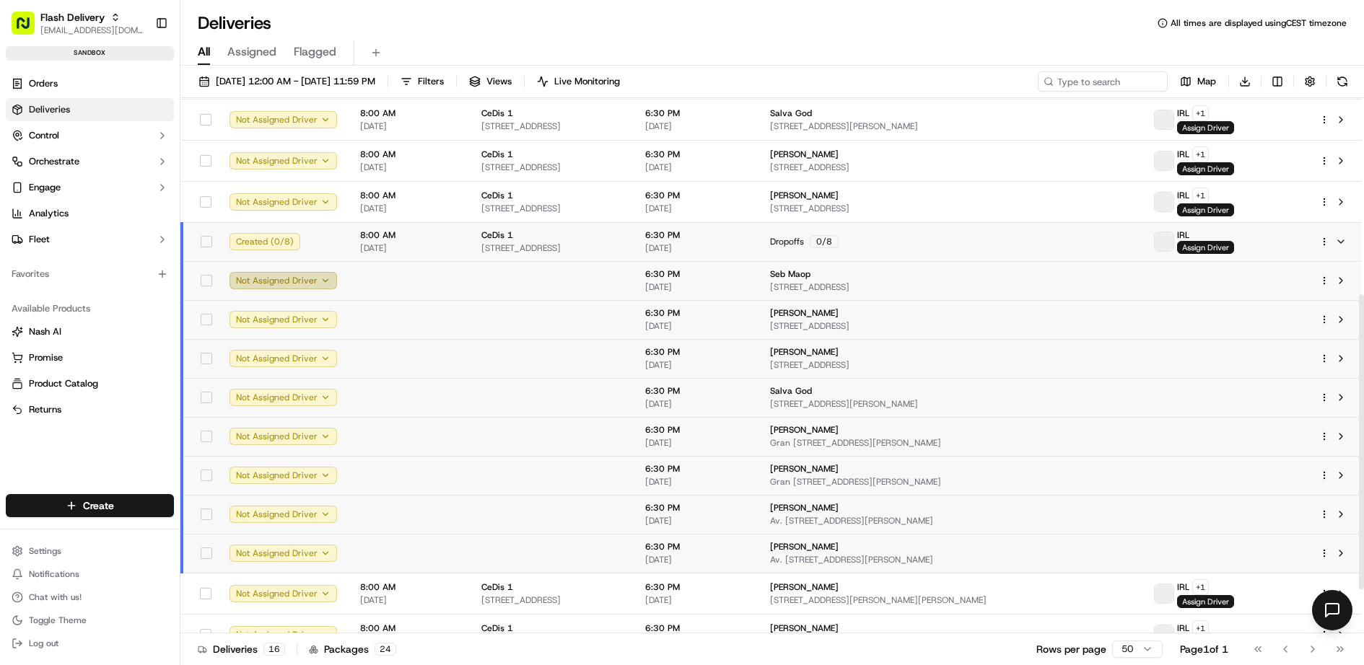
click at [318, 272] on button "Not Assigned Driver" at bounding box center [282, 280] width 107 height 17
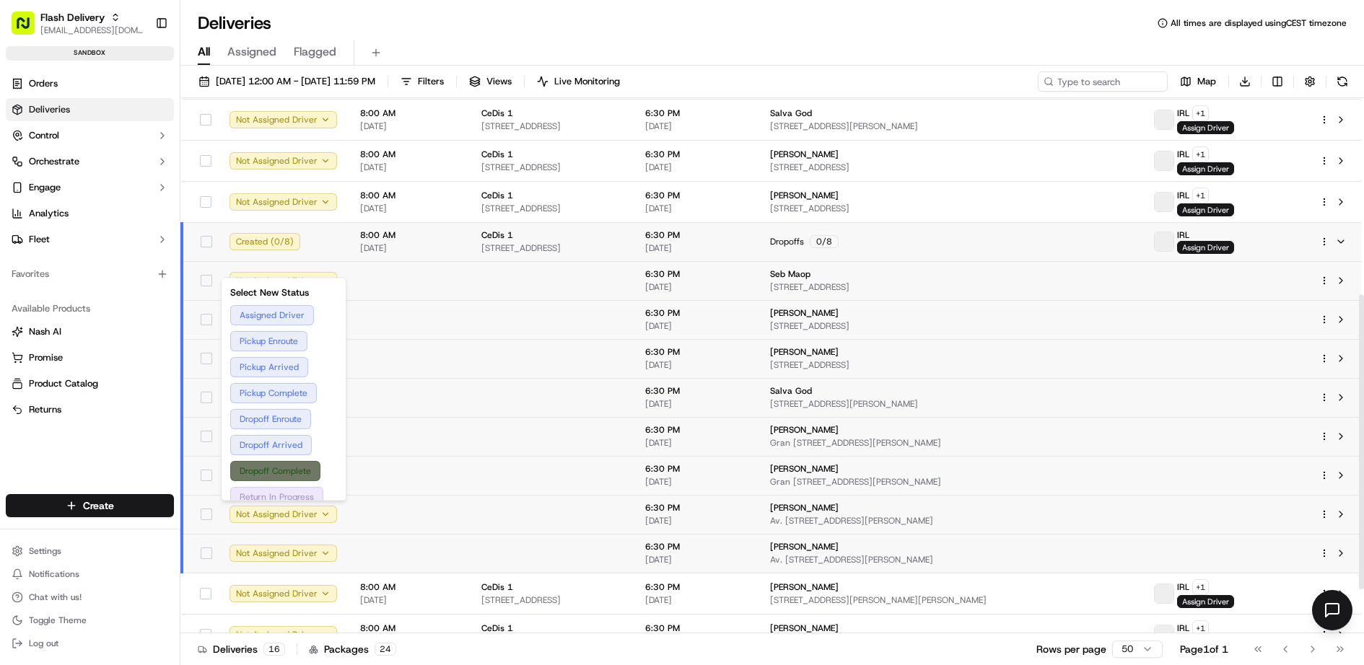
click at [294, 464] on button "Dropoff Complete" at bounding box center [283, 471] width 107 height 20
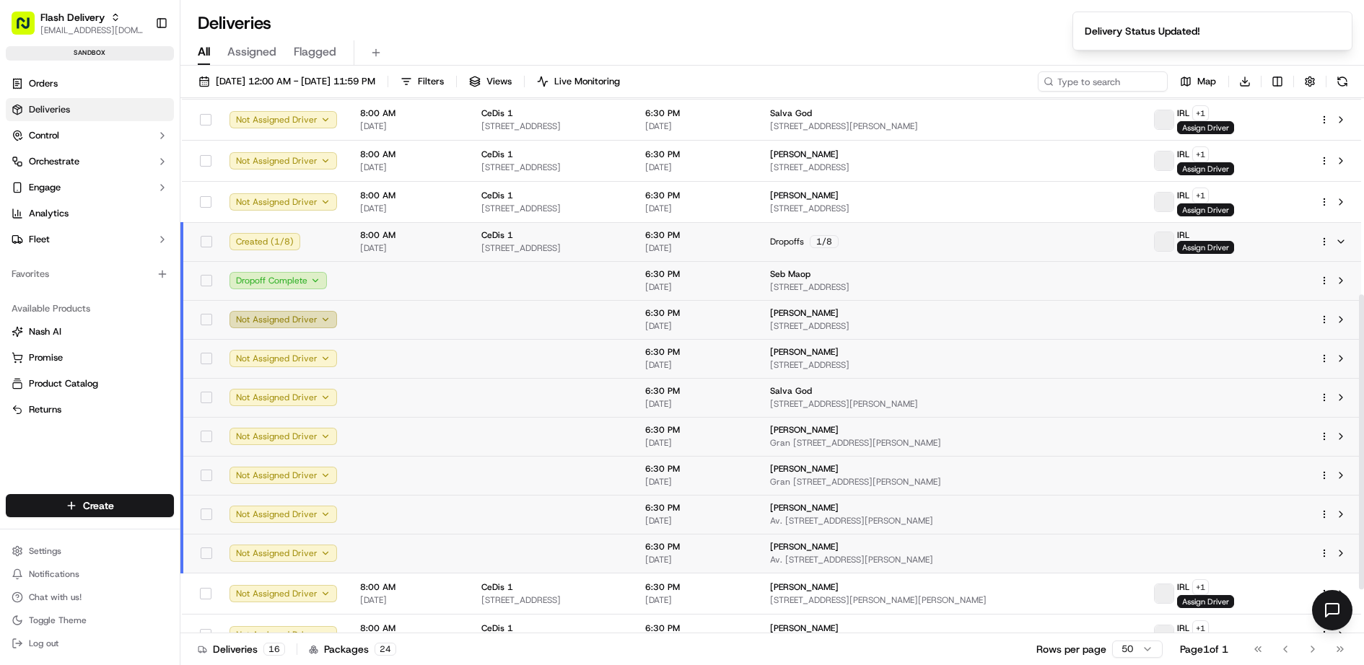
click at [310, 311] on button "Not Assigned Driver" at bounding box center [282, 319] width 107 height 17
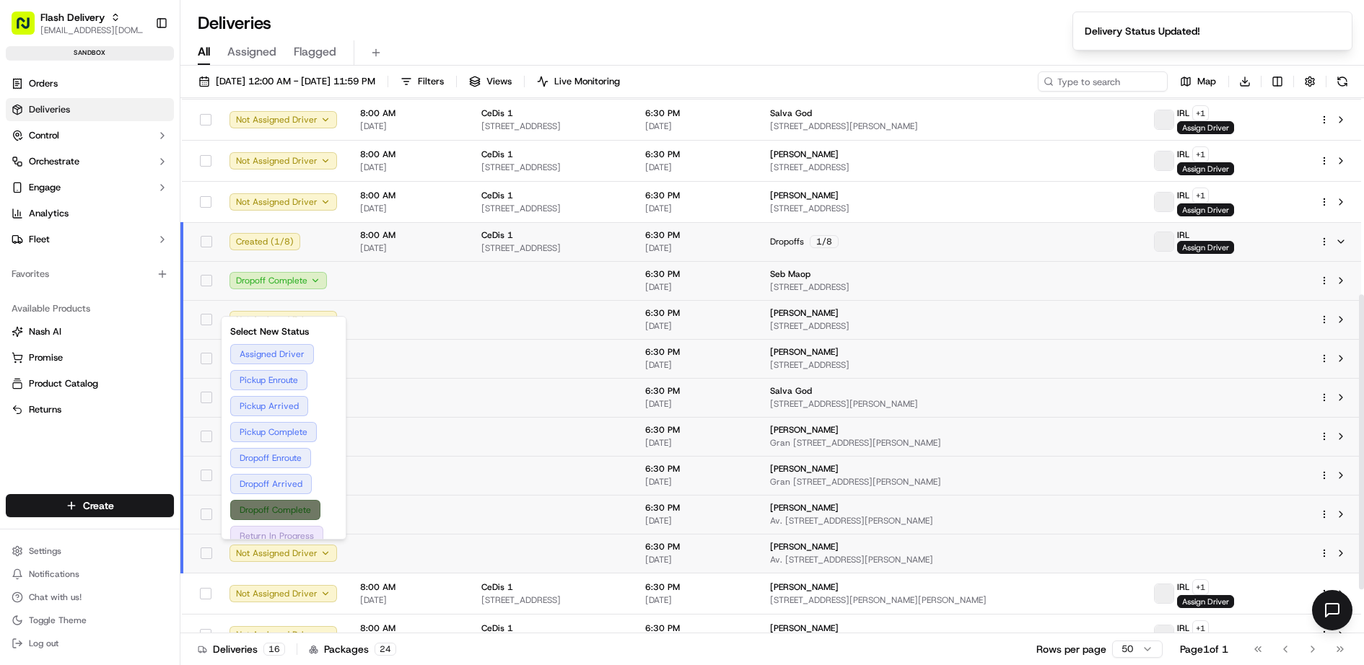
click at [291, 509] on button "Dropoff Complete" at bounding box center [283, 510] width 107 height 20
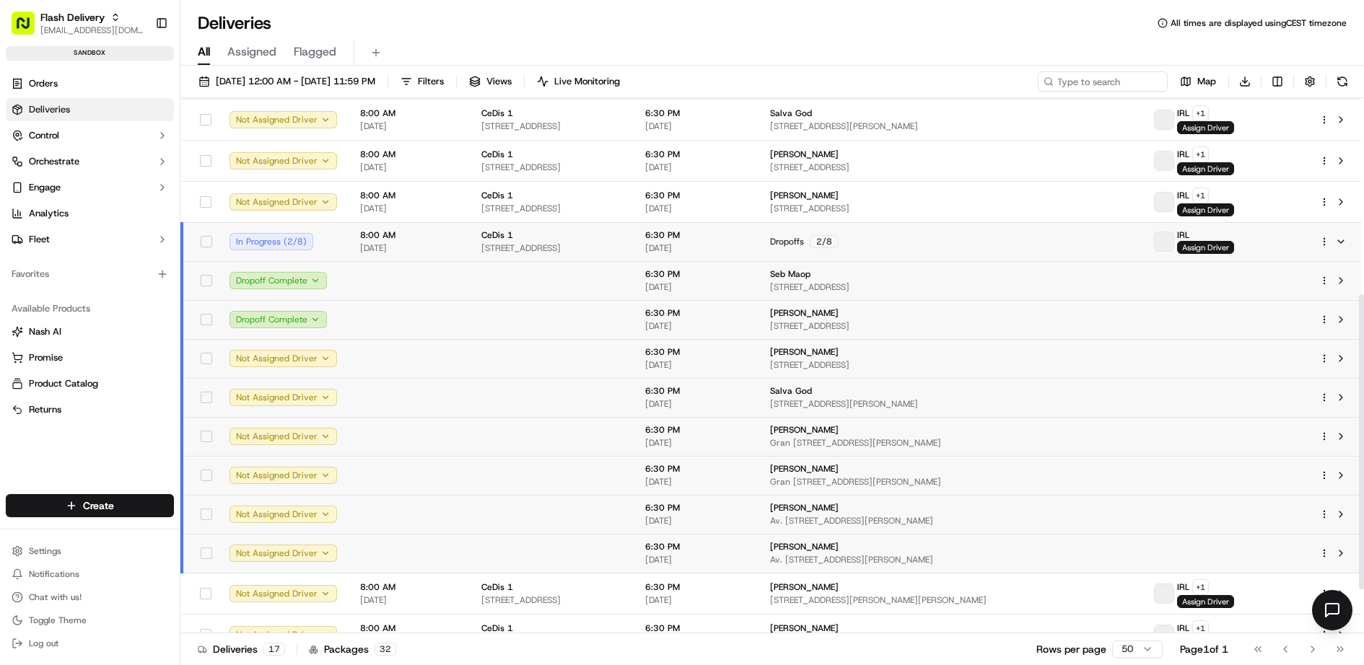
click at [1328, 227] on html "Flash Delivery [EMAIL_ADDRESS][DOMAIN_NAME] Toggle Sidebar sandbox Orders Deliv…" at bounding box center [682, 332] width 1364 height 665
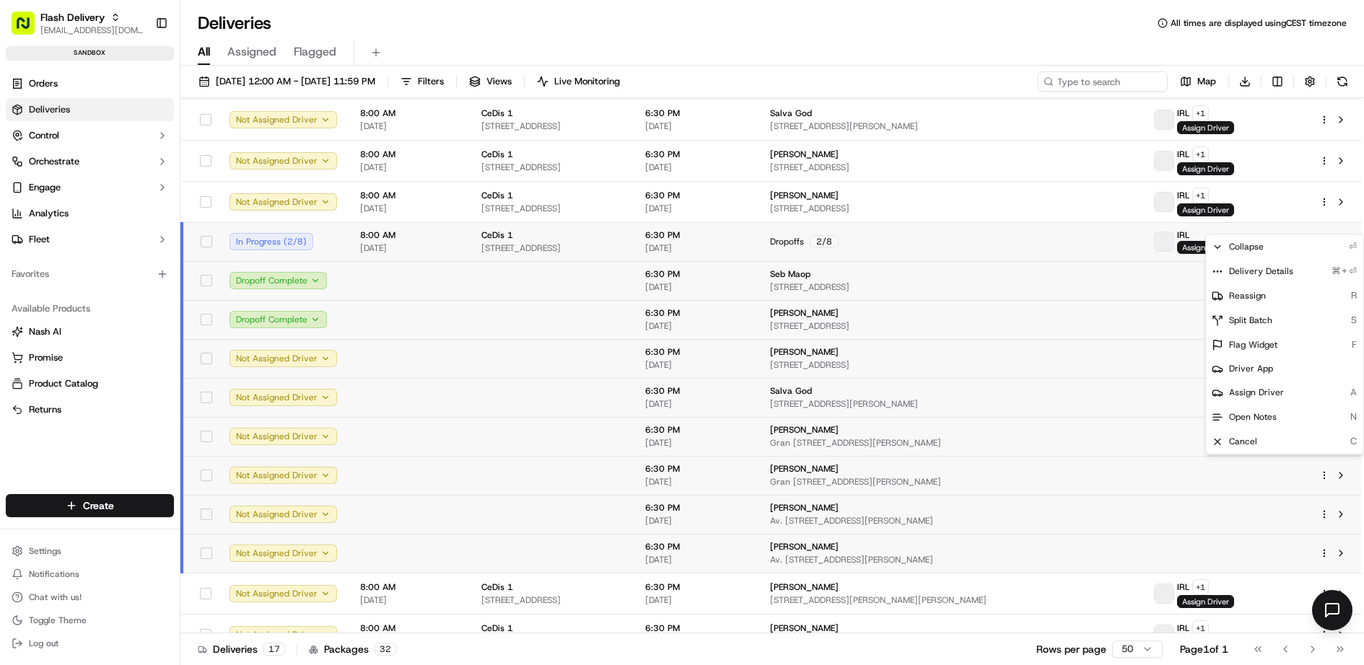
click at [349, 365] on html "Flash Delivery [EMAIL_ADDRESS][DOMAIN_NAME] Toggle Sidebar sandbox Orders Deliv…" at bounding box center [682, 332] width 1364 height 665
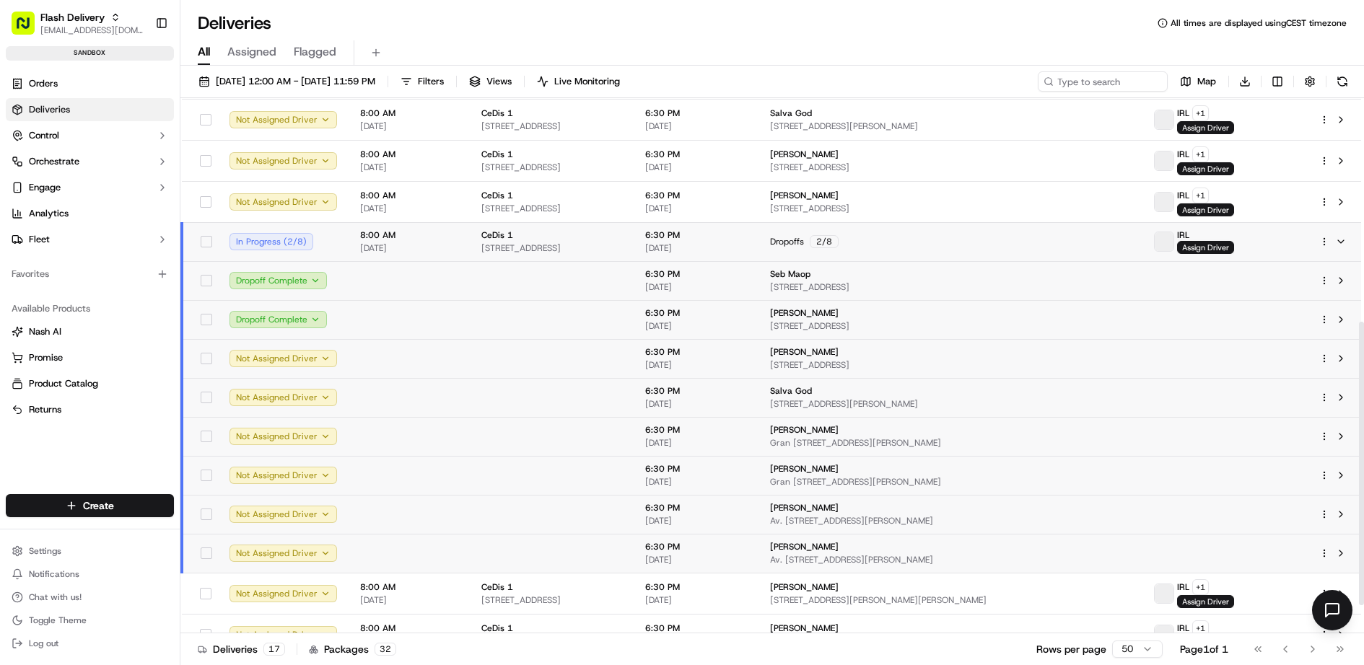
scroll to position [478, 0]
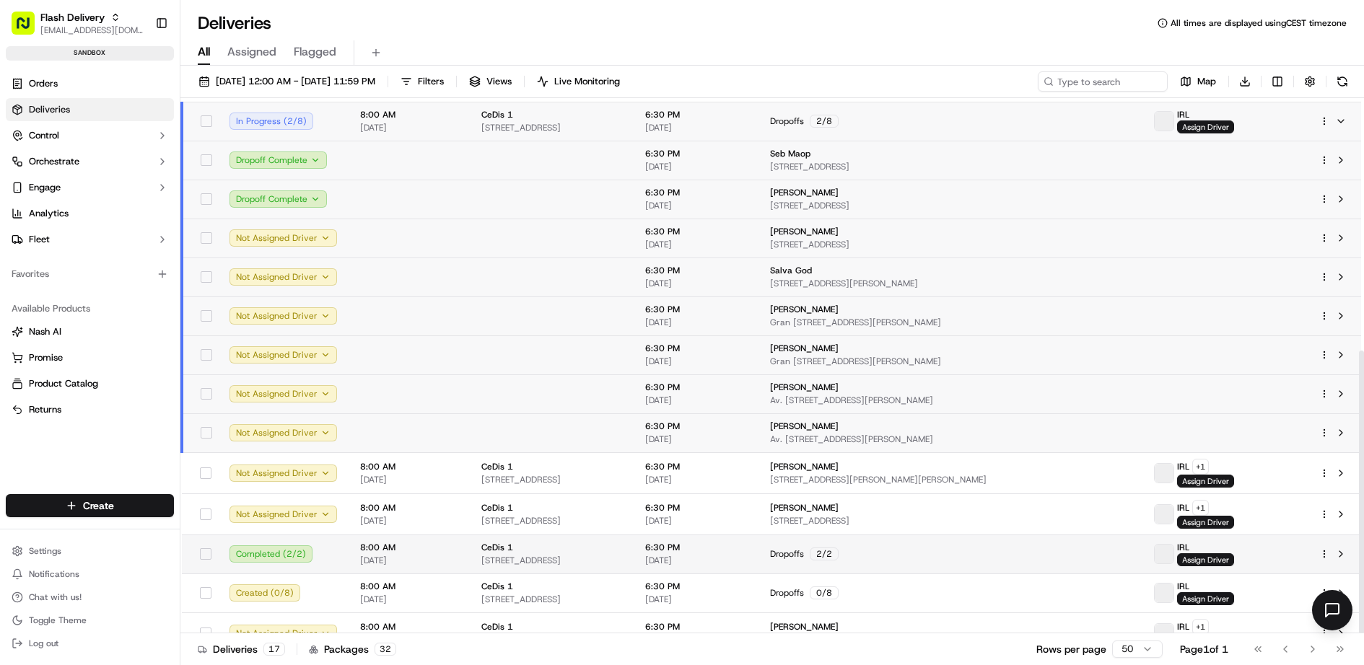
click at [335, 535] on td "Completed ( 2 / 2 )" at bounding box center [283, 554] width 131 height 39
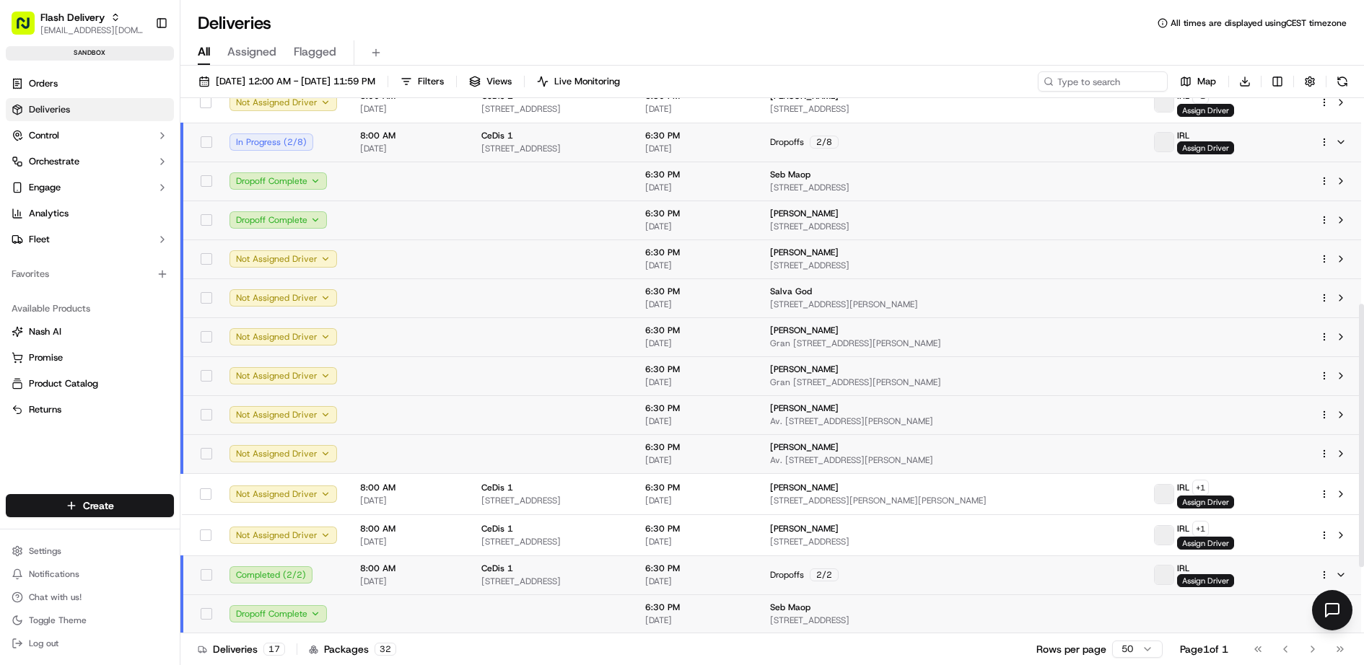
scroll to position [392, 0]
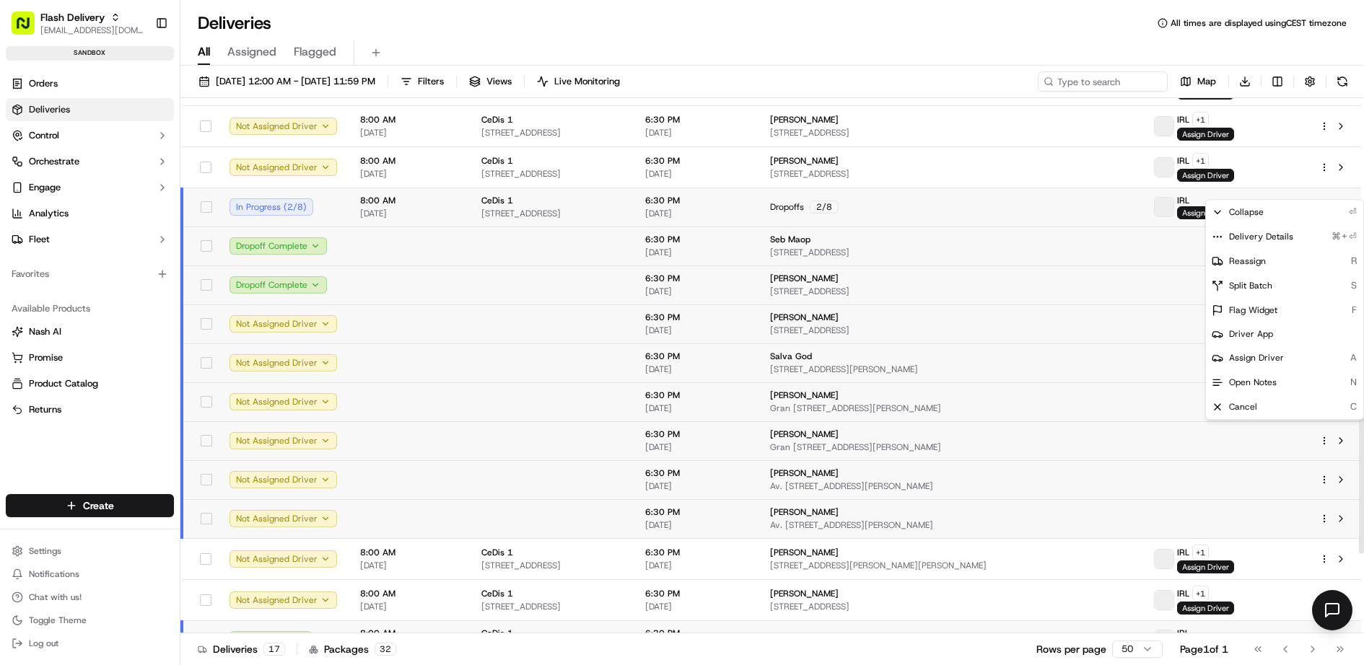
click at [1324, 191] on html "Flash Delivery [EMAIL_ADDRESS][DOMAIN_NAME] Toggle Sidebar sandbox Orders Deliv…" at bounding box center [682, 332] width 1364 height 665
click at [1260, 283] on span "Split Batch" at bounding box center [1250, 286] width 43 height 12
click at [87, 15] on span "Flash Delivery" at bounding box center [72, 17] width 64 height 14
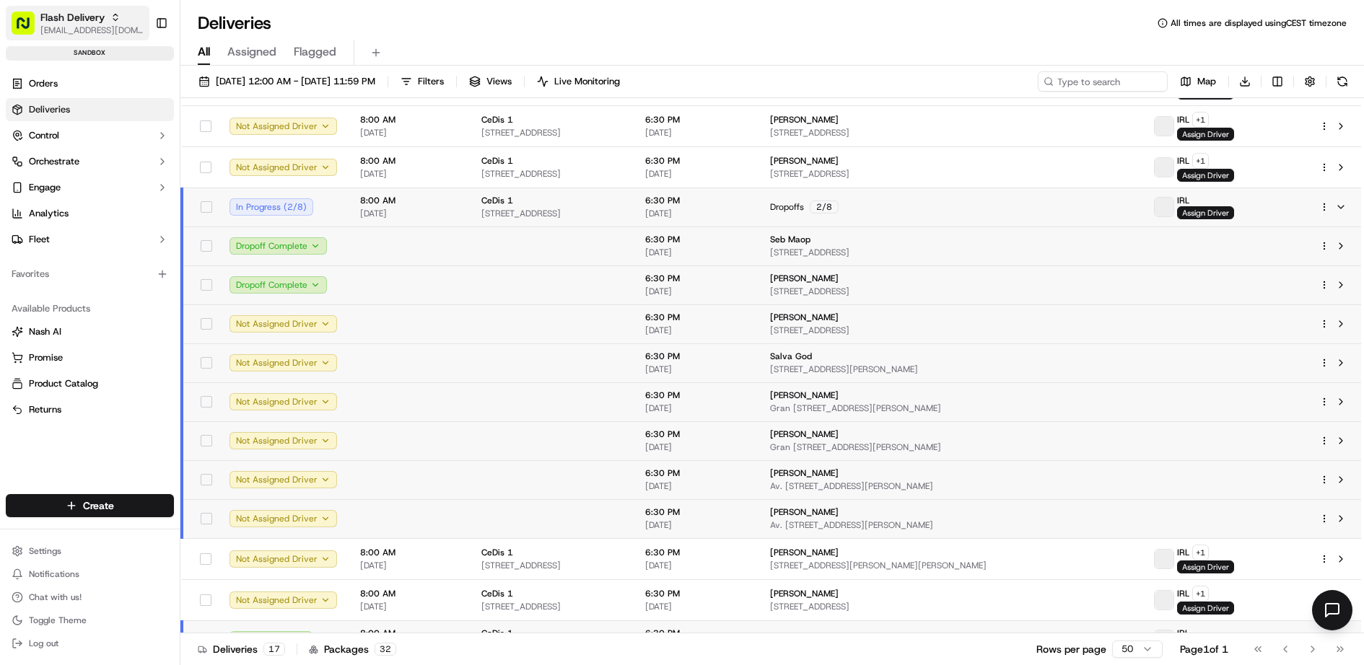
click at [87, 15] on span "Flash Delivery" at bounding box center [72, 17] width 64 height 14
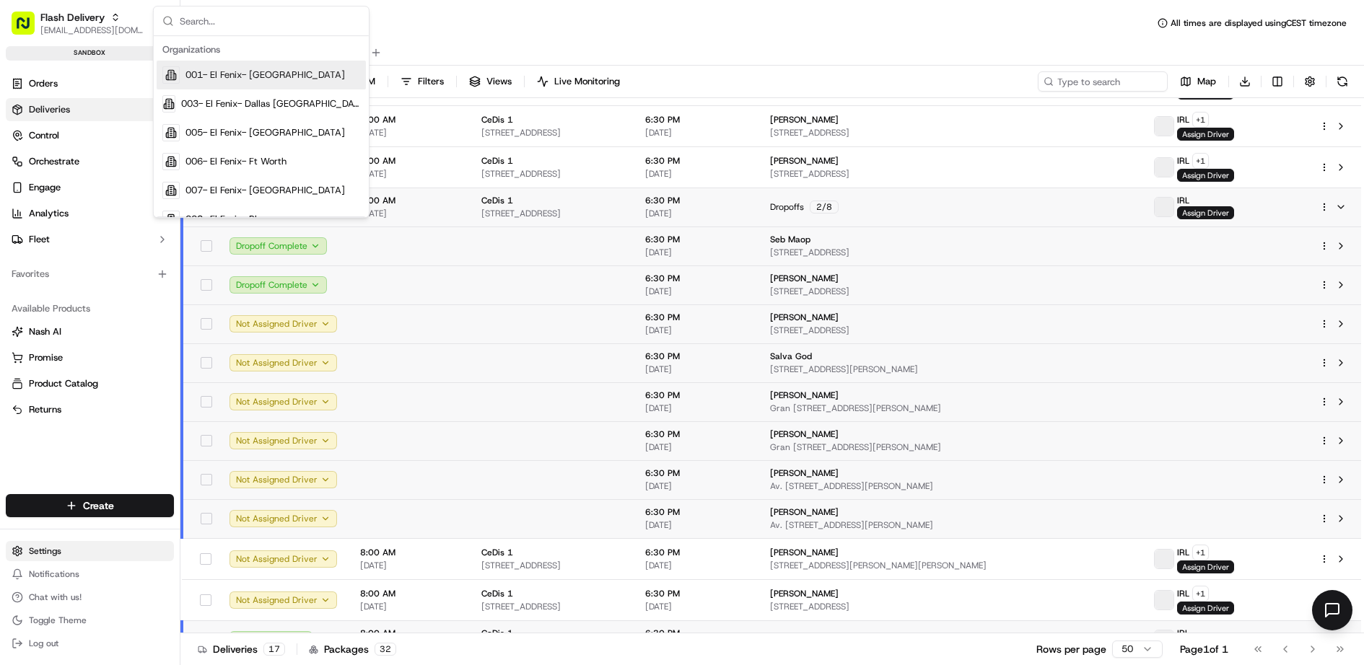
click at [89, 547] on html "Flash Delivery [EMAIL_ADDRESS][DOMAIN_NAME] Toggle Sidebar sandbox Orders Deliv…" at bounding box center [682, 332] width 1364 height 665
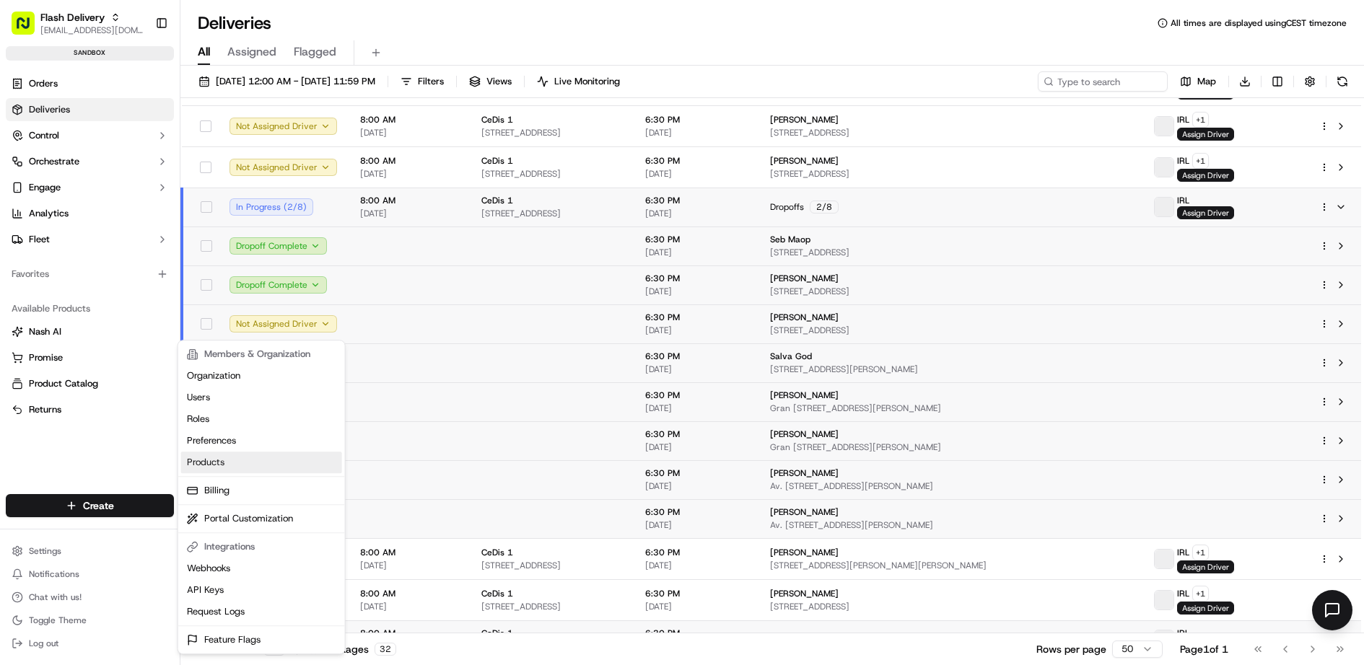
click at [259, 460] on link "Products" at bounding box center [261, 463] width 161 height 22
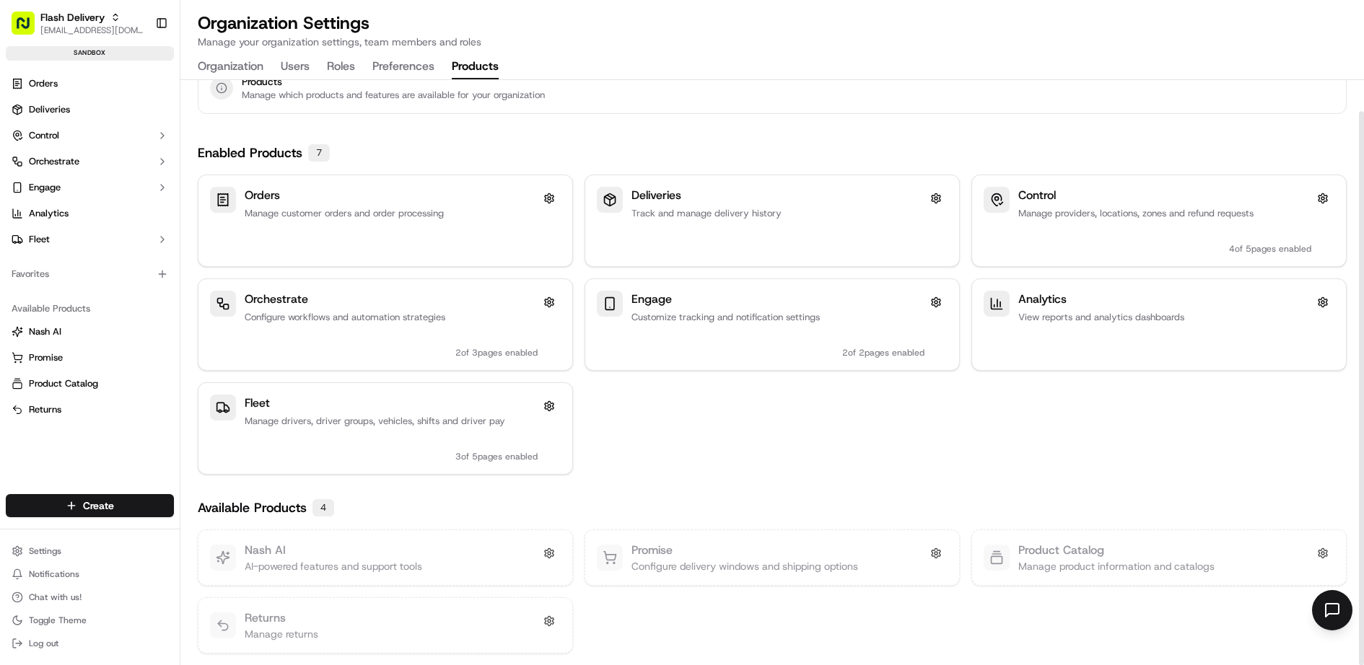
scroll to position [32, 0]
click at [415, 545] on h3 "Nash AI" at bounding box center [333, 547] width 177 height 17
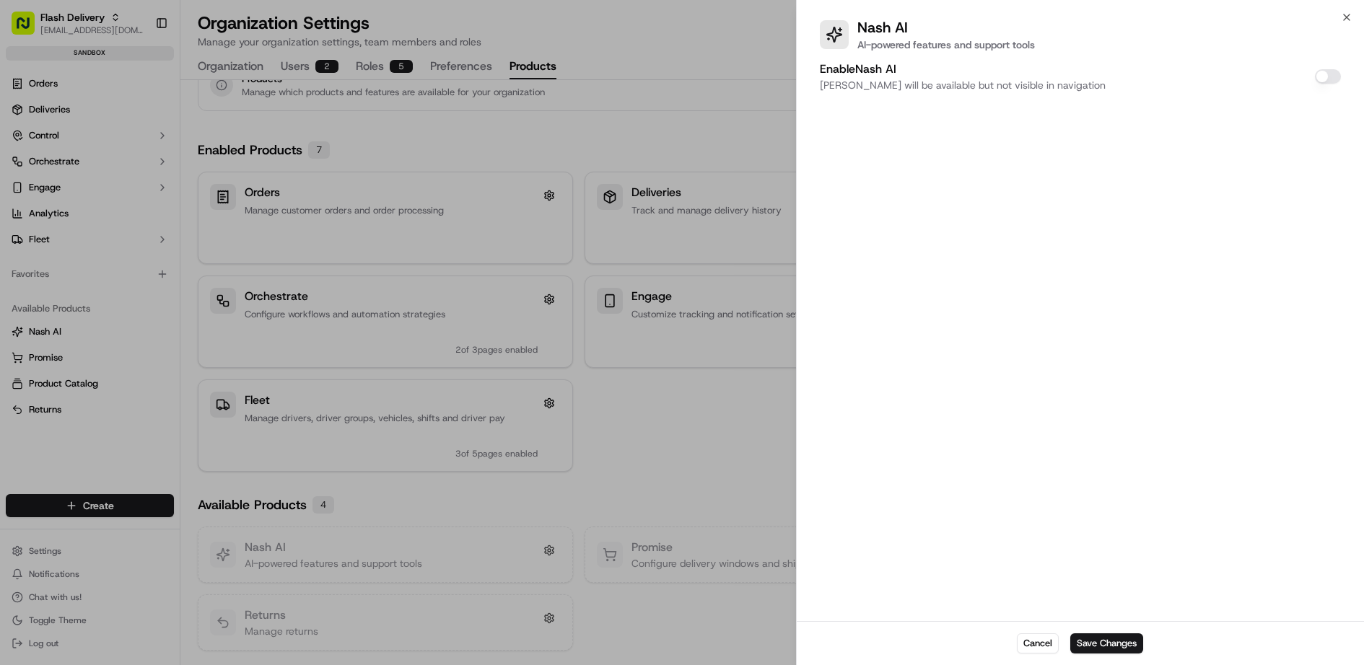
click at [302, 229] on div at bounding box center [682, 332] width 1364 height 665
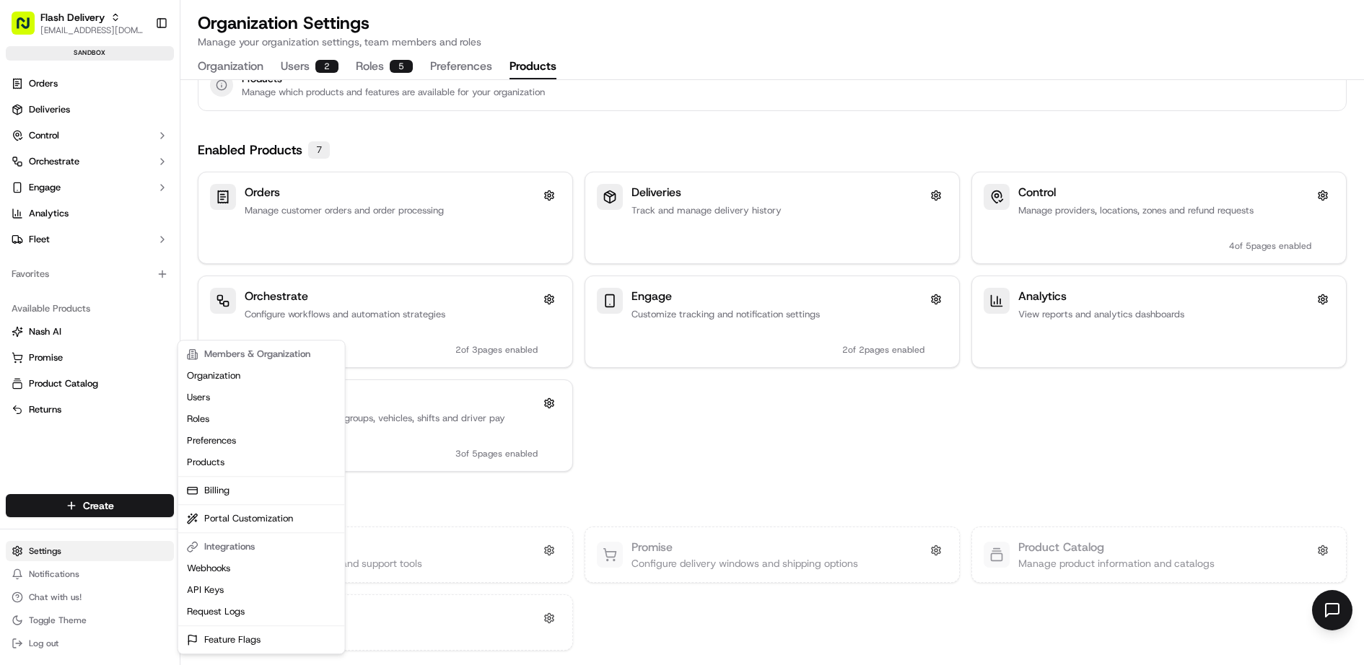
click at [68, 559] on html "Flash Delivery [EMAIL_ADDRESS][DOMAIN_NAME] Toggle Sidebar sandbox Orders Deliv…" at bounding box center [682, 332] width 1364 height 665
click at [228, 418] on link "Roles" at bounding box center [261, 419] width 161 height 22
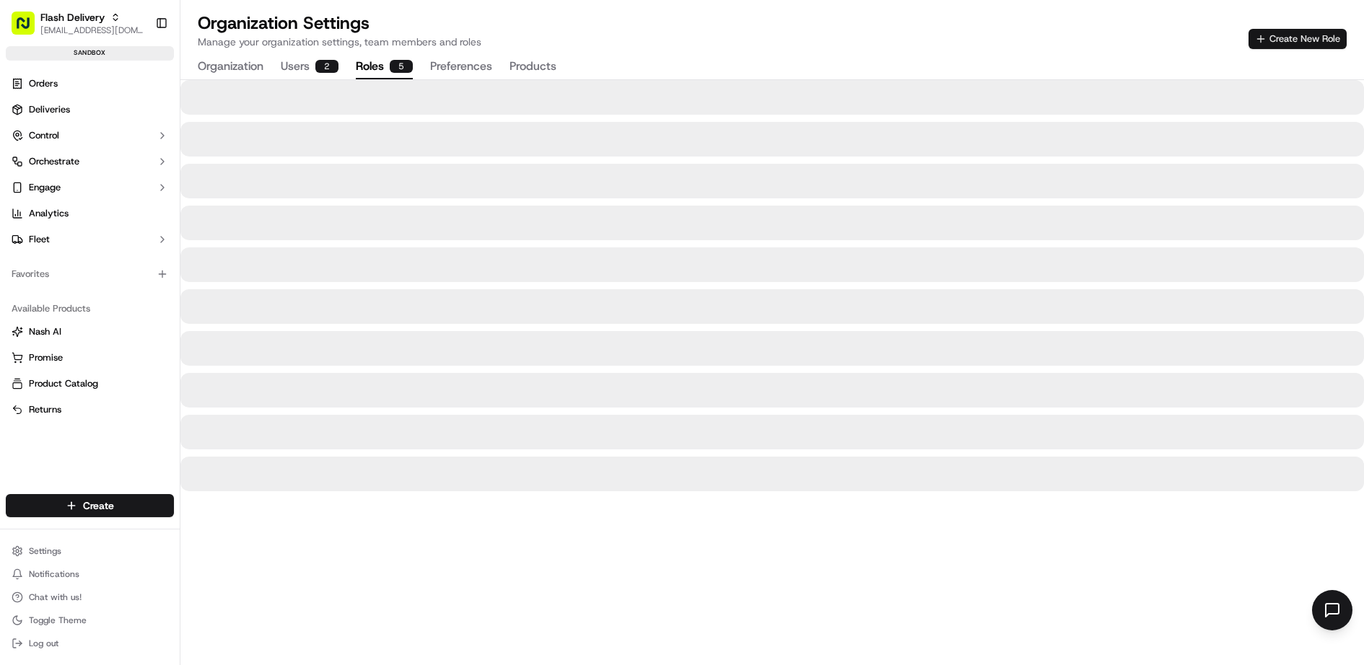
click at [1276, 41] on button "Create New Role" at bounding box center [1297, 39] width 98 height 20
click at [1306, 38] on button "Create New Role" at bounding box center [1297, 39] width 98 height 20
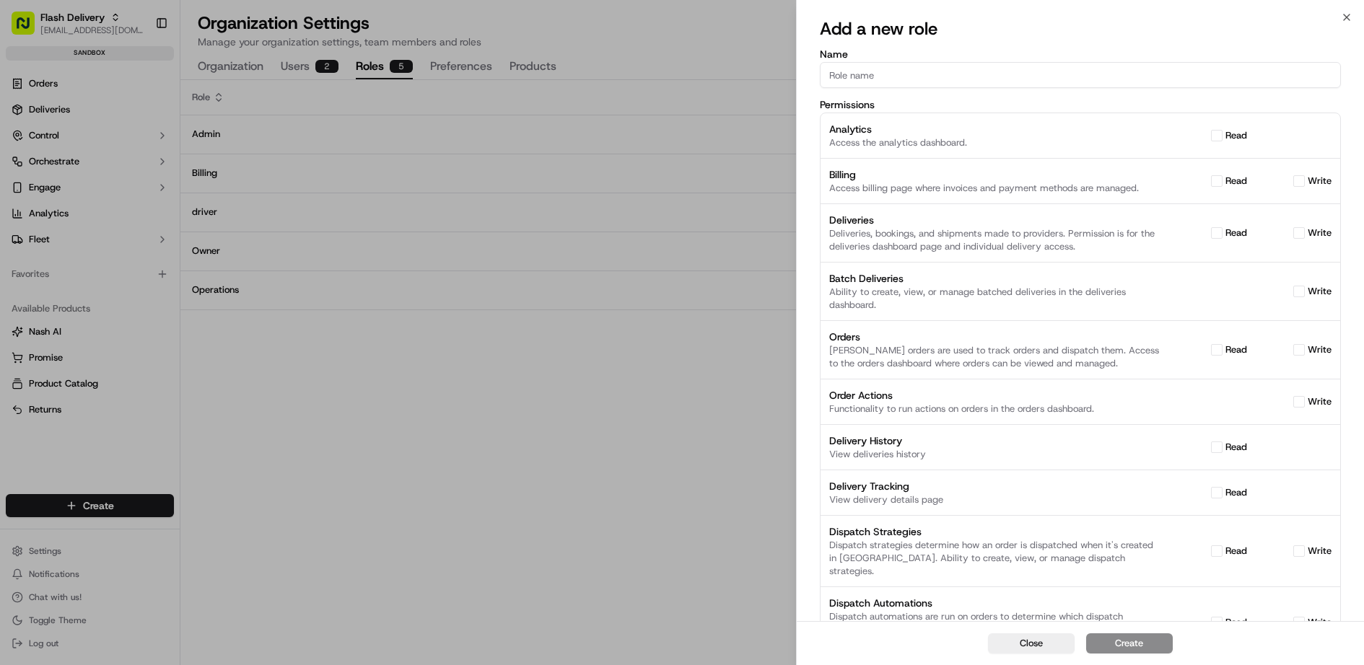
click at [245, 404] on div at bounding box center [682, 332] width 1364 height 665
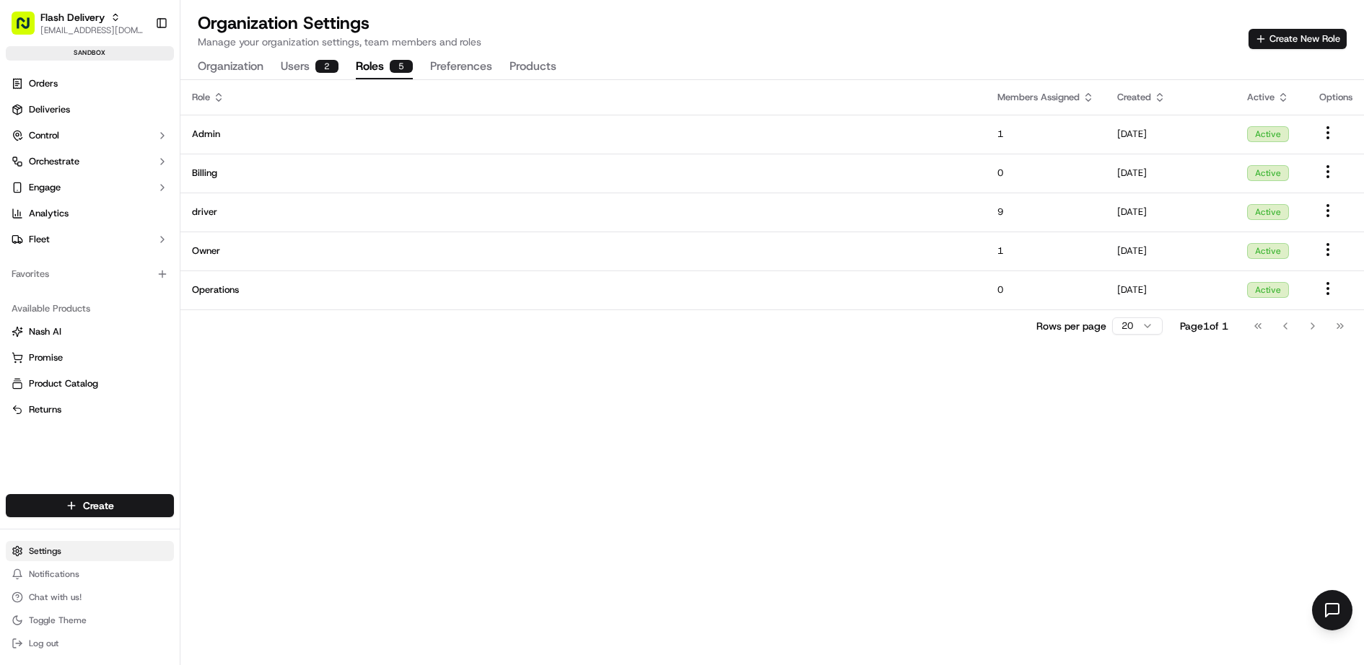
click at [54, 549] on html "Flash Delivery [EMAIL_ADDRESS][DOMAIN_NAME] Toggle Sidebar sandbox Orders Deliv…" at bounding box center [682, 332] width 1364 height 665
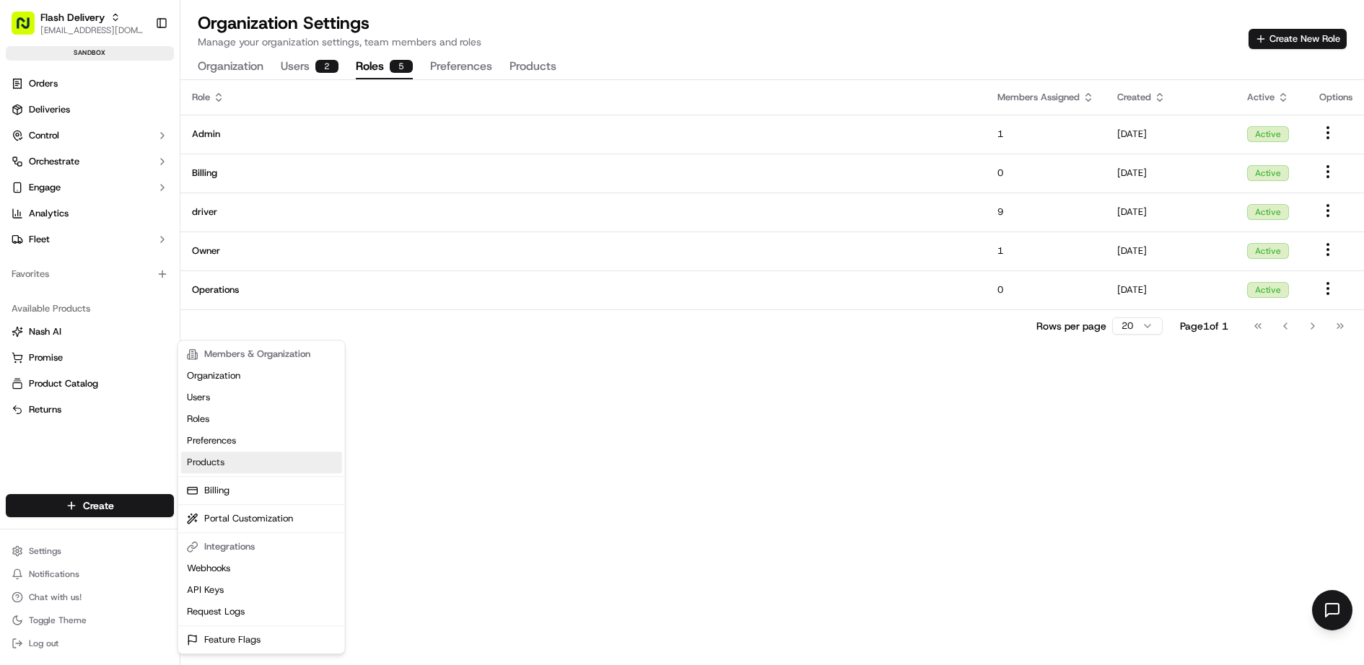
click at [224, 465] on link "Products" at bounding box center [261, 463] width 161 height 22
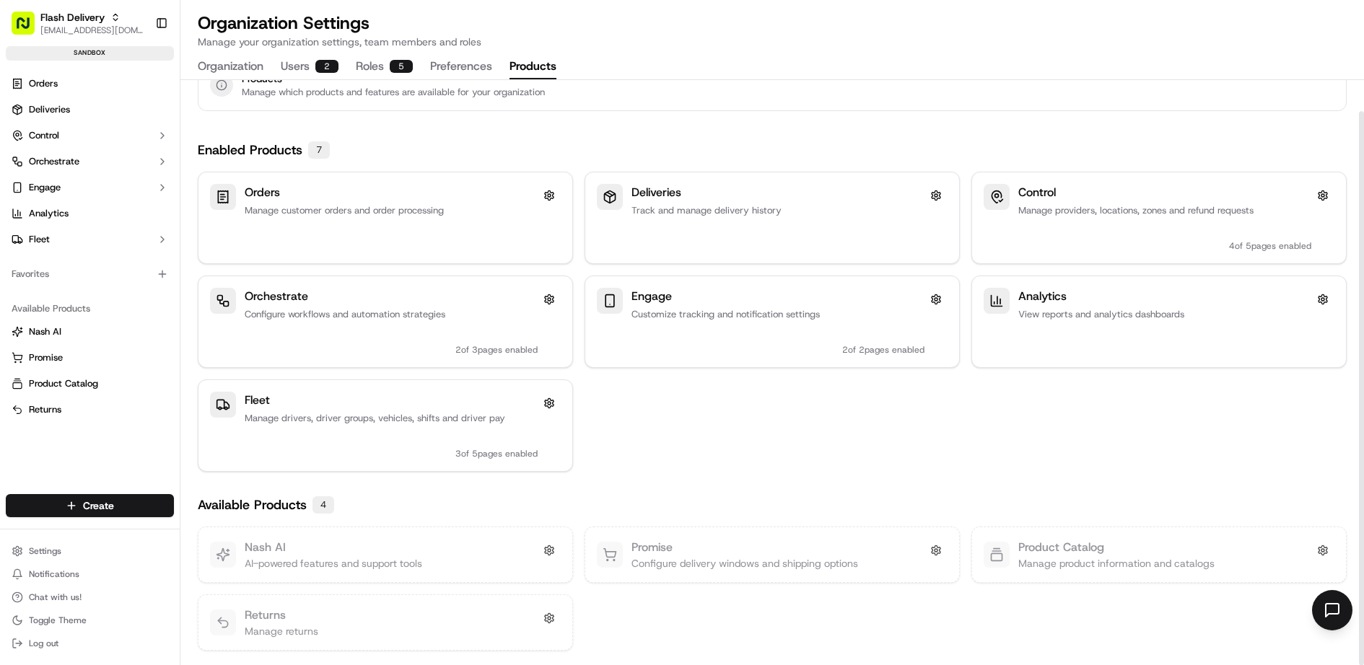
scroll to position [31, 0]
